Goal: Information Seeking & Learning: Learn about a topic

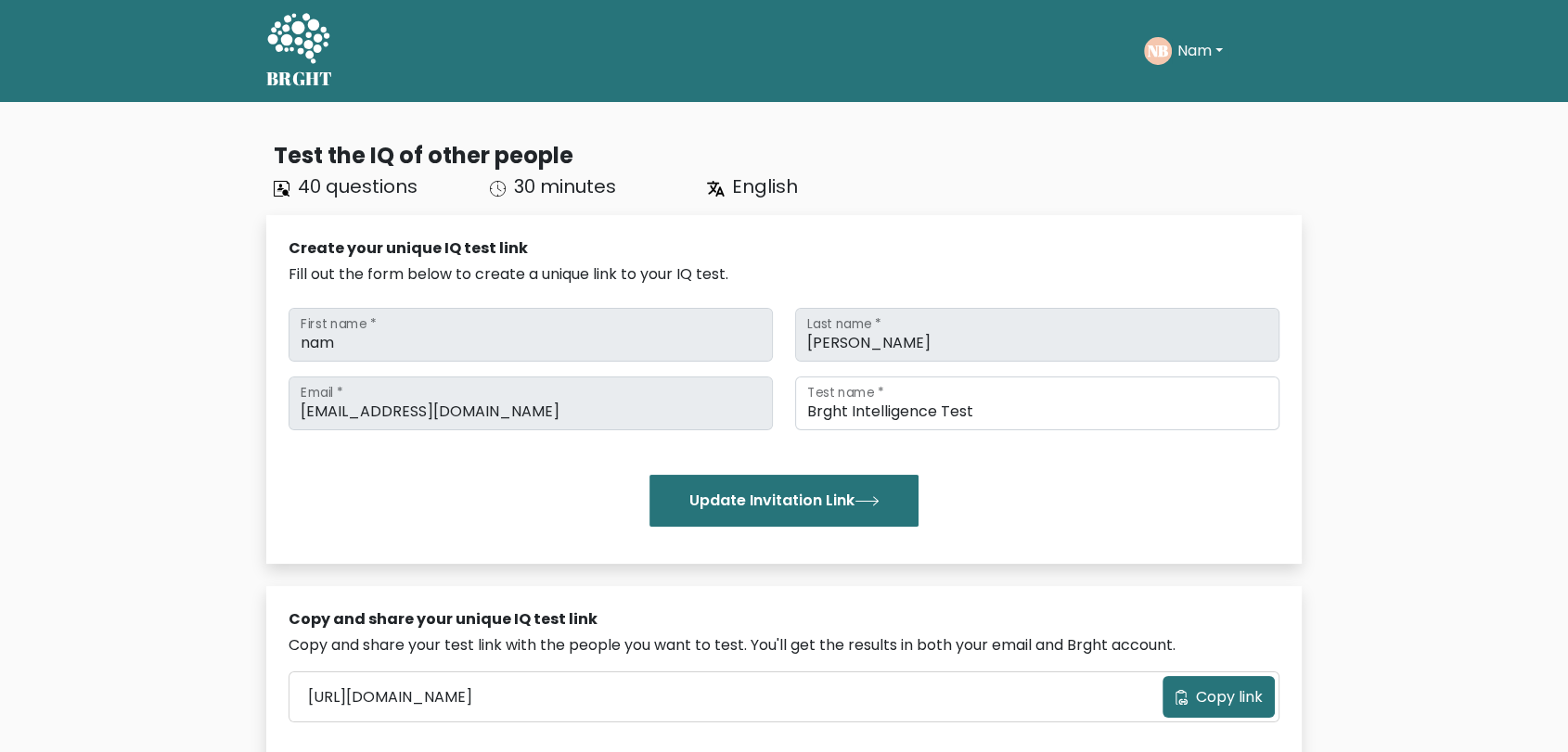
click at [1220, 42] on button "Nam" at bounding box center [1200, 51] width 56 height 24
click at [1208, 105] on link "Profile" at bounding box center [1219, 120] width 147 height 30
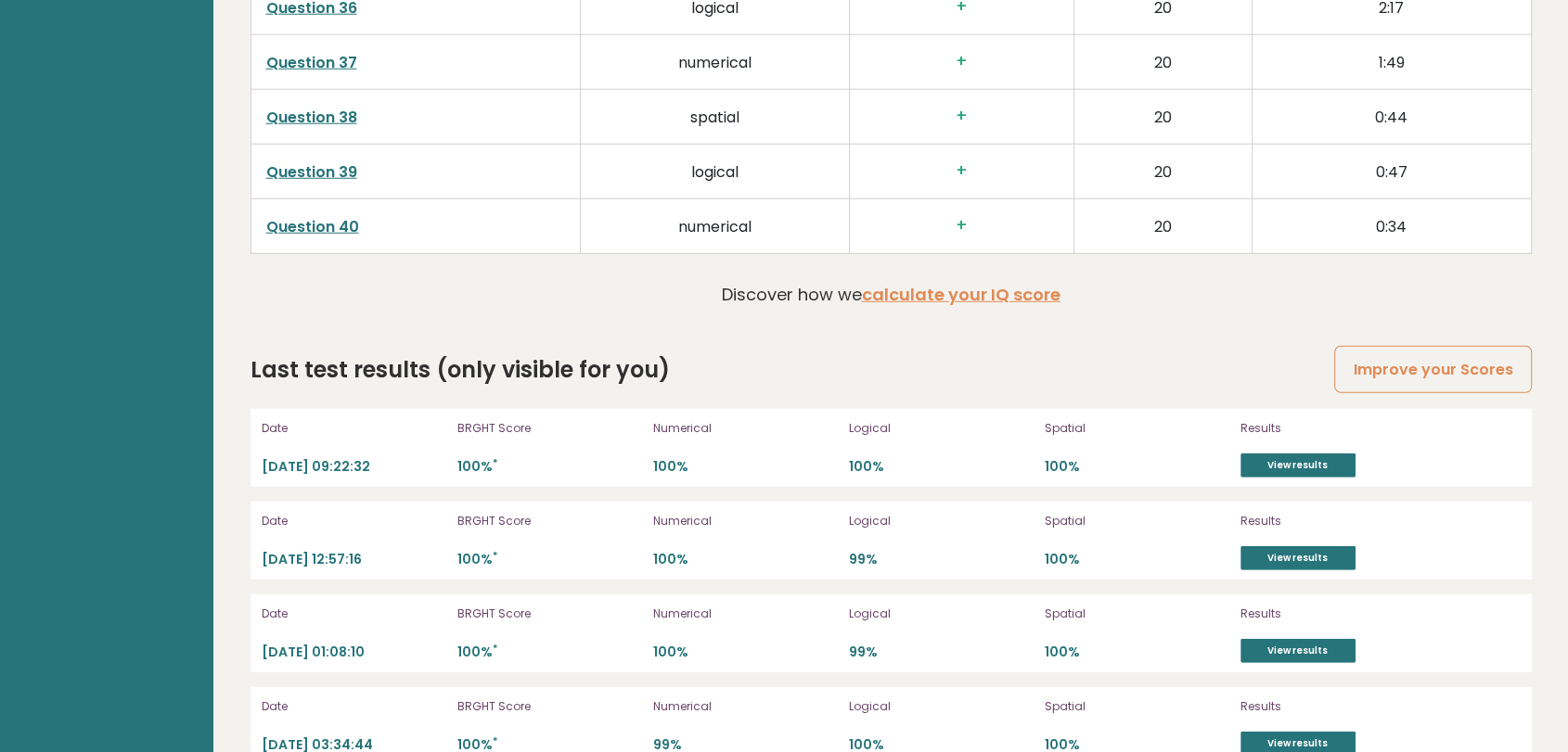
scroll to position [5050, 0]
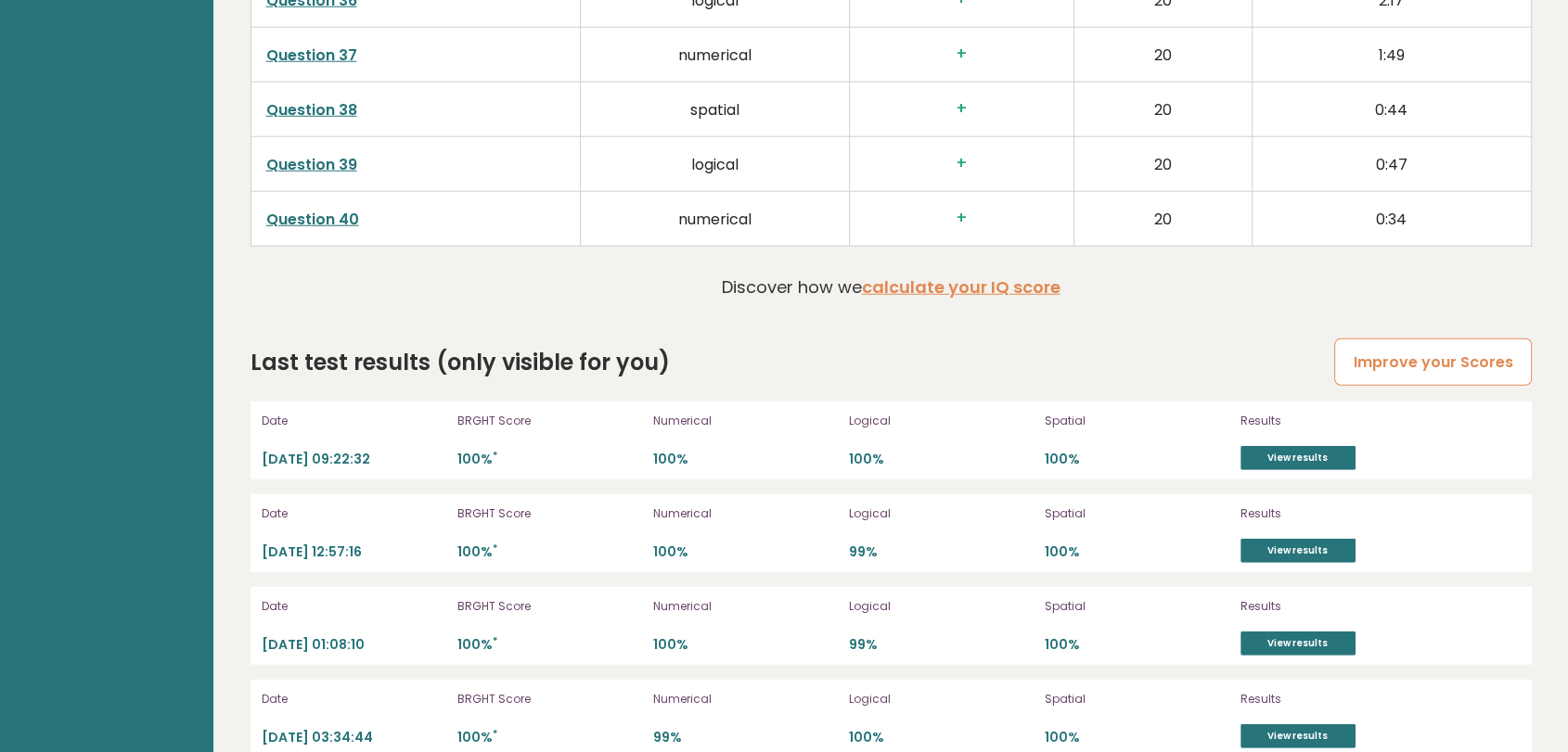
click at [1444, 340] on link "Improve your Scores" at bounding box center [1433, 362] width 197 height 48
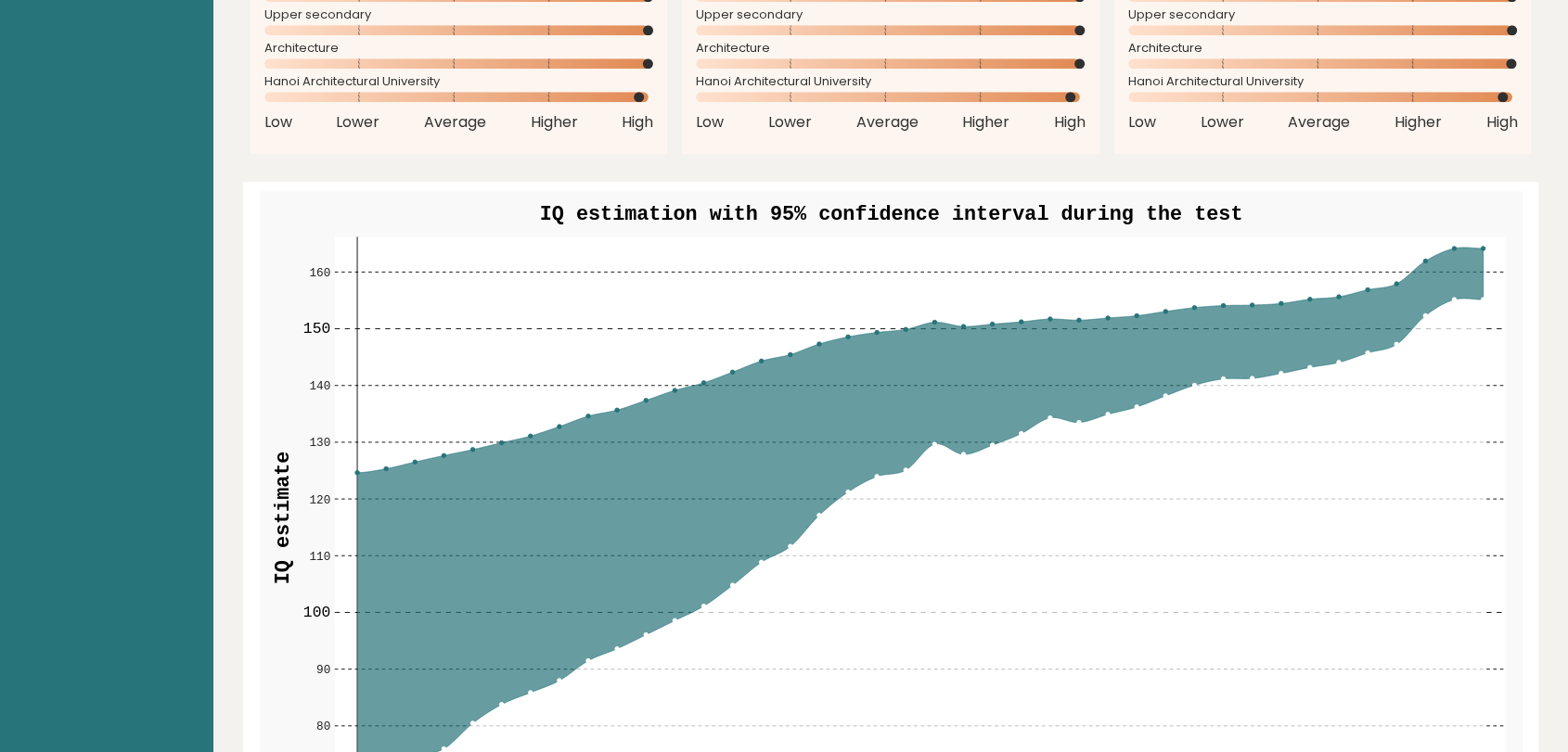
scroll to position [1545, 0]
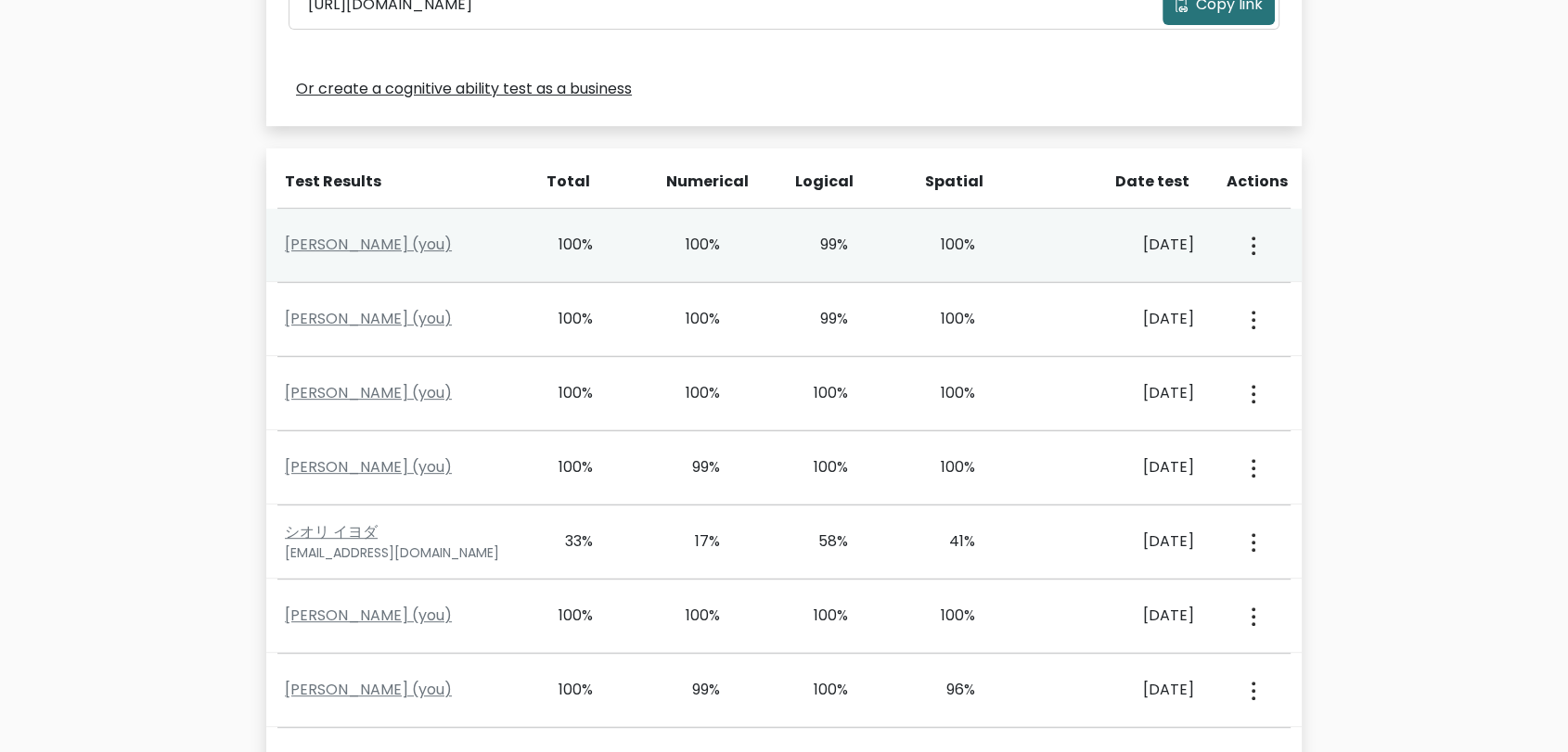
scroll to position [721, 0]
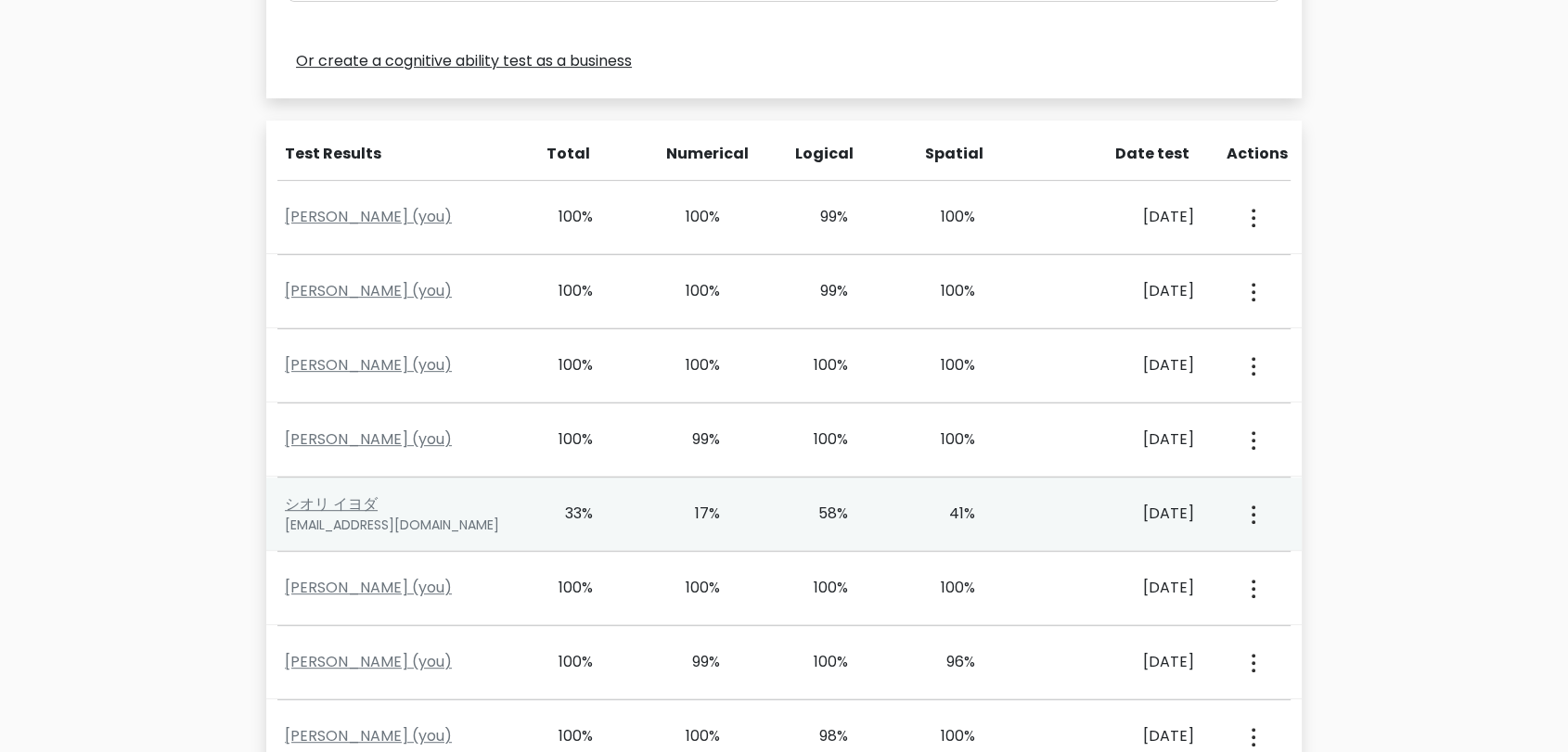
click at [1246, 502] on button "button" at bounding box center [1252, 514] width 15 height 57
click at [1283, 558] on link "View Profile" at bounding box center [1319, 567] width 147 height 30
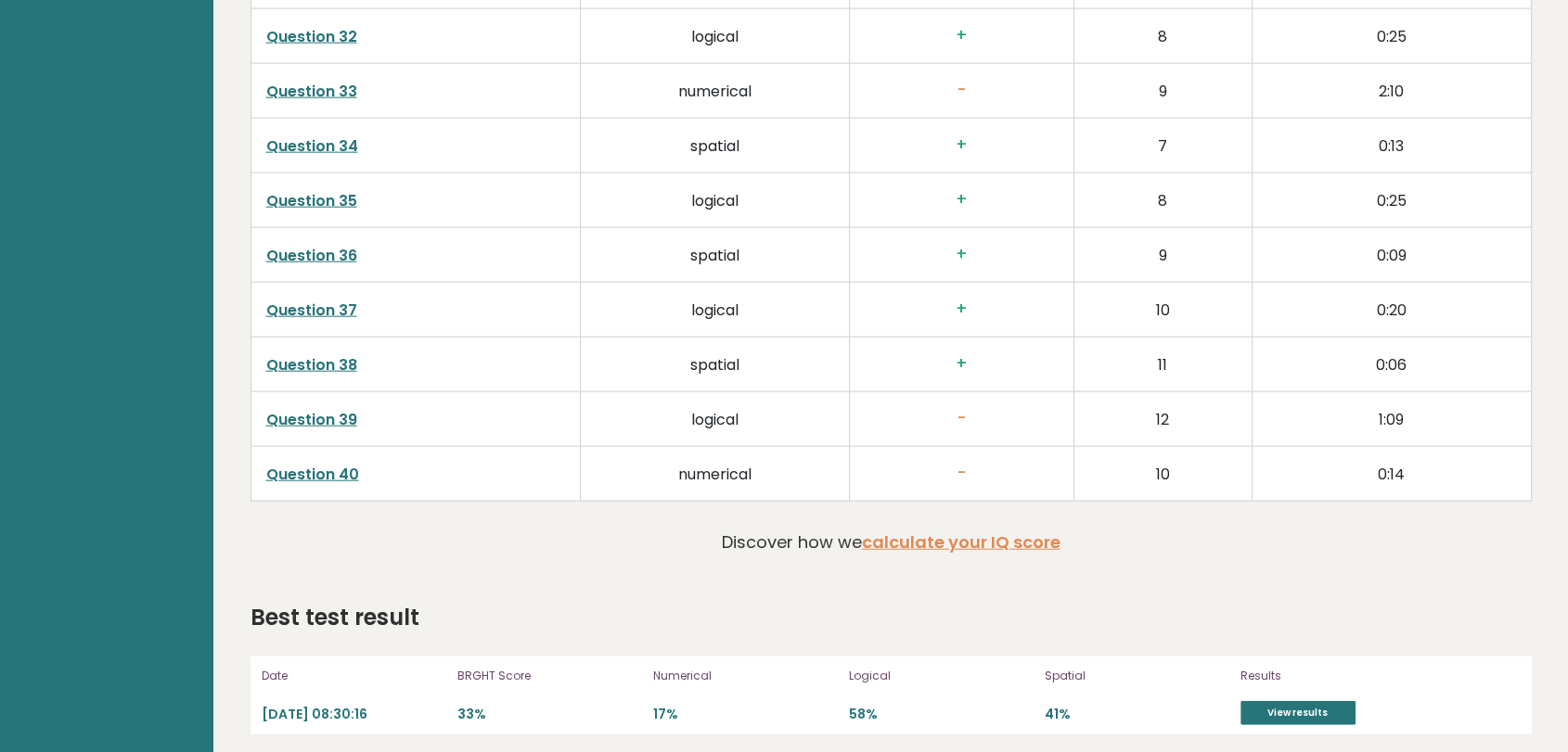
scroll to position [4479, 0]
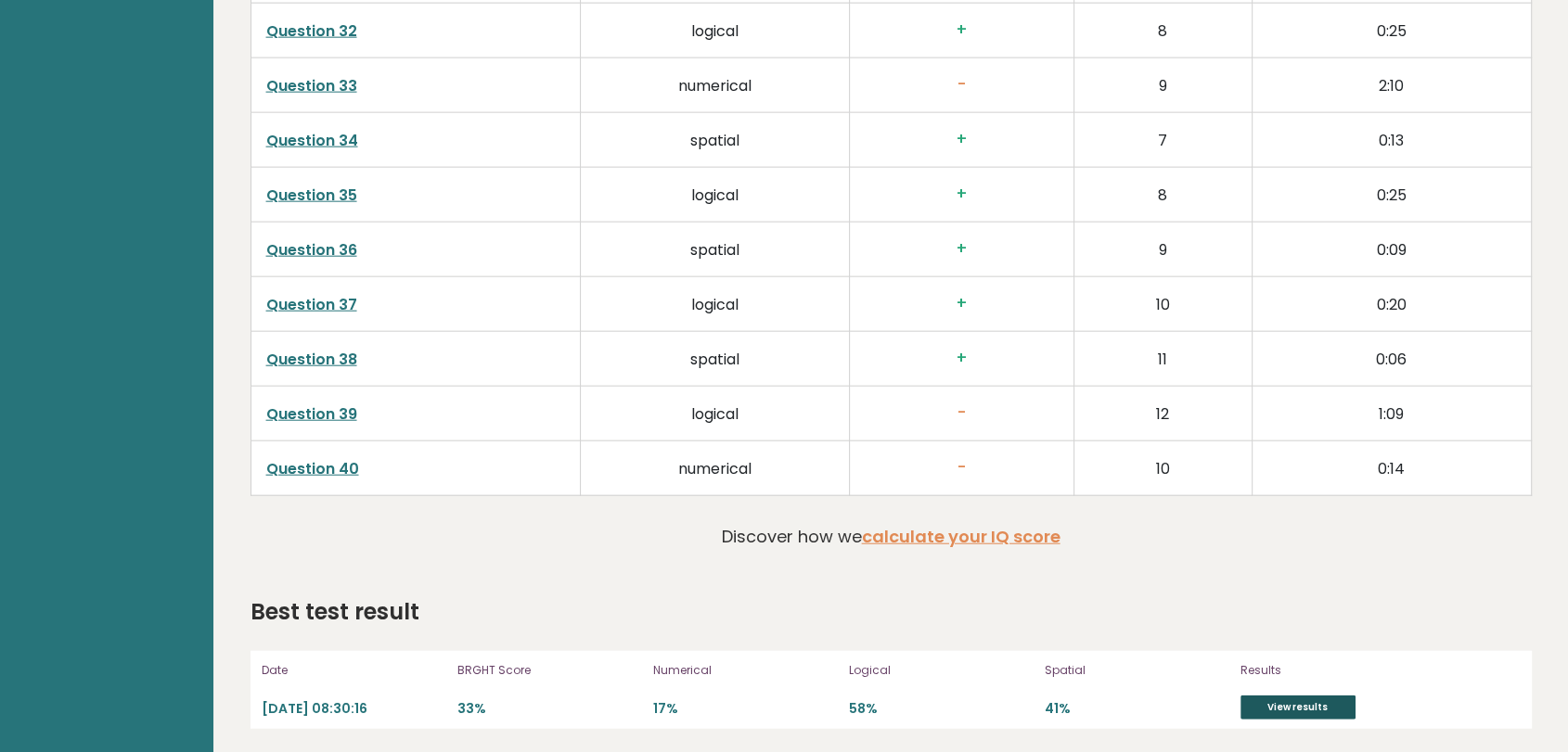
click at [1311, 702] on link "View results" at bounding box center [1298, 707] width 115 height 24
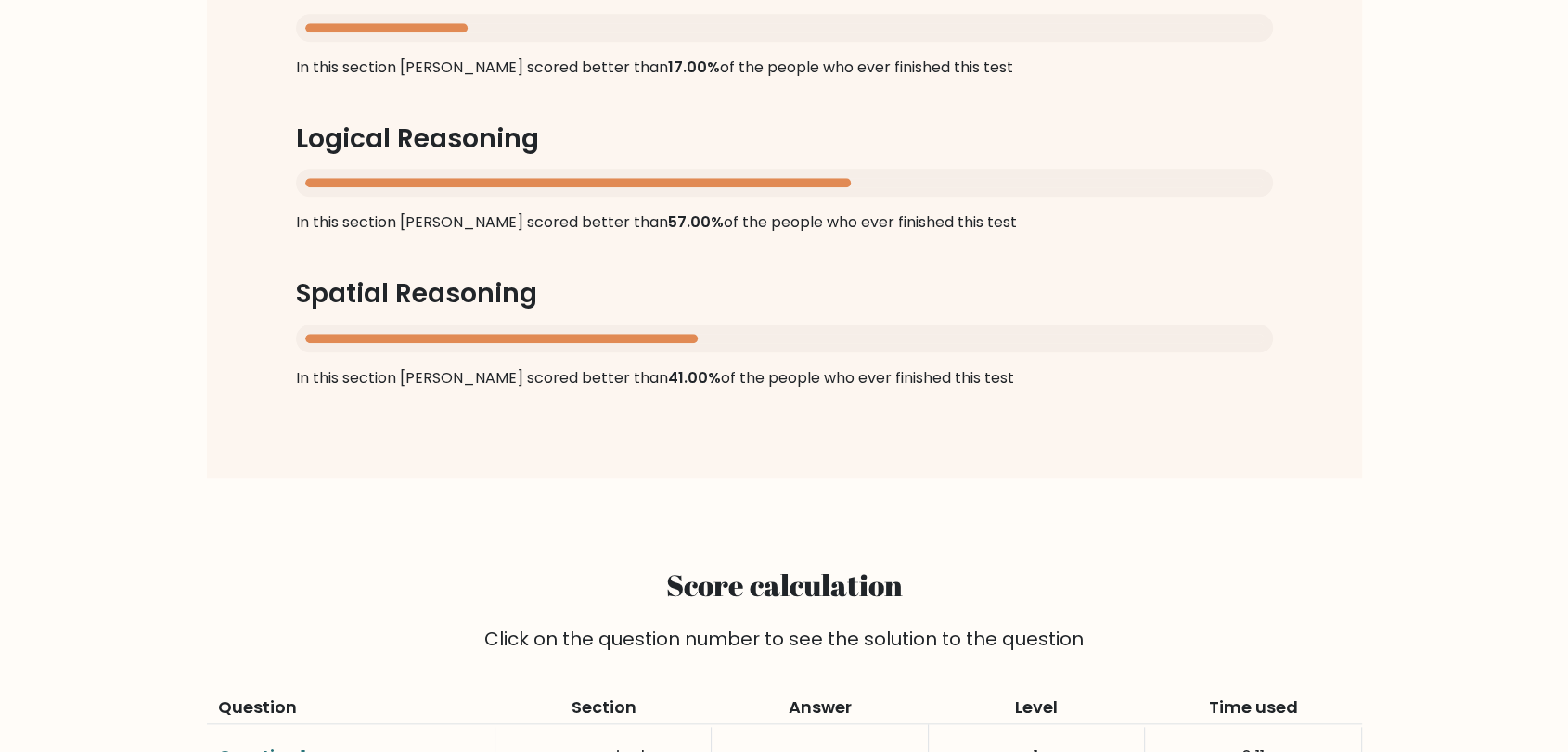
scroll to position [2164, 0]
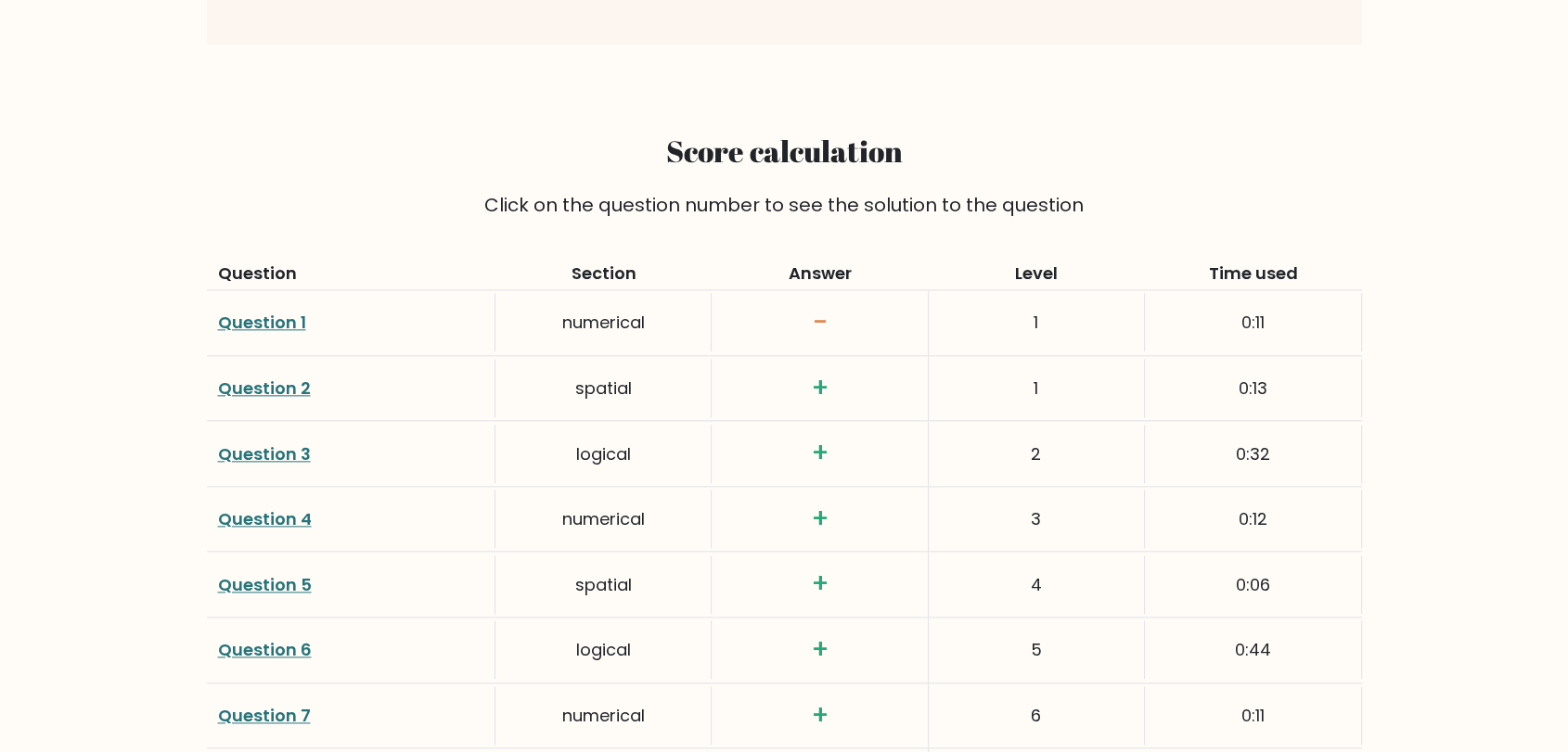
click at [254, 310] on link "Question 1" at bounding box center [262, 322] width 89 height 23
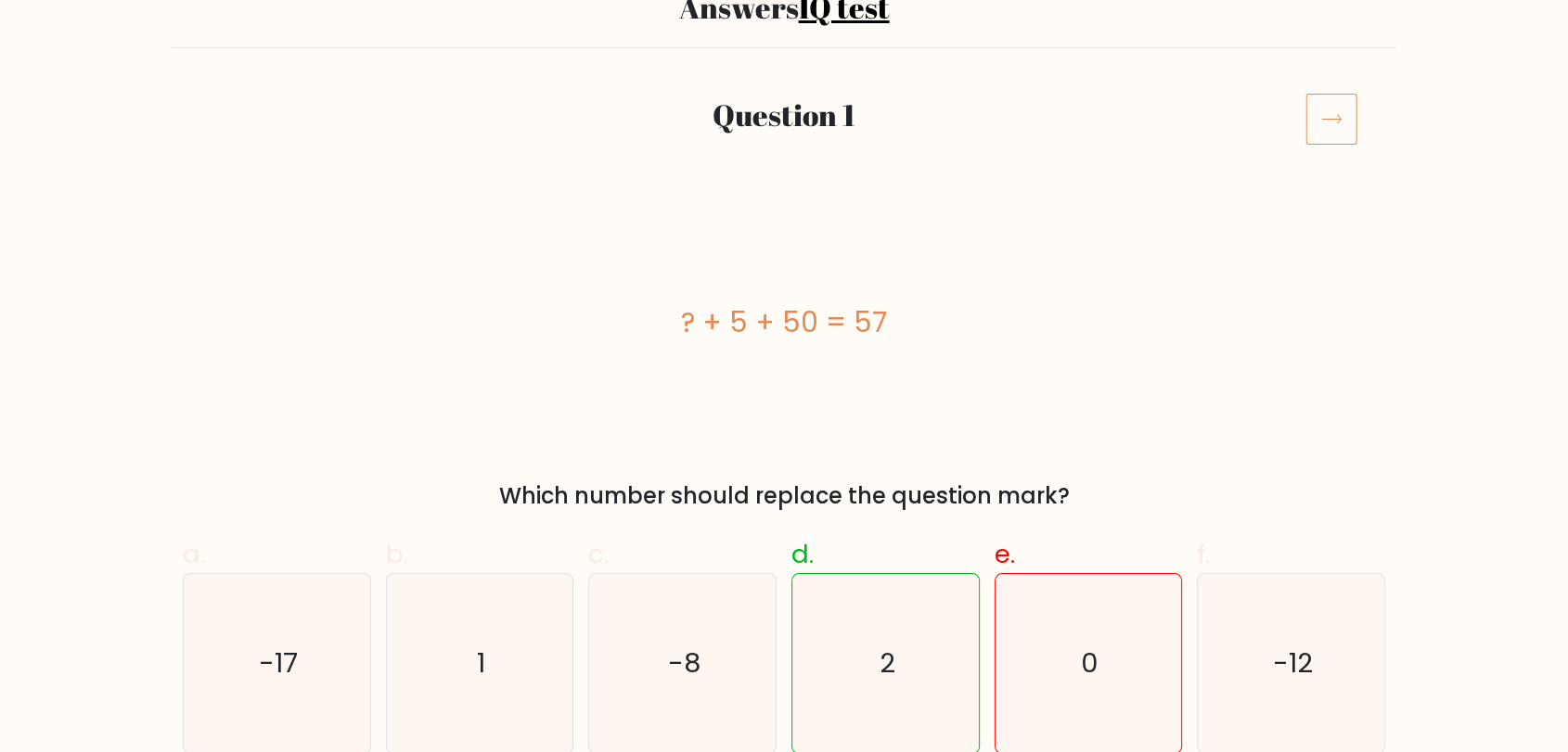
scroll to position [206, 0]
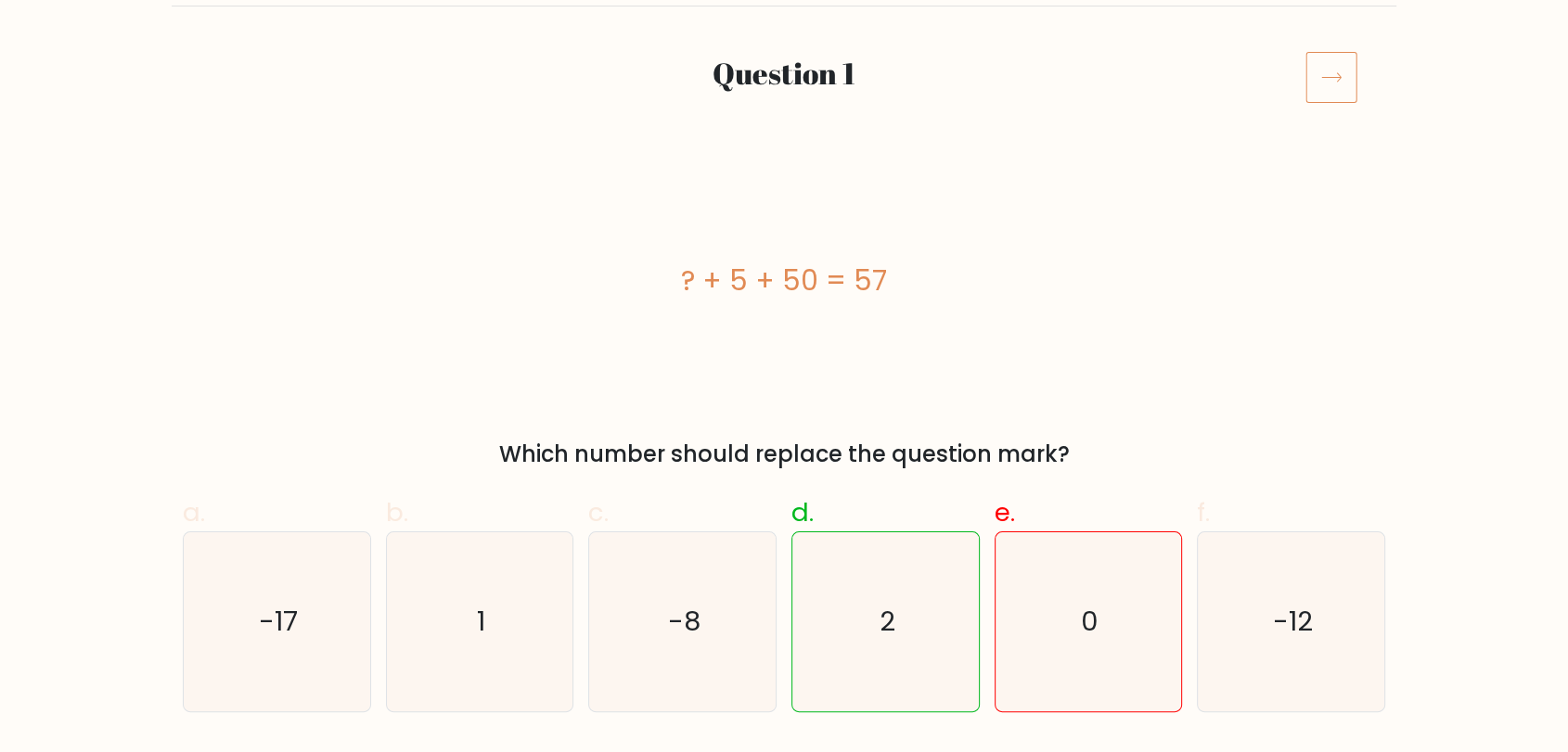
click at [1319, 79] on icon at bounding box center [1331, 76] width 52 height 52
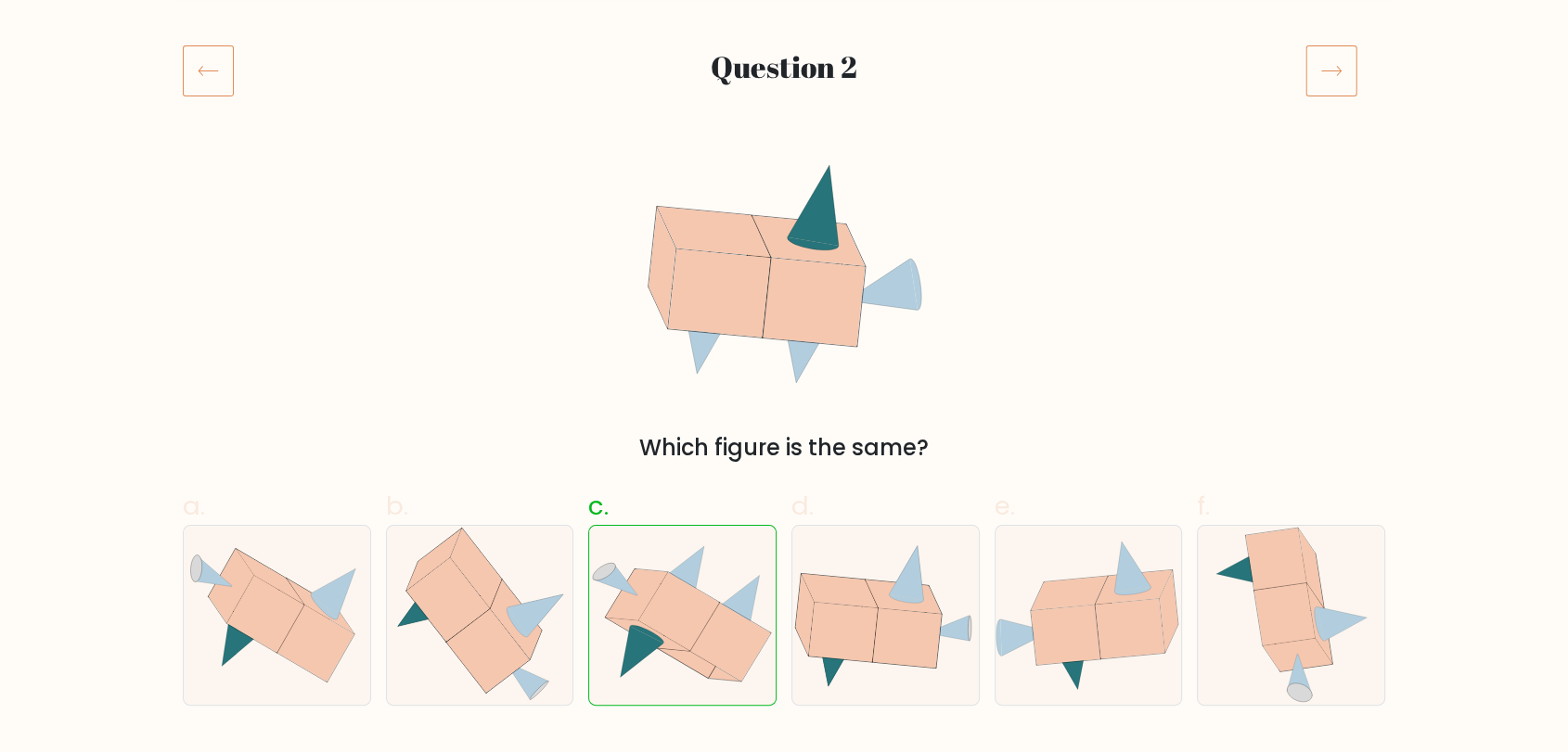
scroll to position [206, 0]
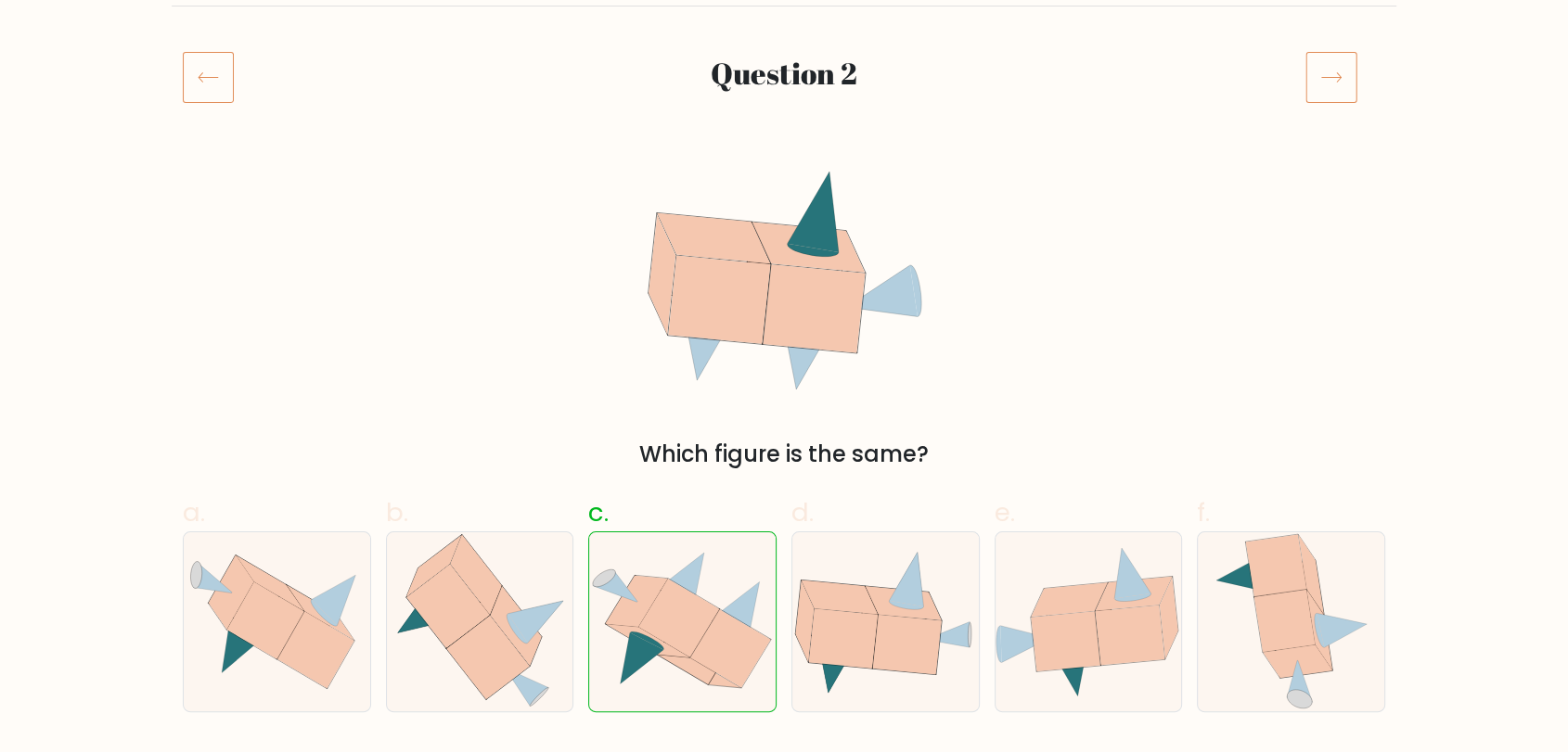
click at [1344, 76] on icon at bounding box center [1331, 76] width 52 height 52
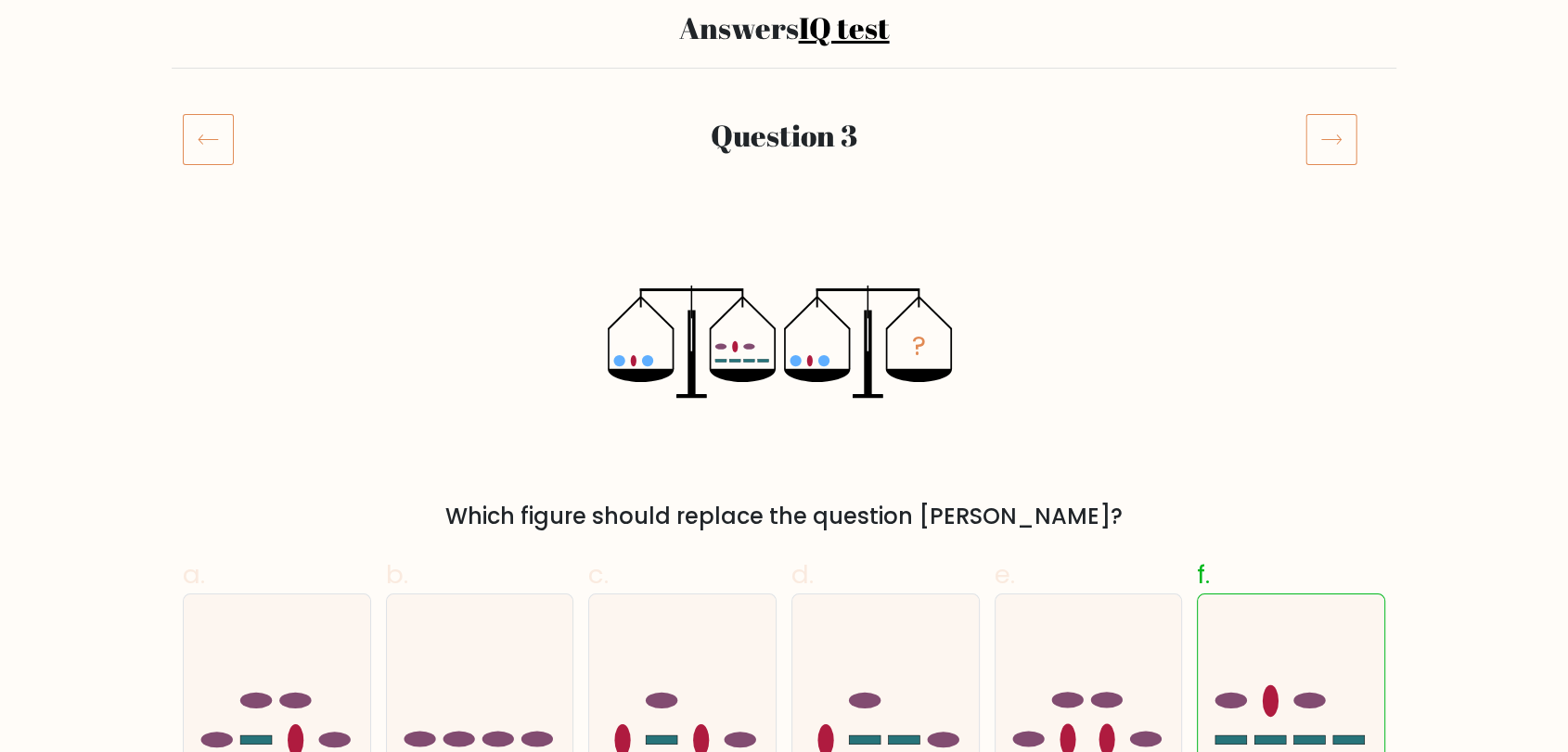
scroll to position [206, 0]
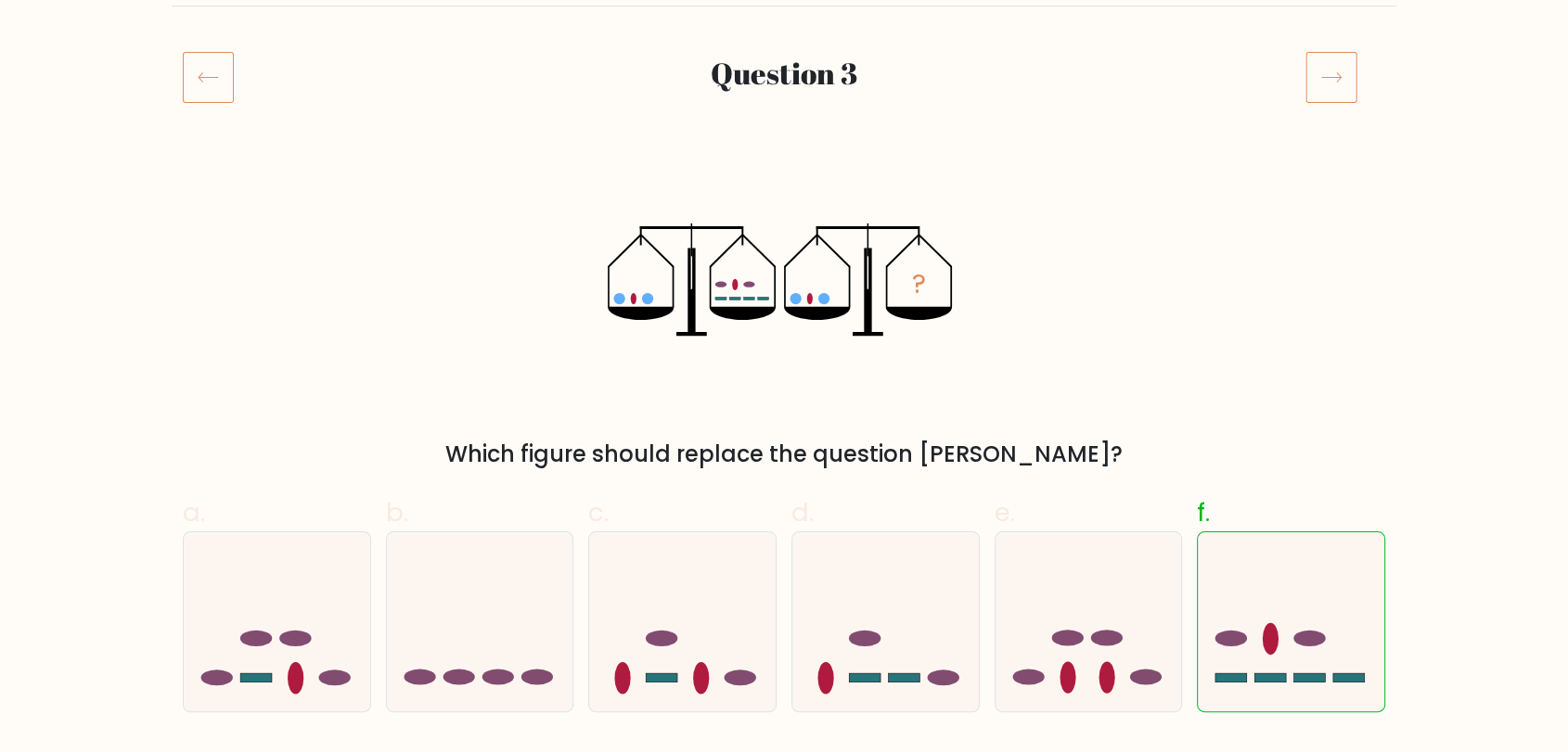
click at [1334, 82] on icon at bounding box center [1331, 76] width 52 height 52
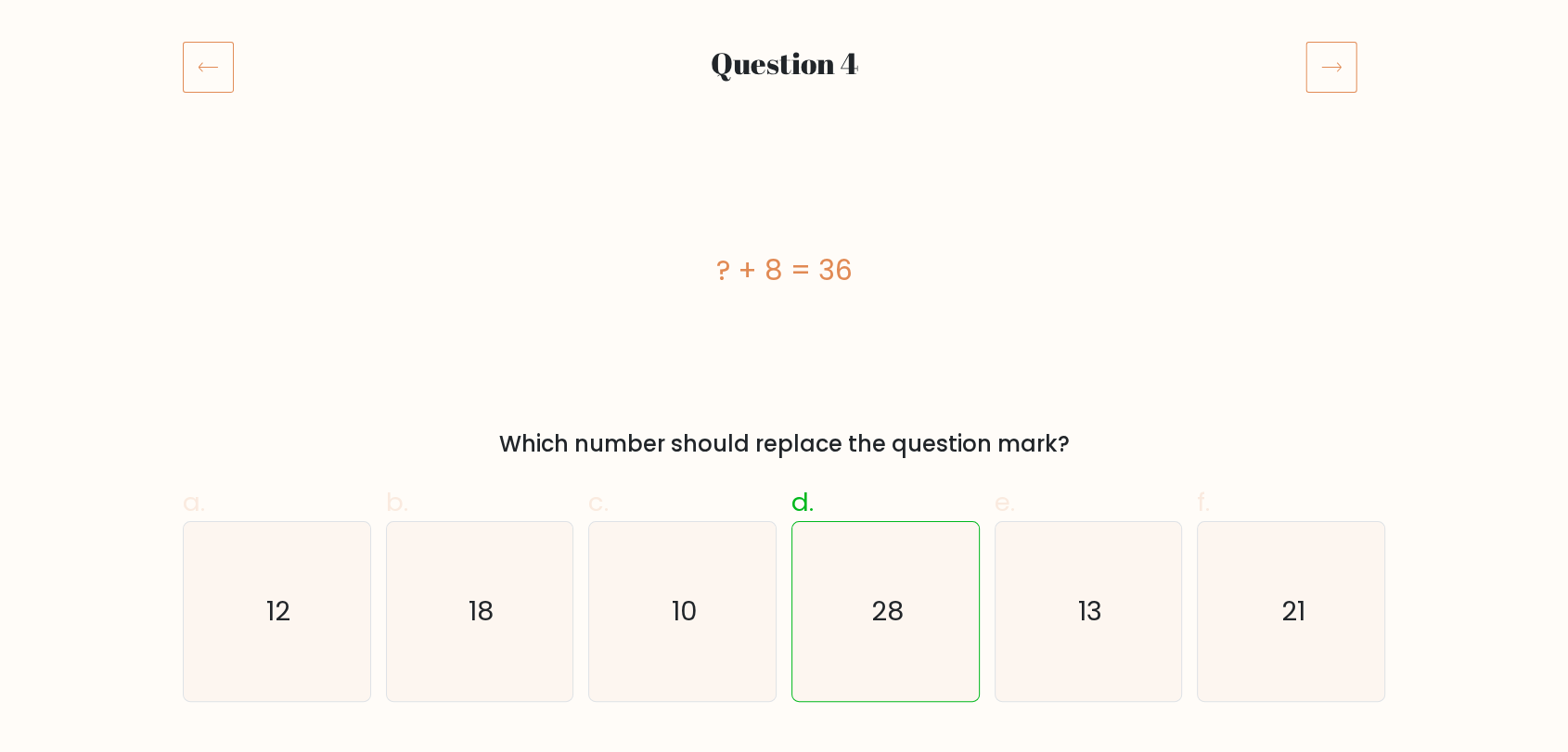
scroll to position [206, 0]
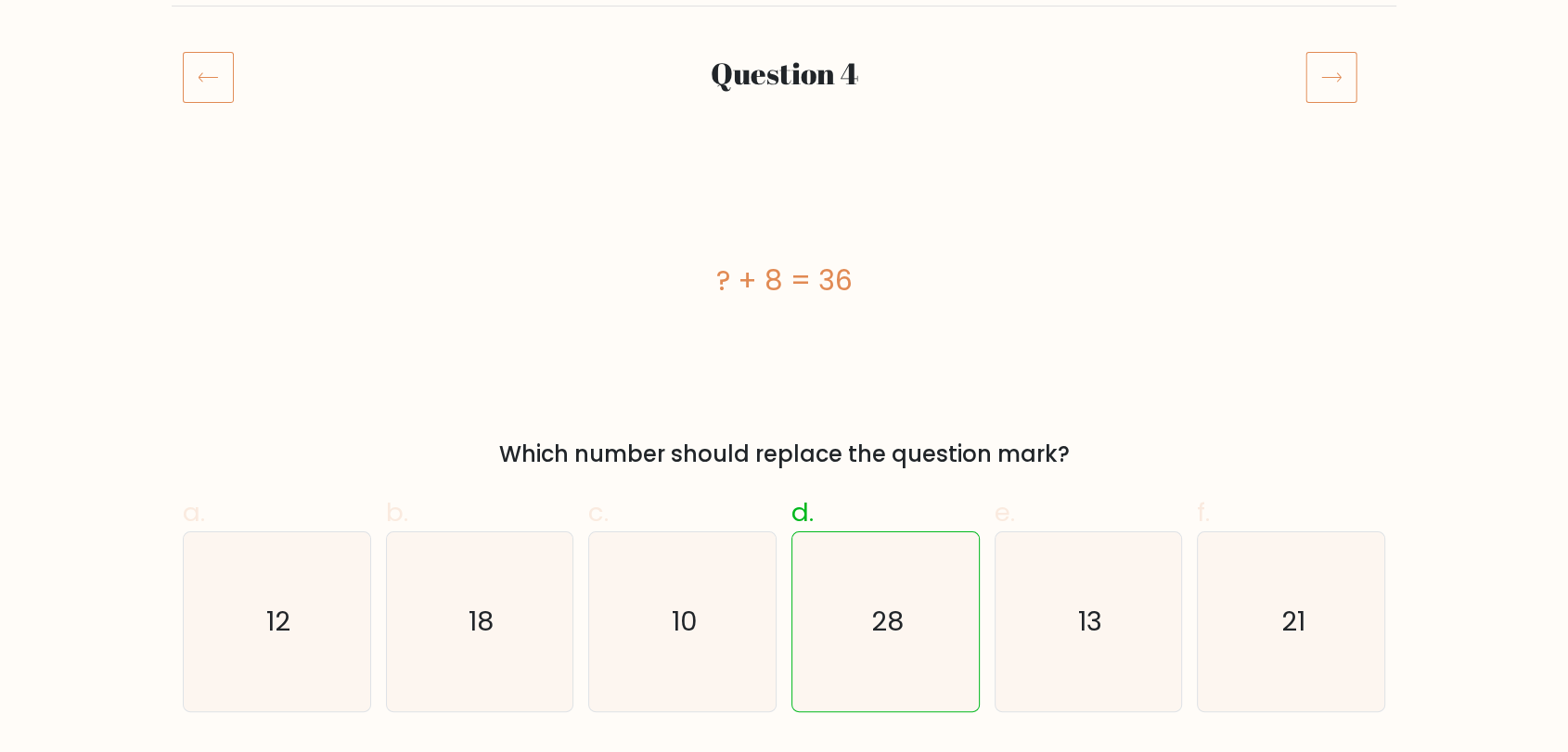
click at [1326, 75] on icon at bounding box center [1331, 76] width 52 height 52
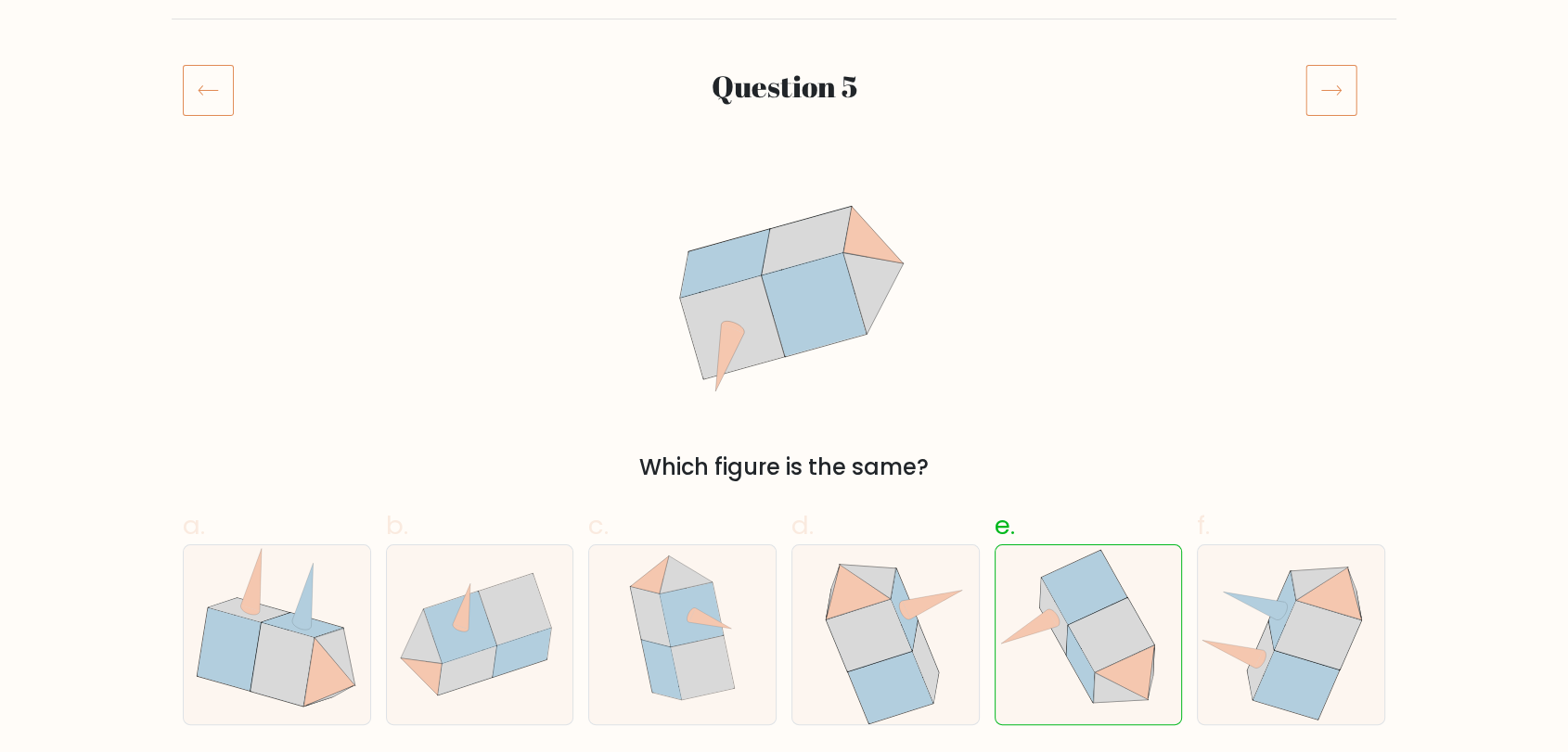
scroll to position [206, 0]
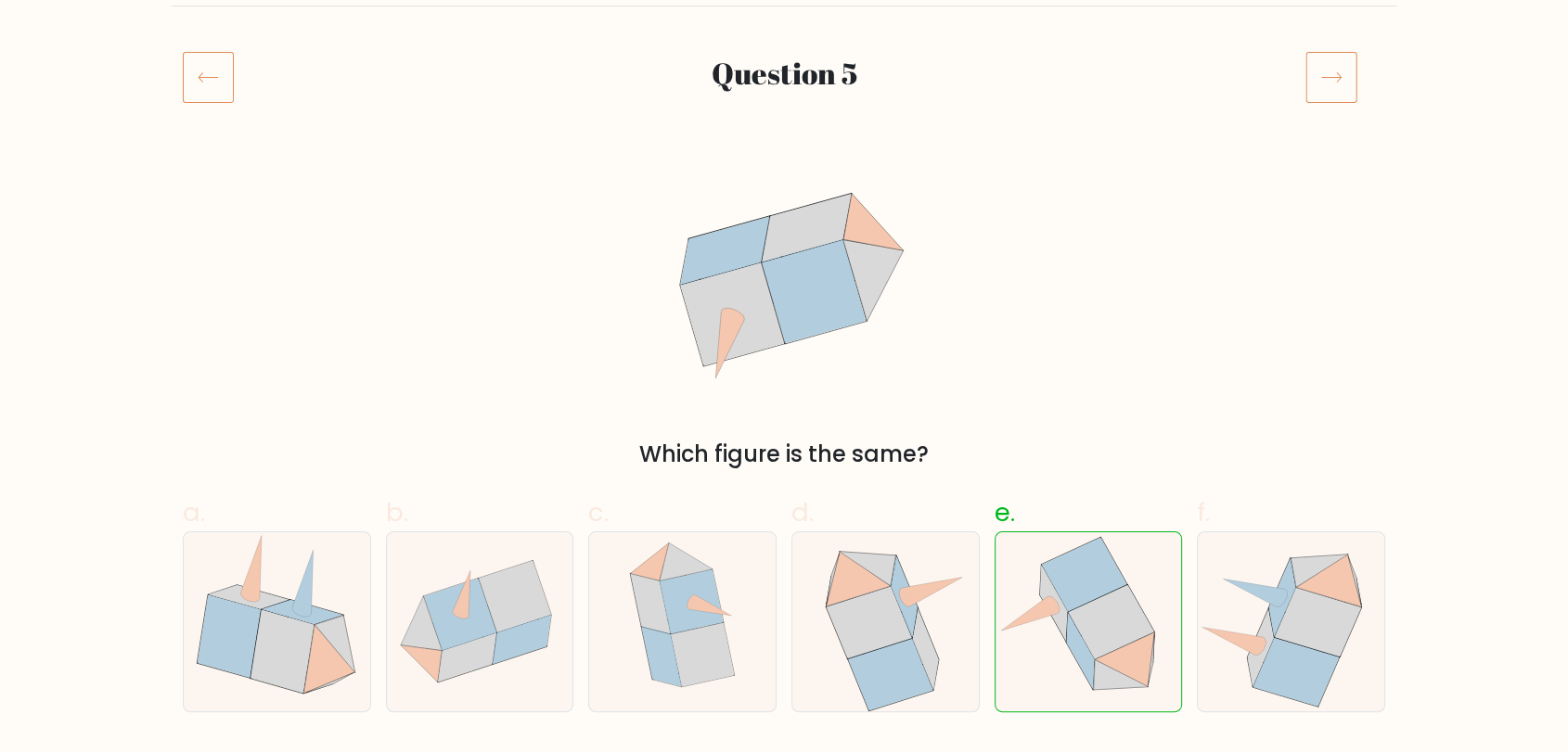
click at [1330, 84] on icon at bounding box center [1331, 76] width 52 height 52
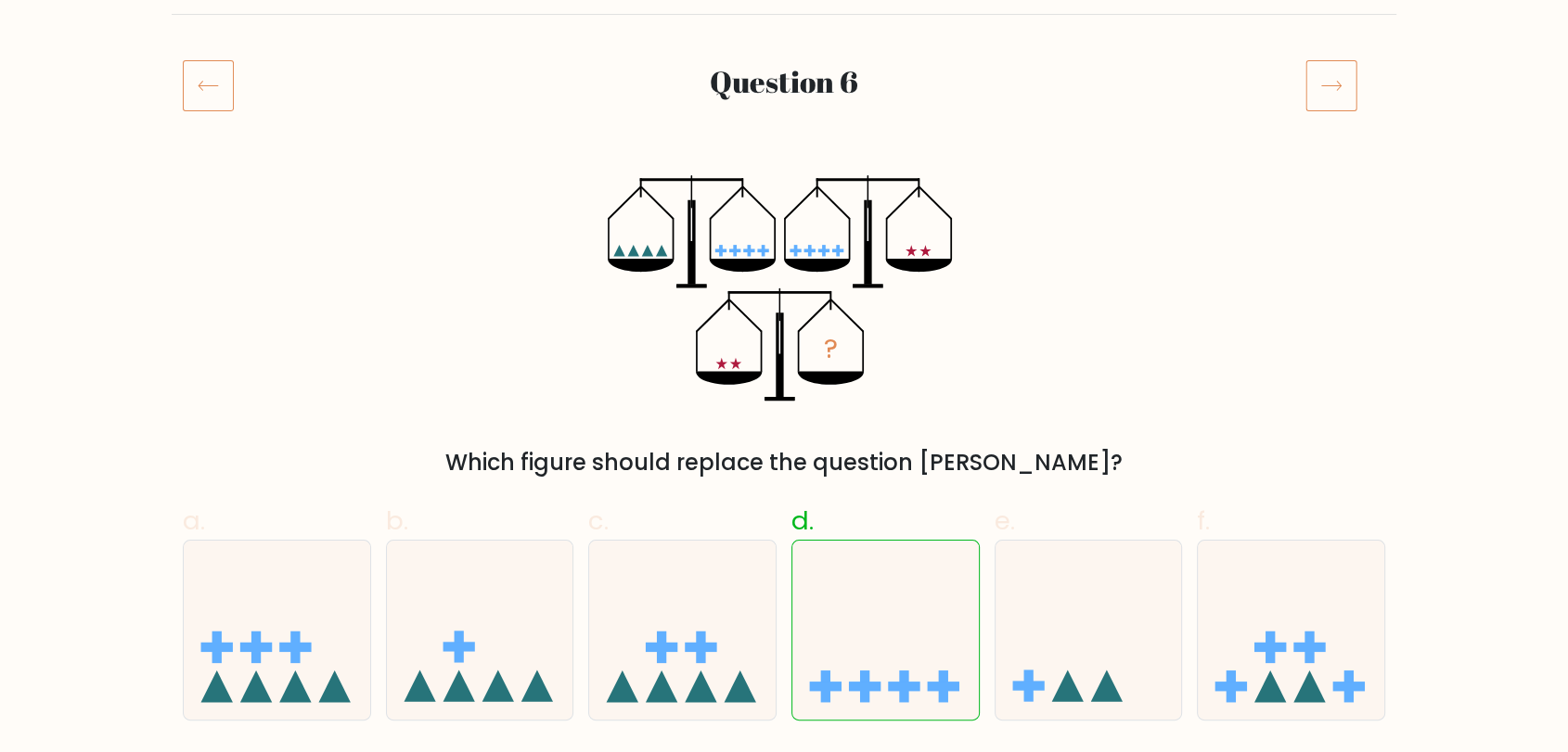
scroll to position [206, 0]
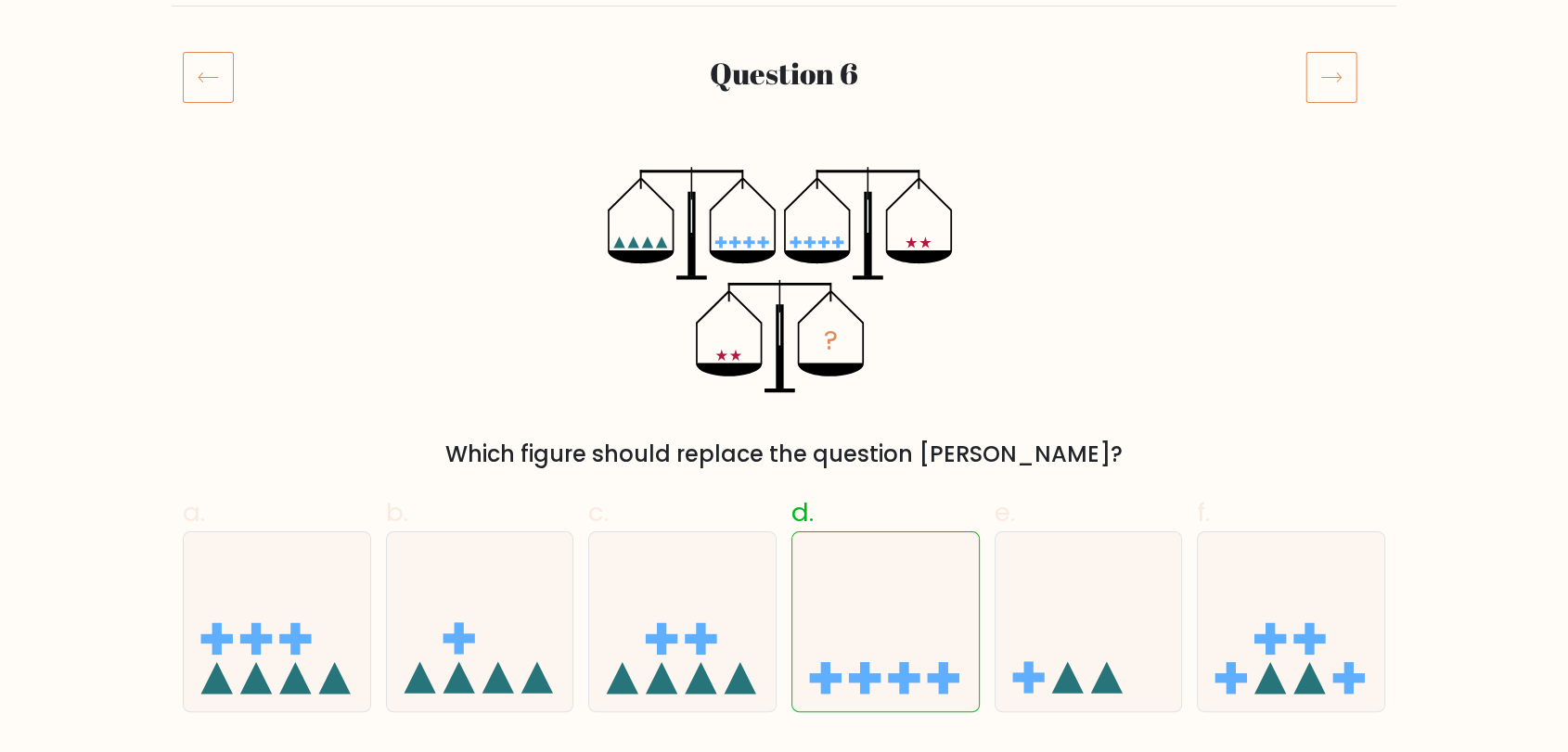
click at [1336, 76] on icon at bounding box center [1332, 78] width 19 height 10
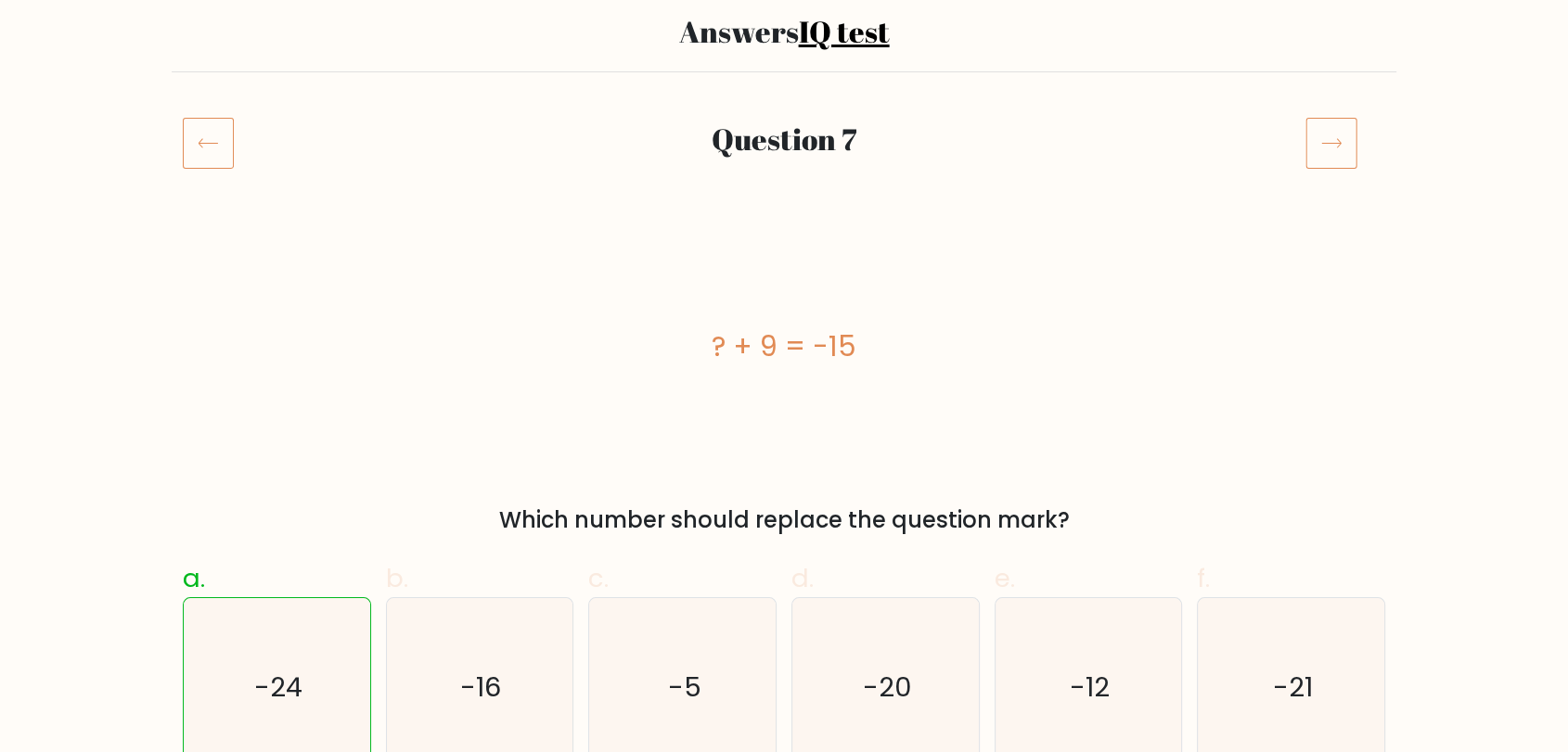
scroll to position [103, 0]
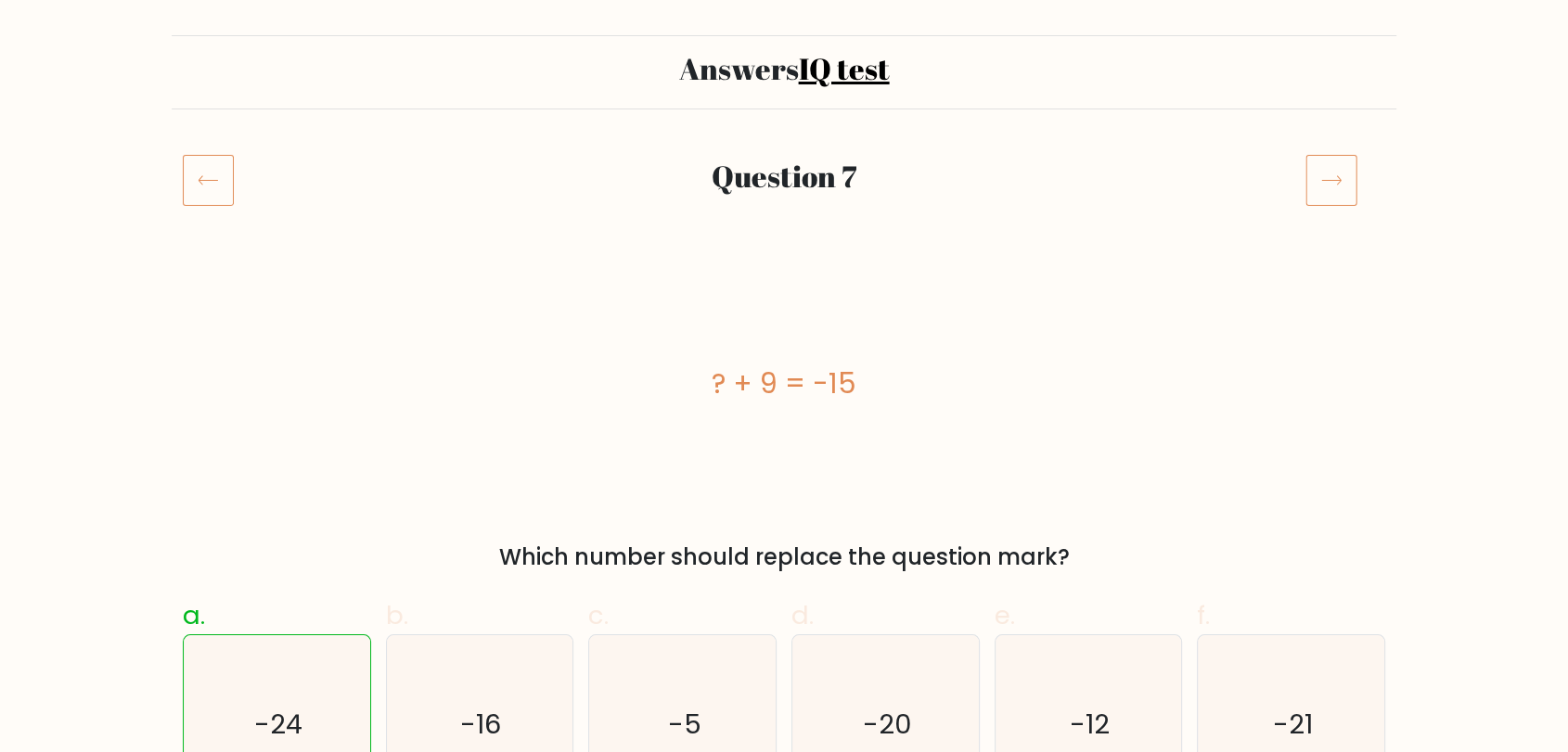
click at [1340, 181] on icon at bounding box center [1332, 181] width 19 height 10
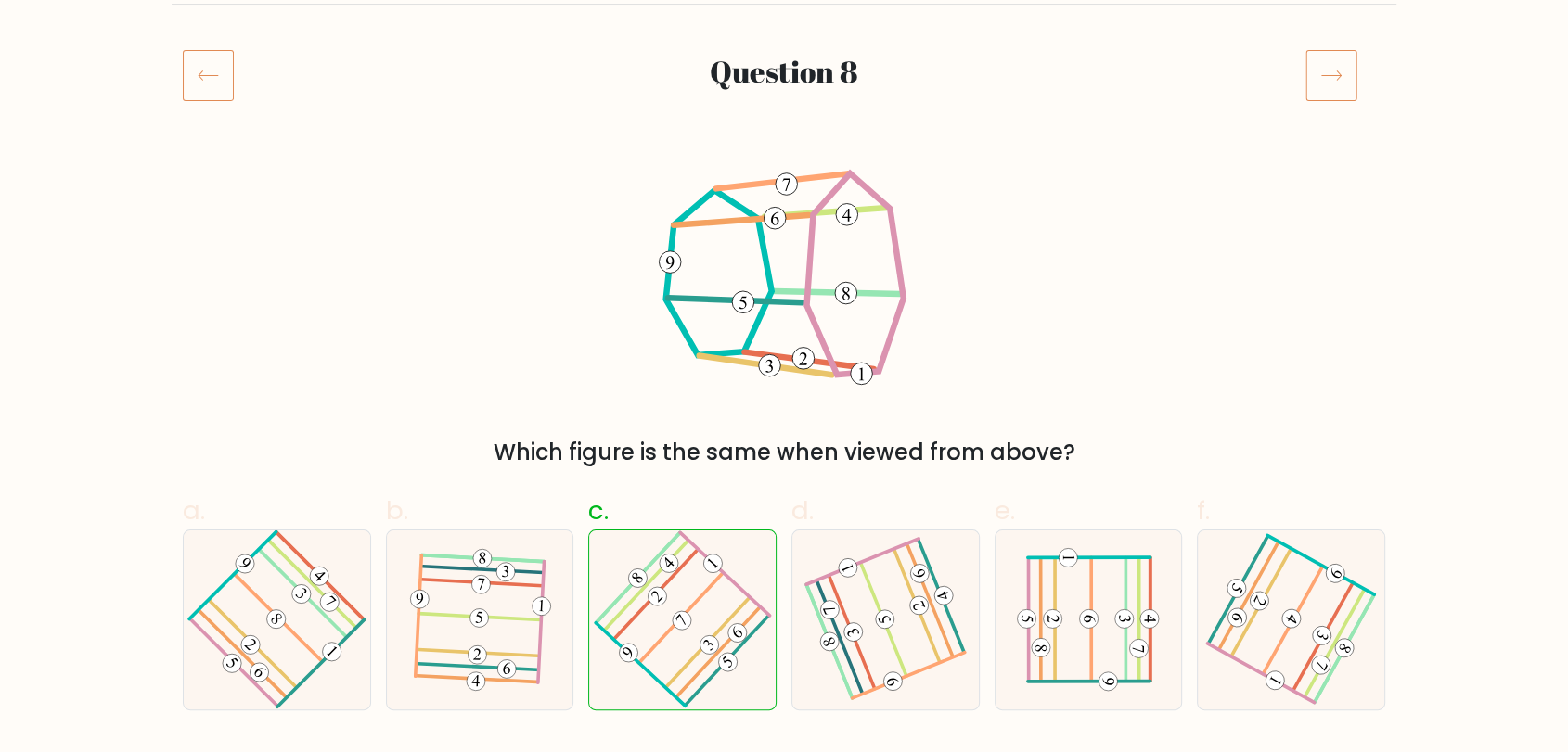
scroll to position [206, 0]
click at [1334, 84] on icon at bounding box center [1331, 76] width 52 height 52
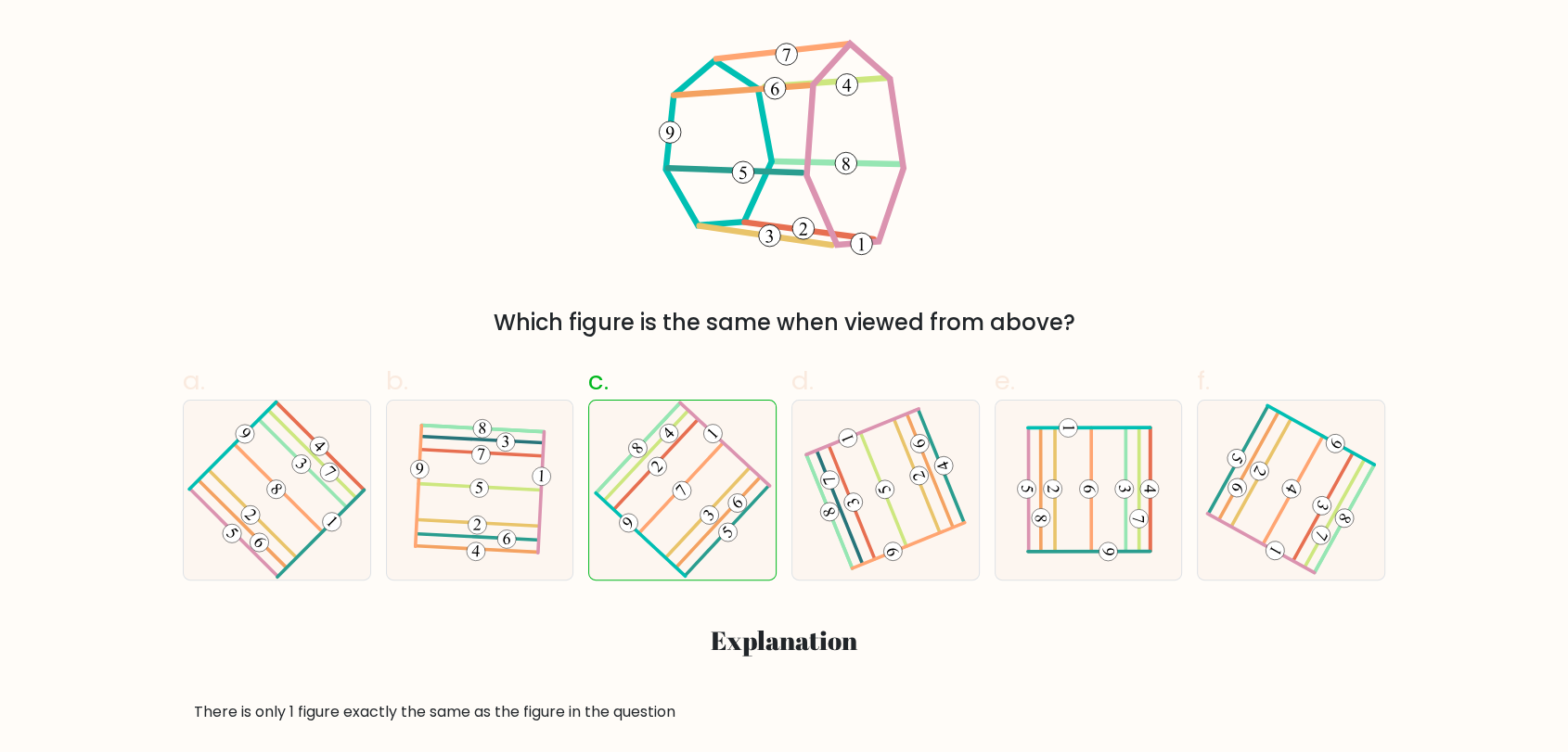
scroll to position [721, 0]
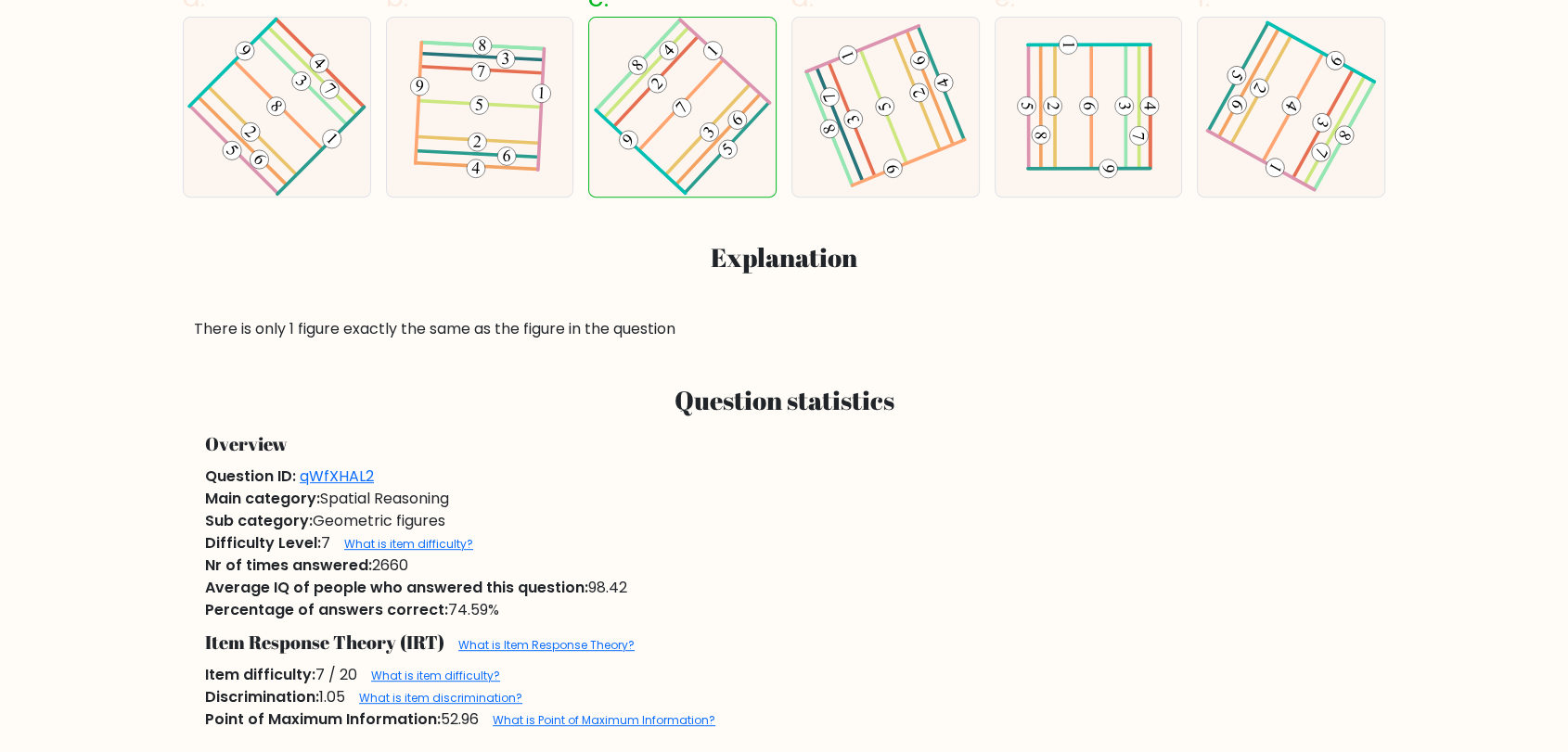
click at [1189, 390] on h3 "Question statistics" at bounding box center [784, 401] width 1158 height 31
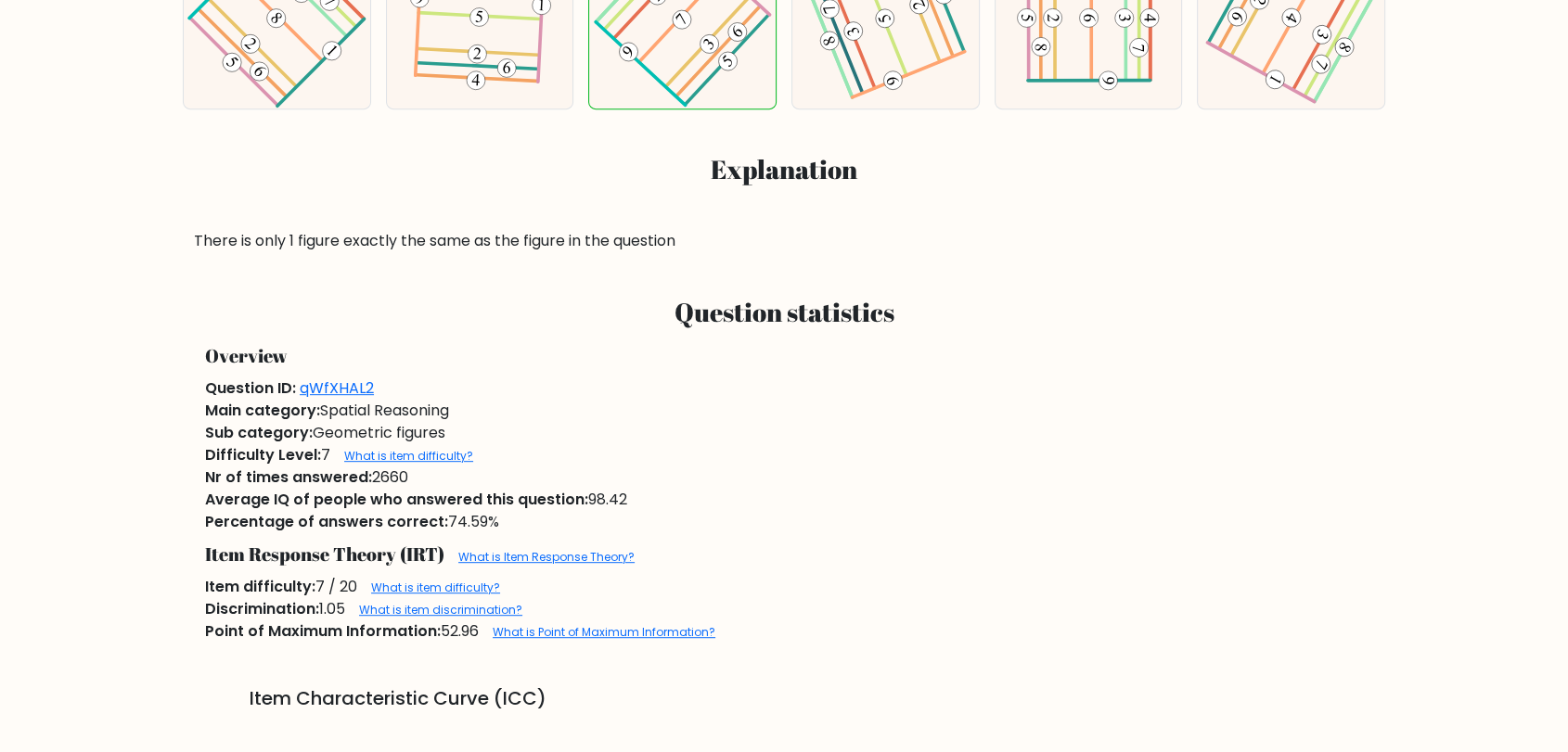
scroll to position [824, 0]
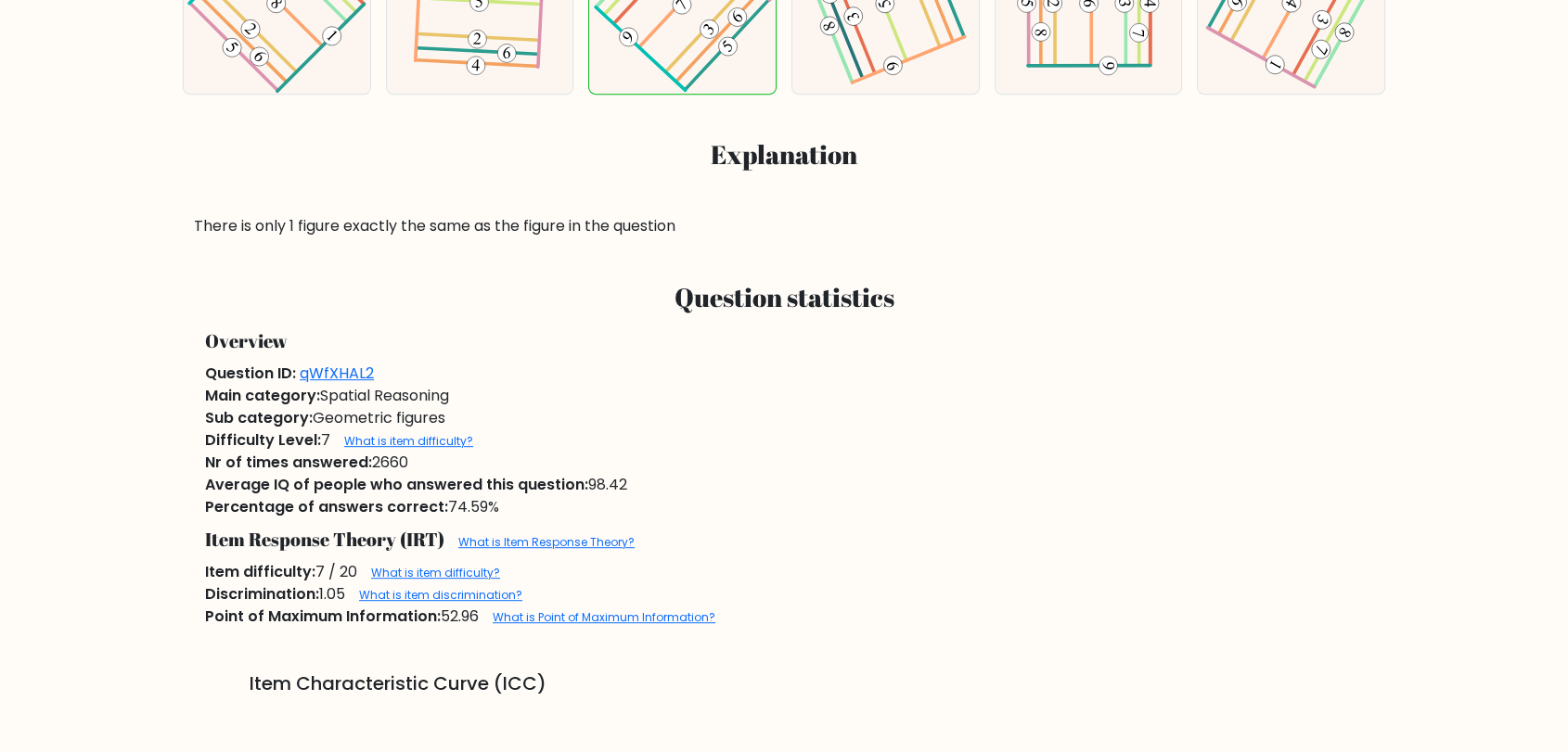
click at [1124, 420] on div "Sub category: Geometric figures" at bounding box center [784, 418] width 1181 height 22
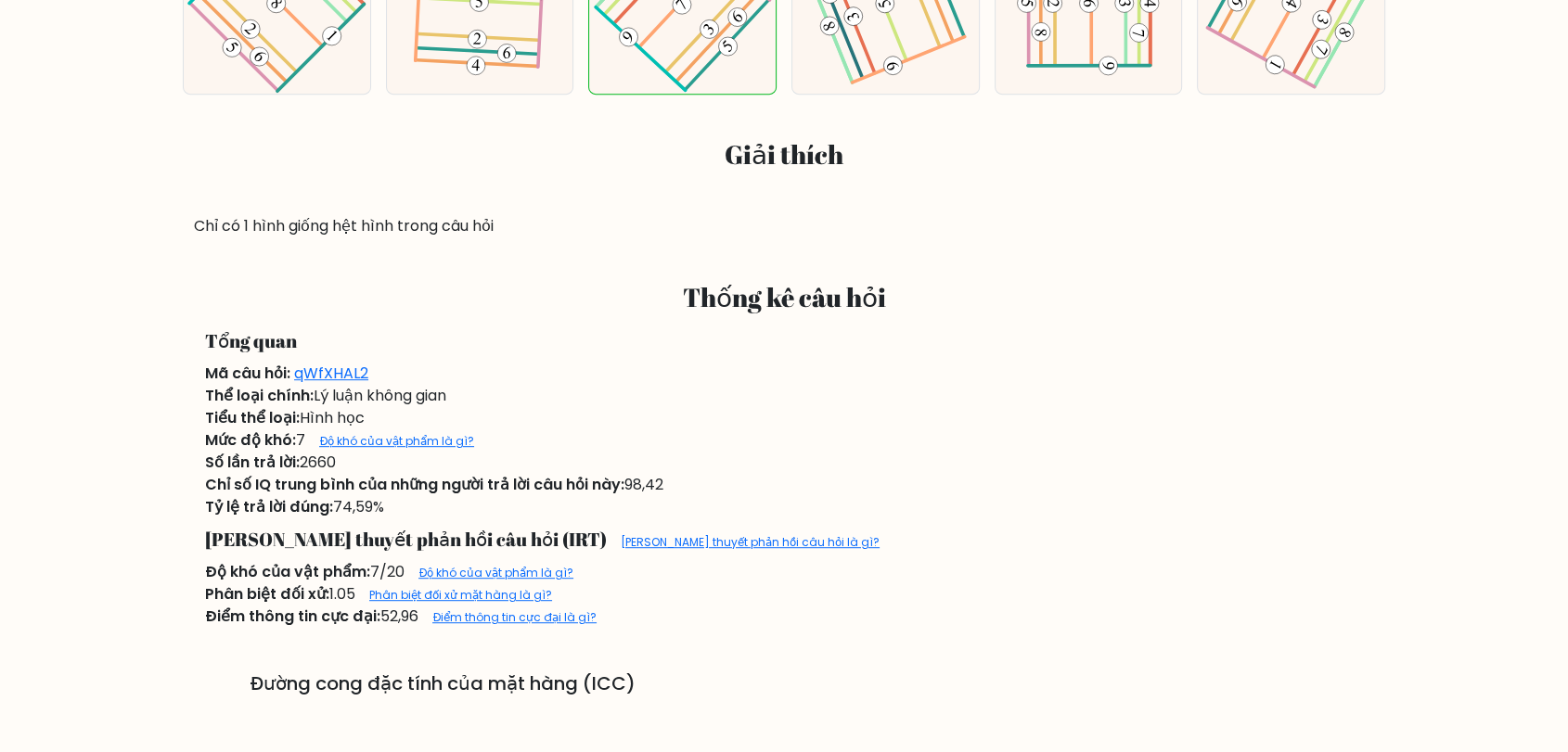
click at [1208, 380] on div "Mã câu hỏi: qWfXHAL2" at bounding box center [784, 374] width 1181 height 22
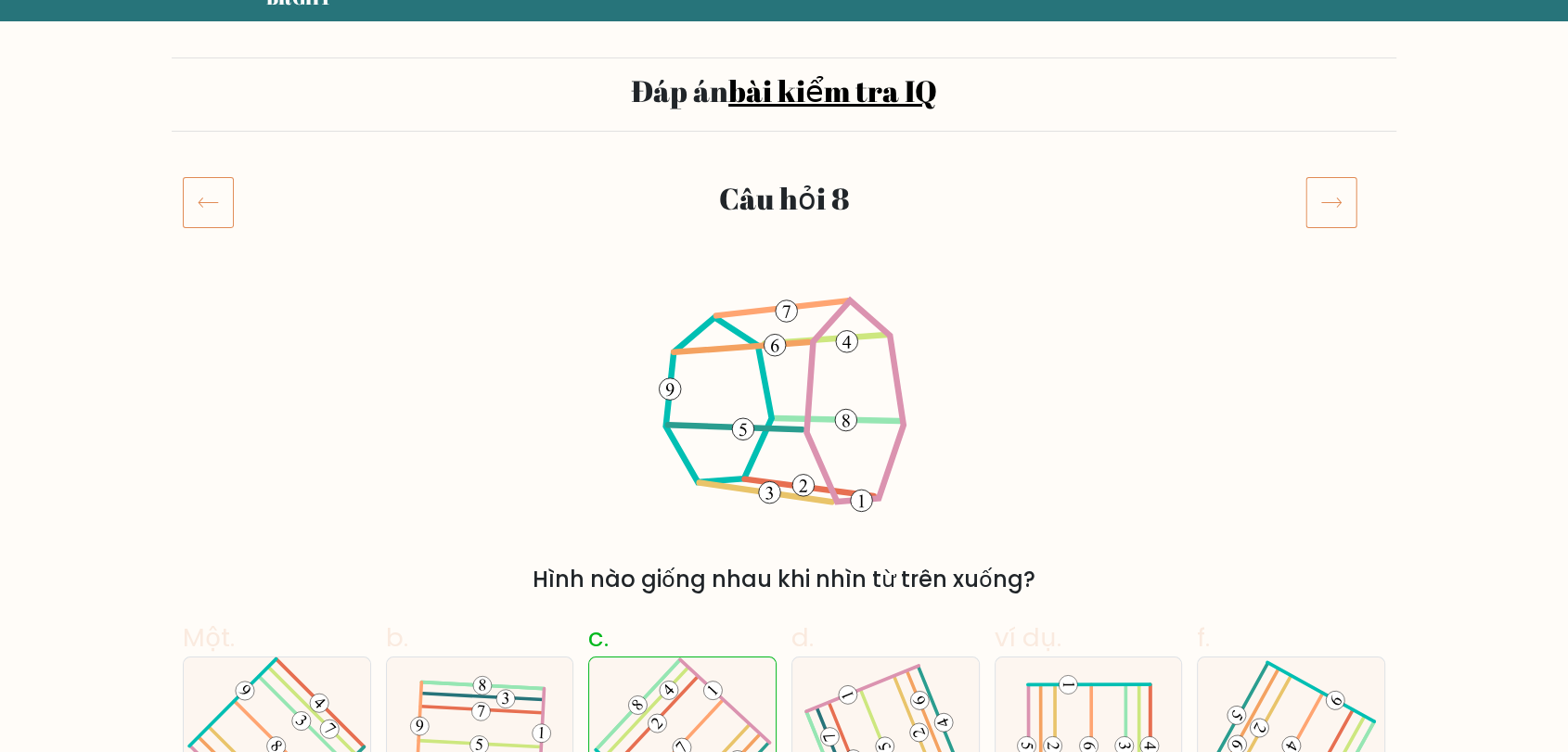
scroll to position [0, 0]
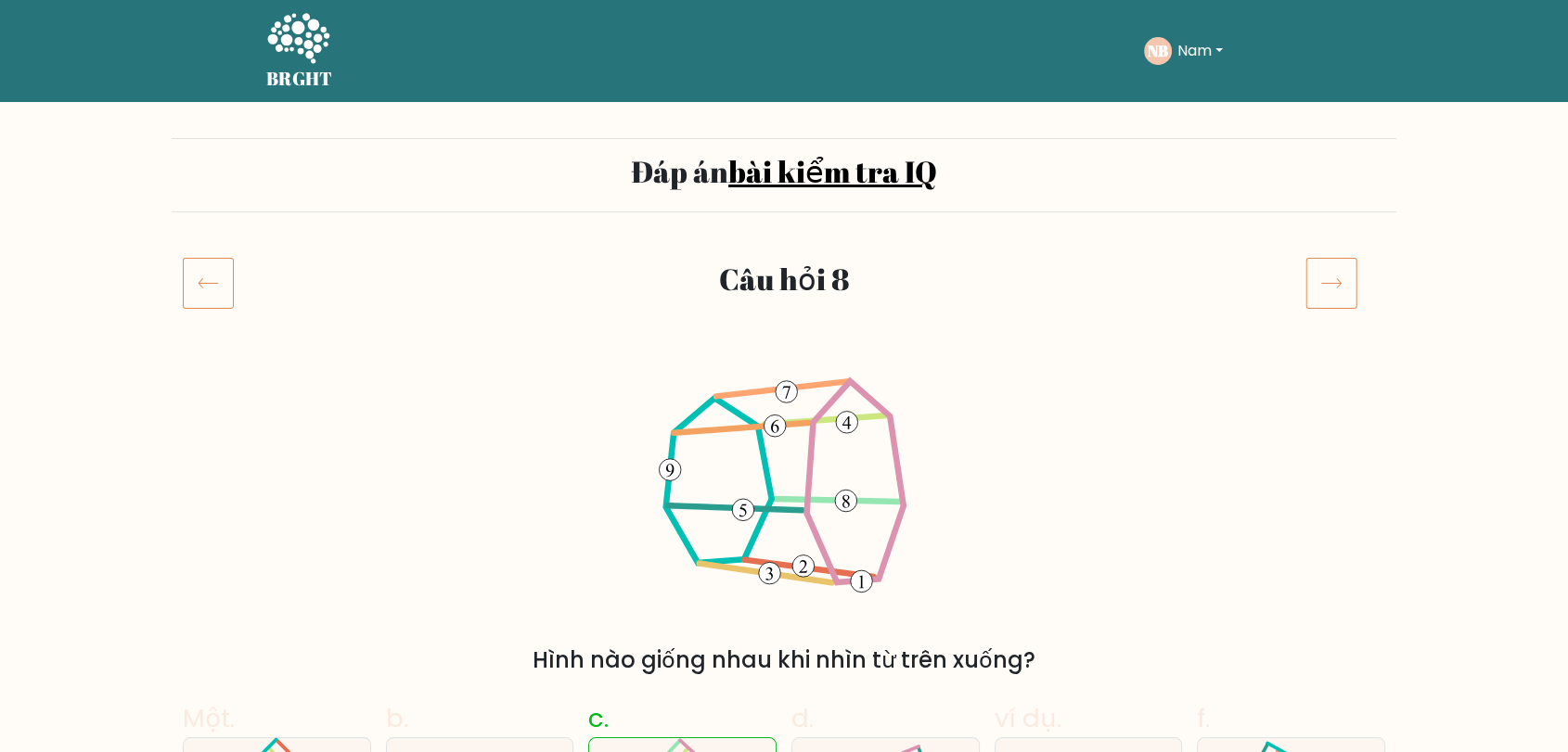
click at [1339, 268] on icon at bounding box center [1331, 282] width 52 height 52
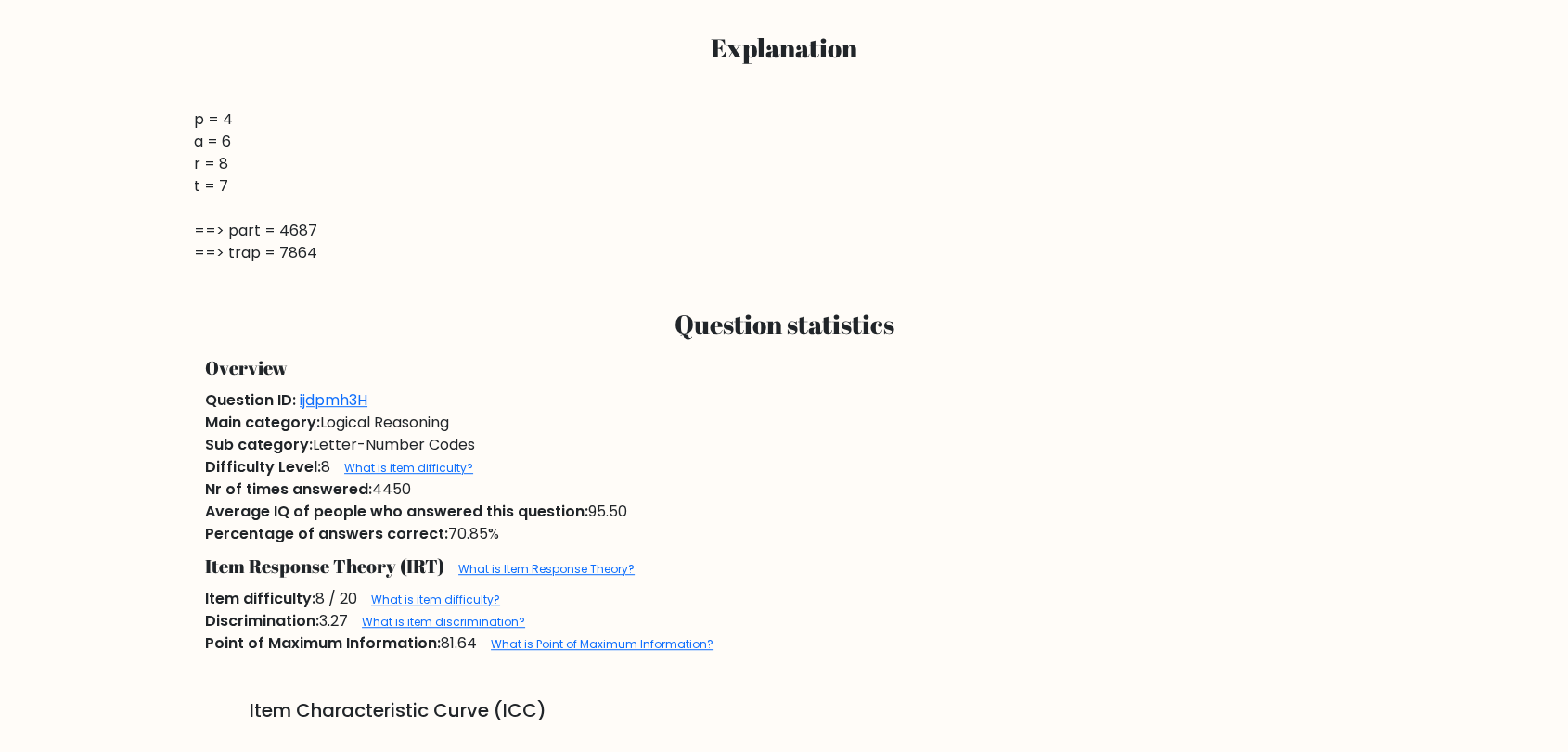
scroll to position [927, 0]
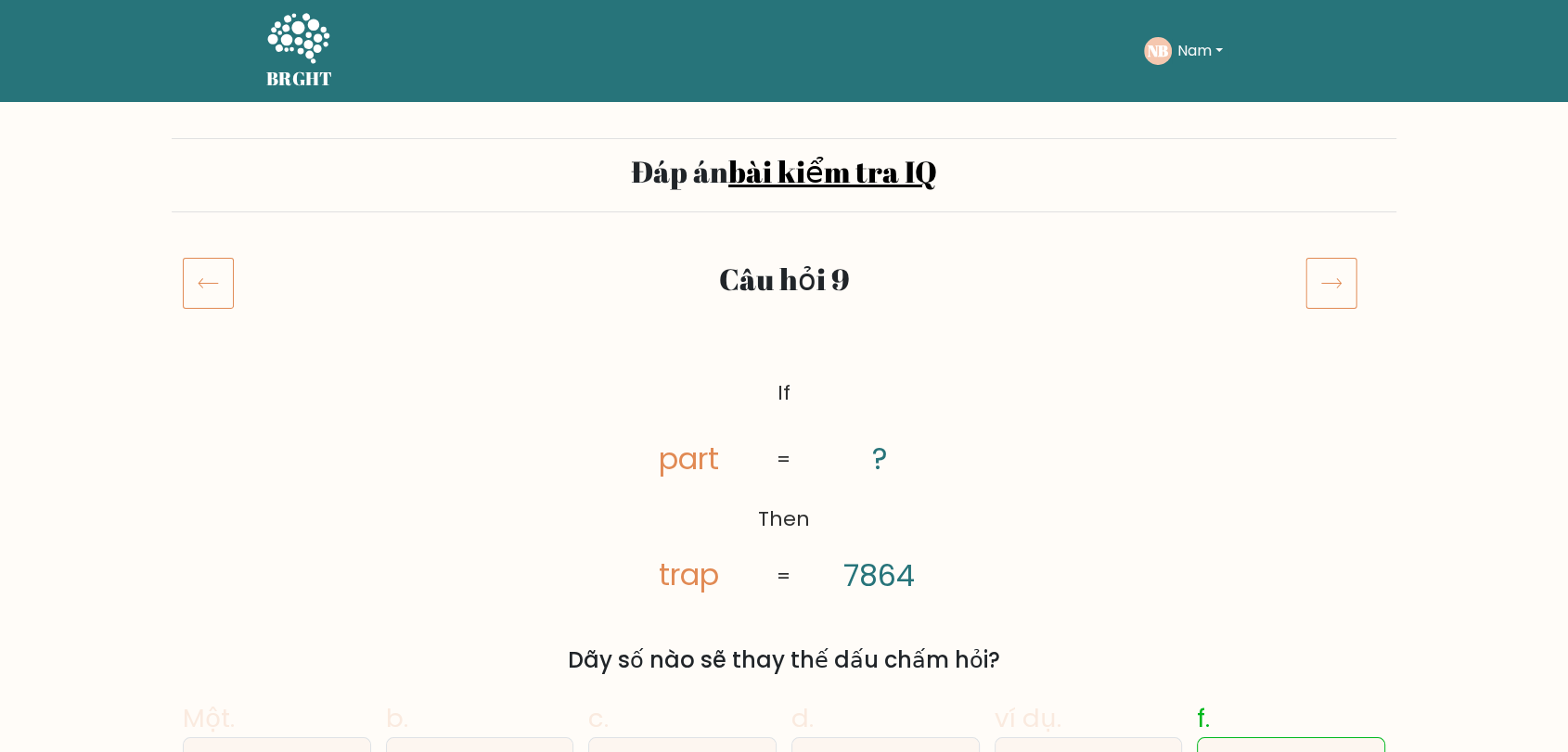
click at [1306, 297] on icon at bounding box center [1331, 282] width 52 height 52
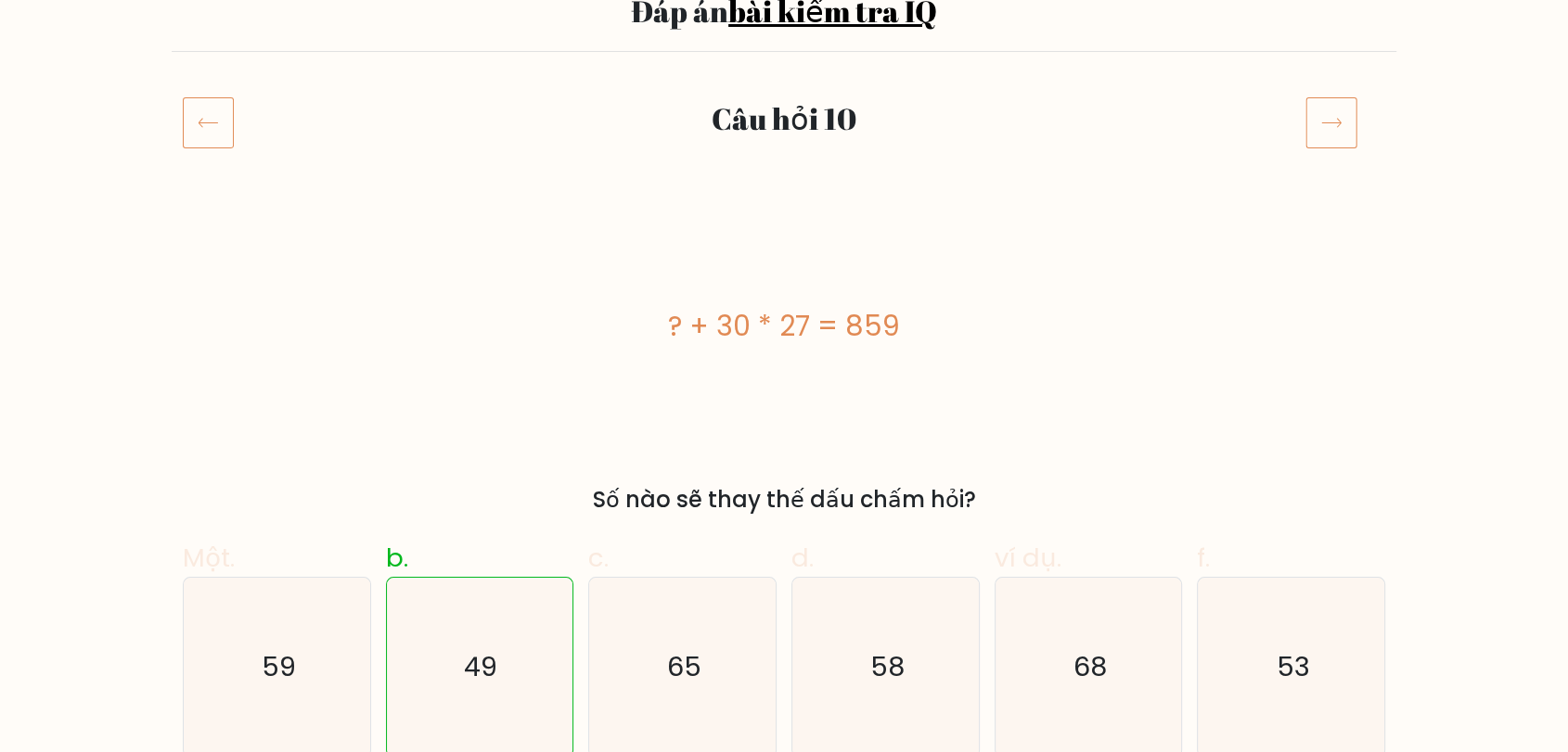
scroll to position [150, 0]
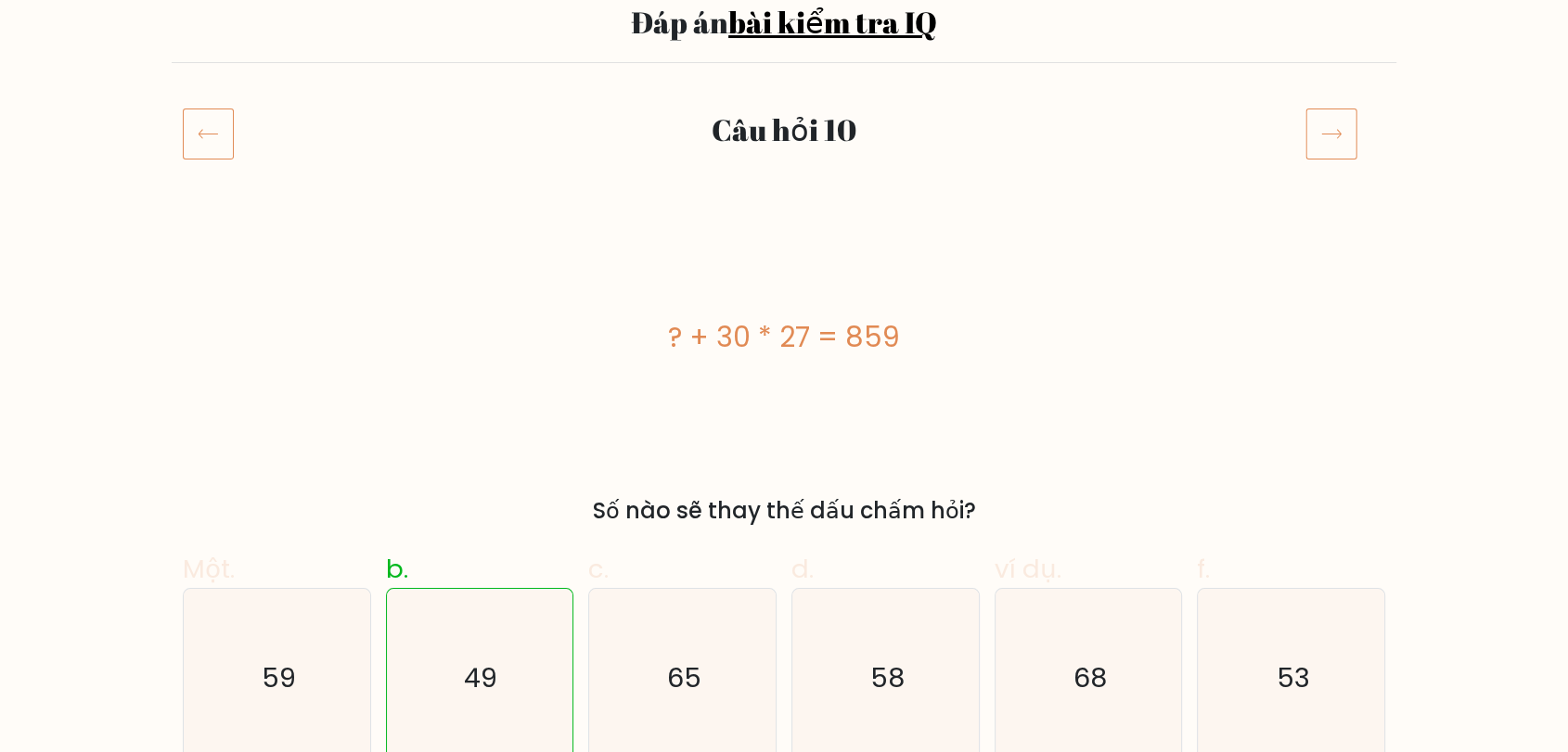
click at [1335, 113] on icon at bounding box center [1331, 133] width 52 height 52
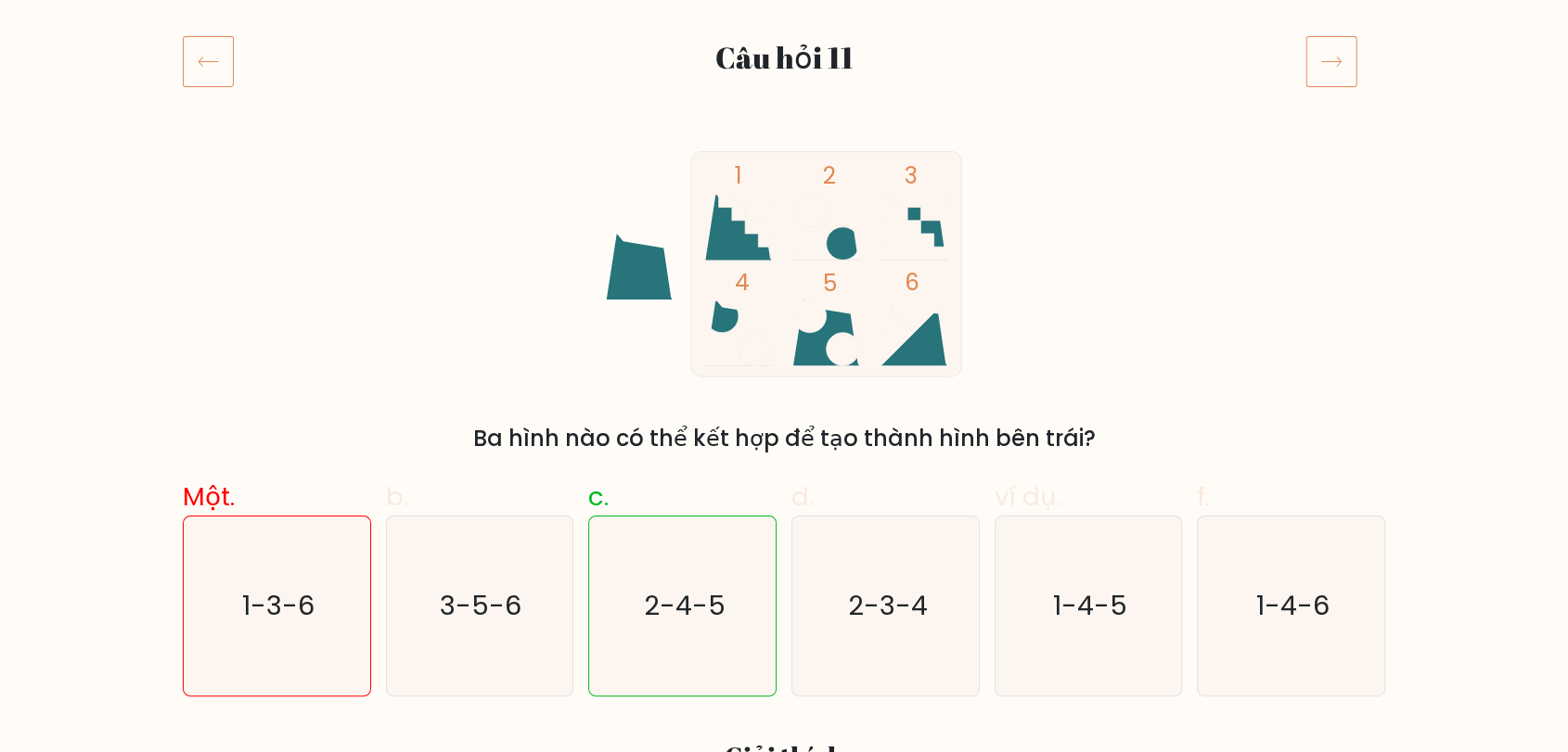
scroll to position [166, 0]
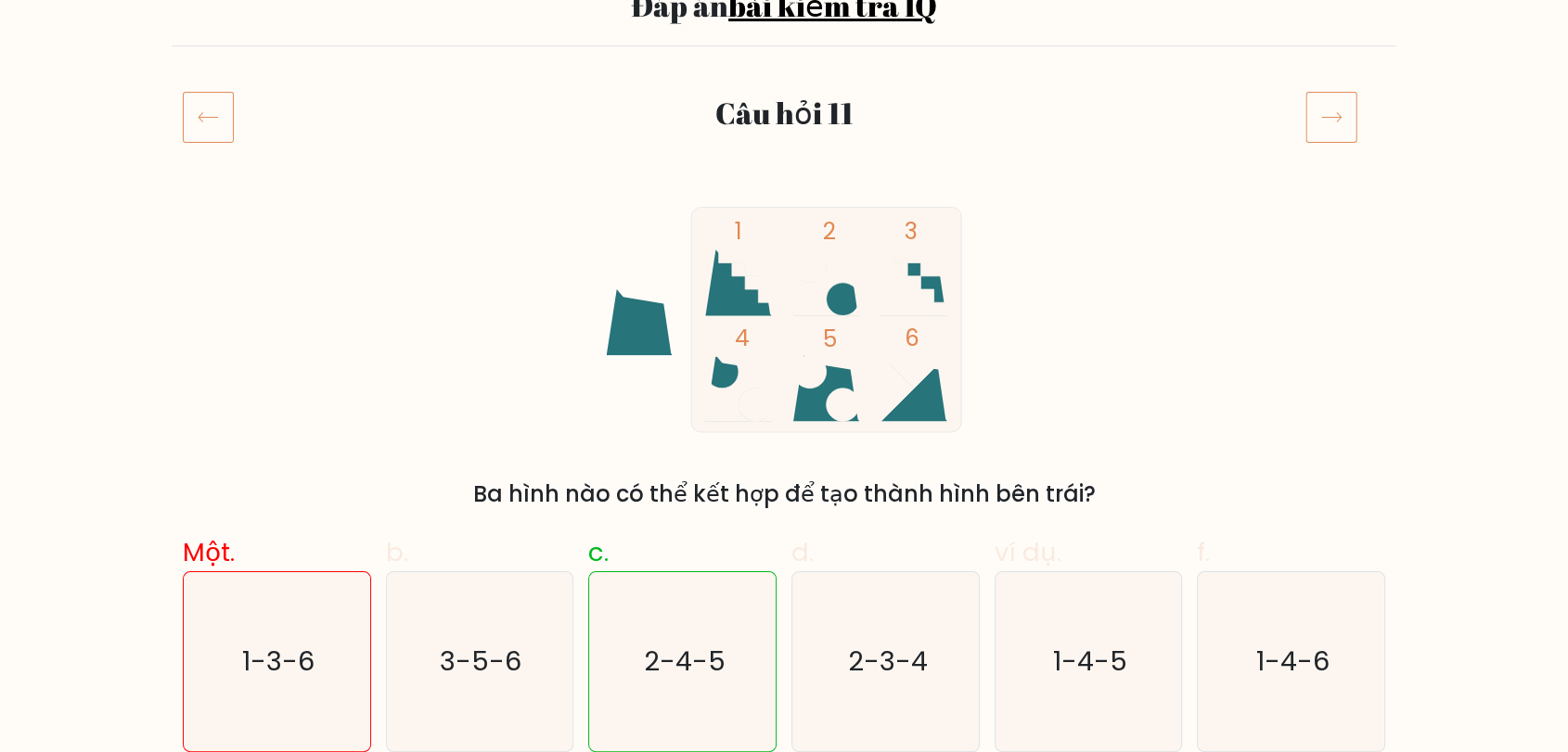
click at [1331, 101] on icon at bounding box center [1331, 116] width 52 height 52
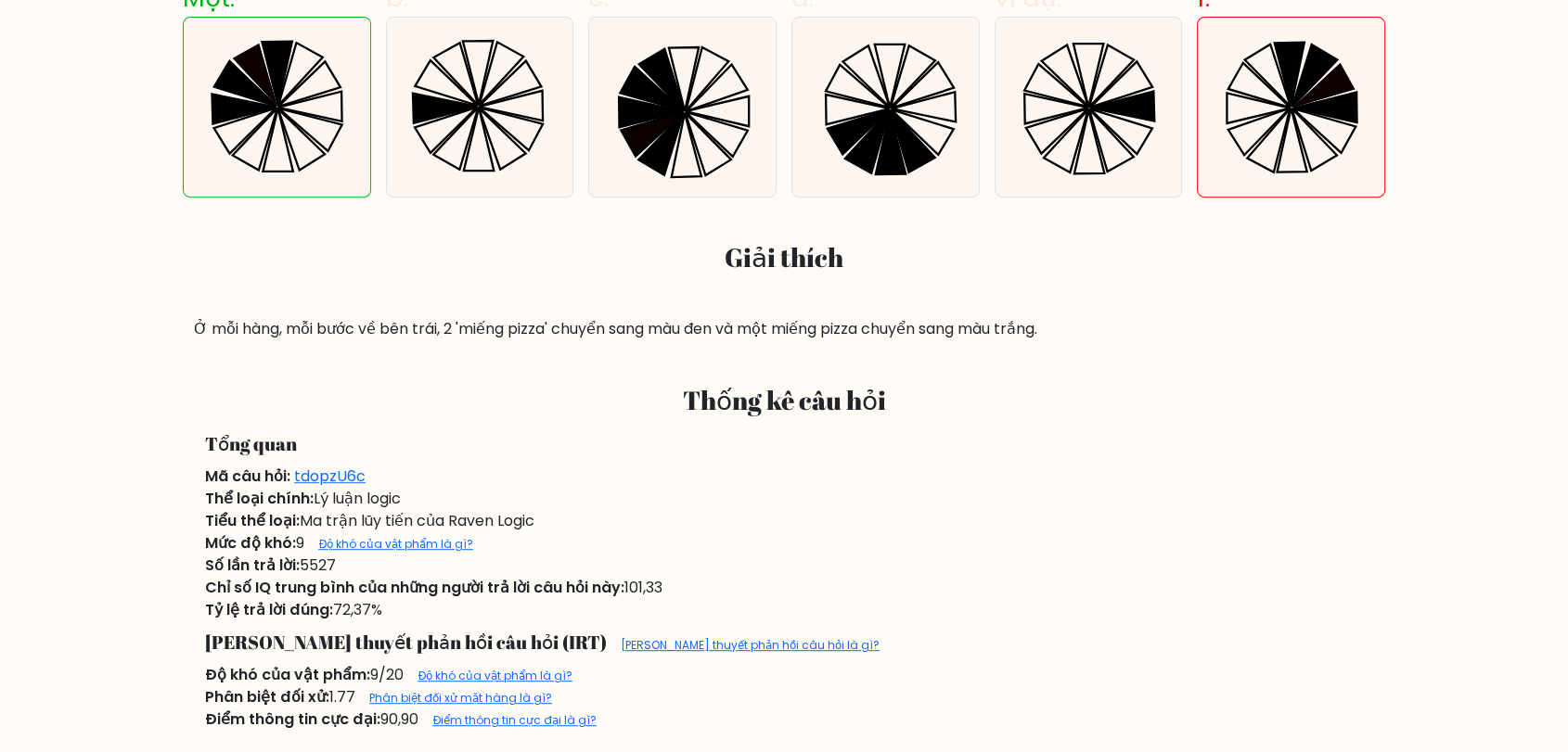
scroll to position [103, 0]
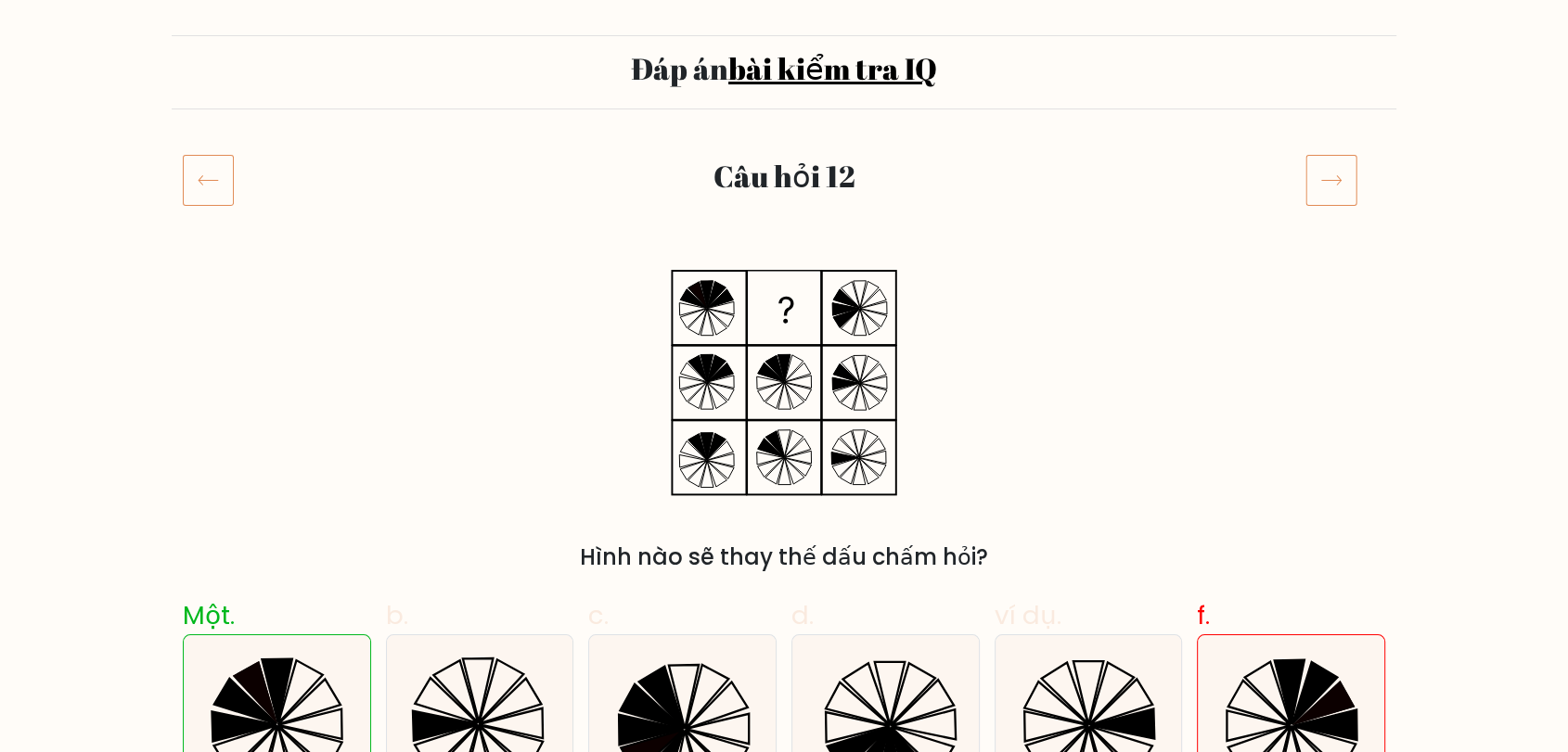
click at [1341, 172] on icon at bounding box center [1331, 179] width 52 height 52
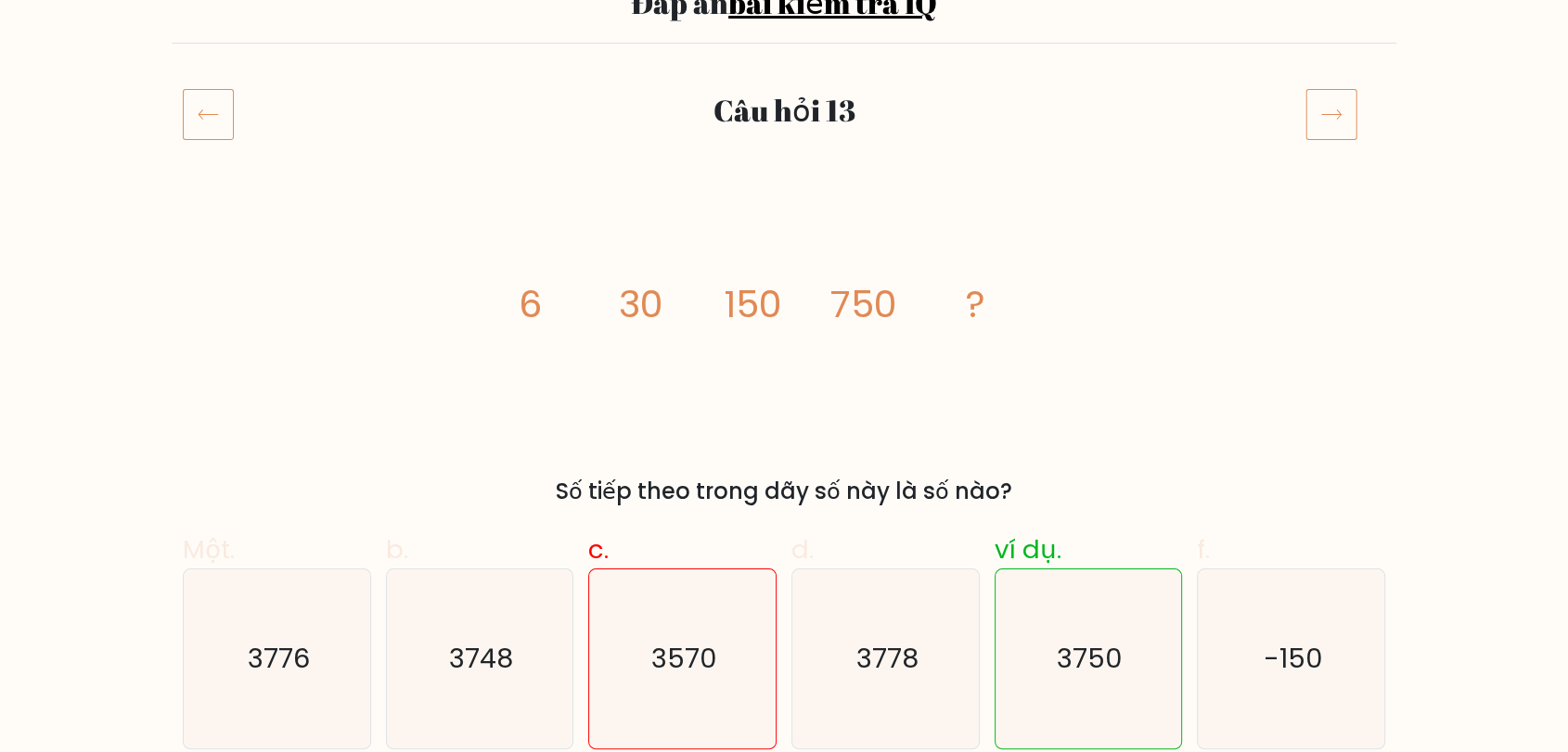
scroll to position [206, 0]
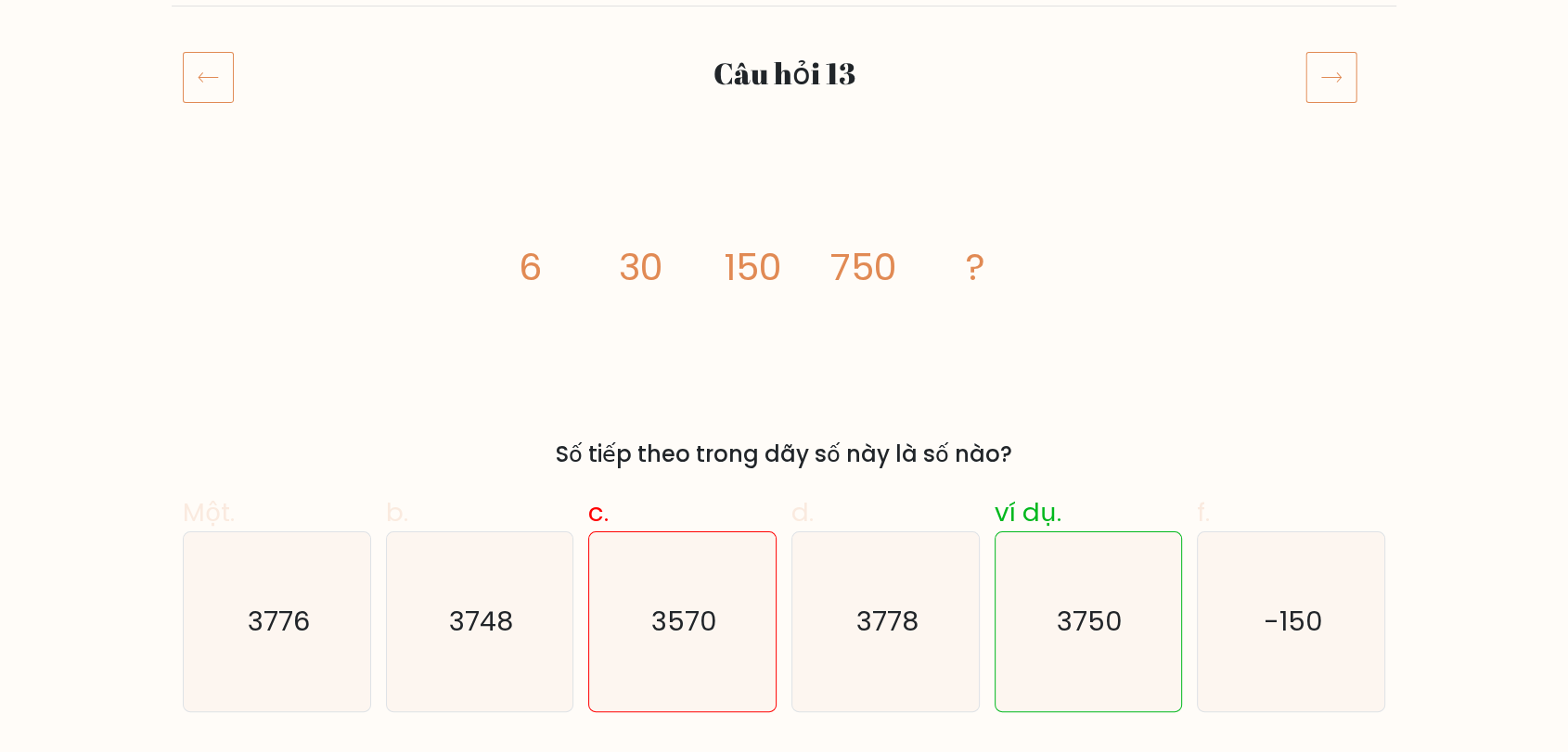
click at [1336, 66] on icon at bounding box center [1331, 76] width 52 height 52
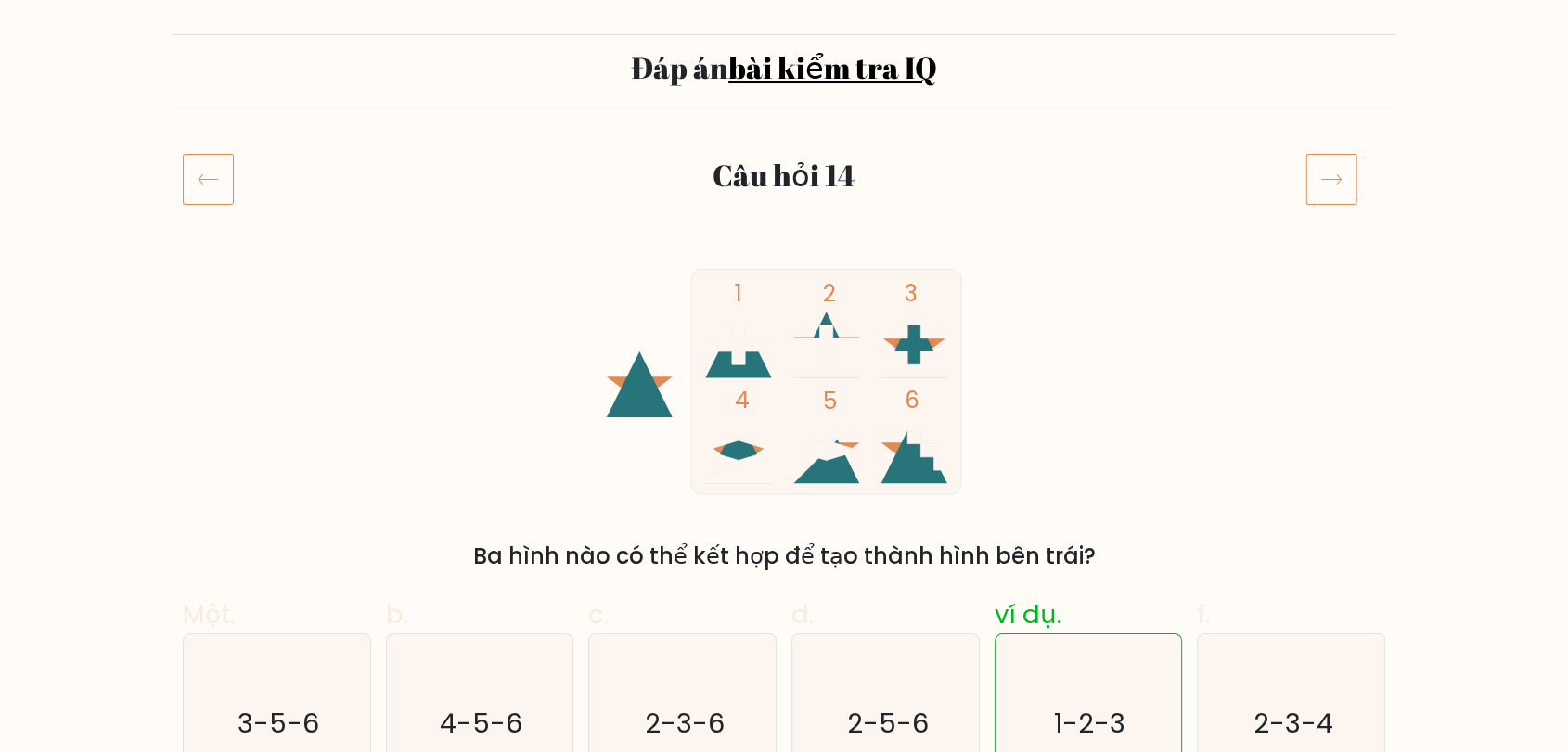
scroll to position [103, 0]
click at [1336, 157] on icon at bounding box center [1331, 179] width 52 height 52
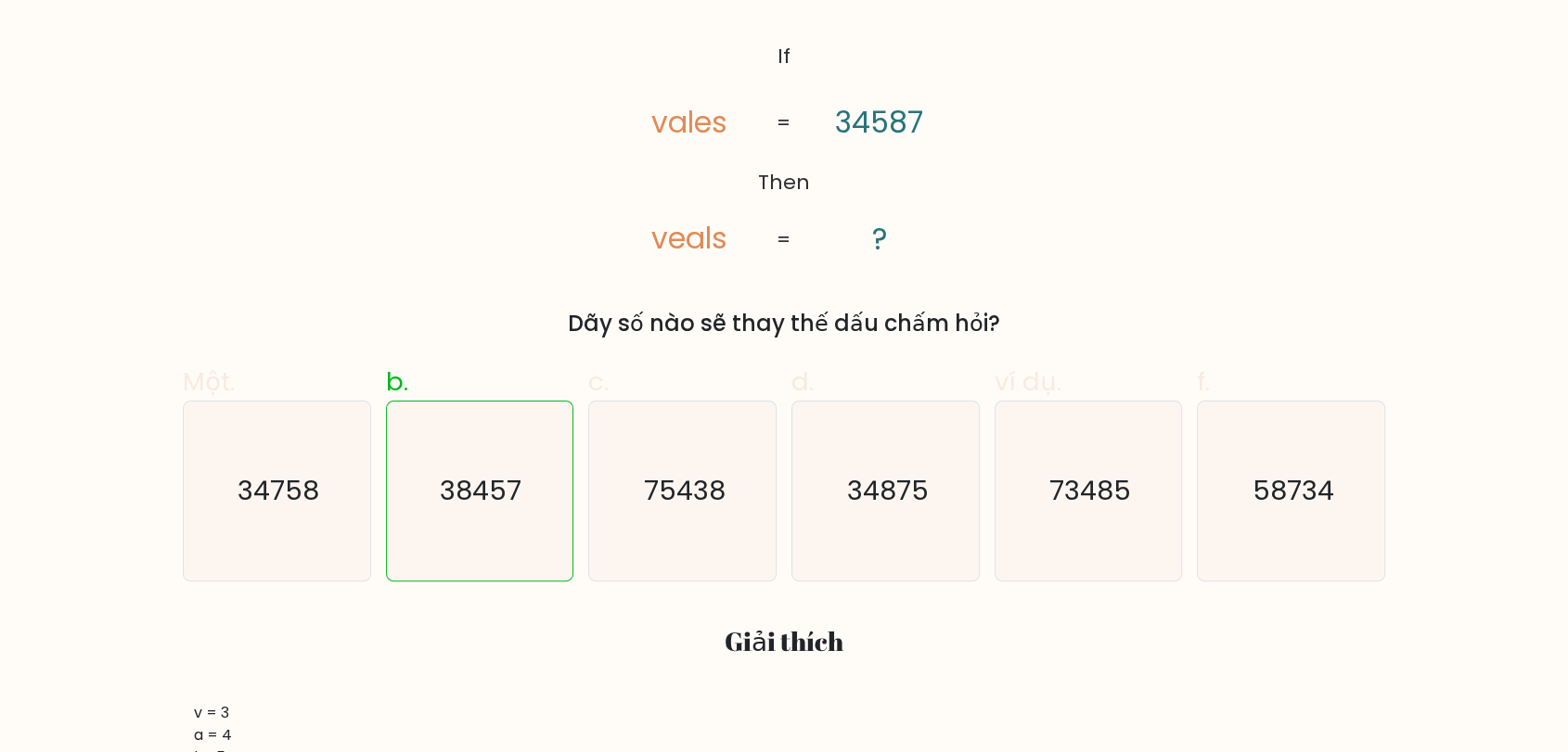
scroll to position [103, 0]
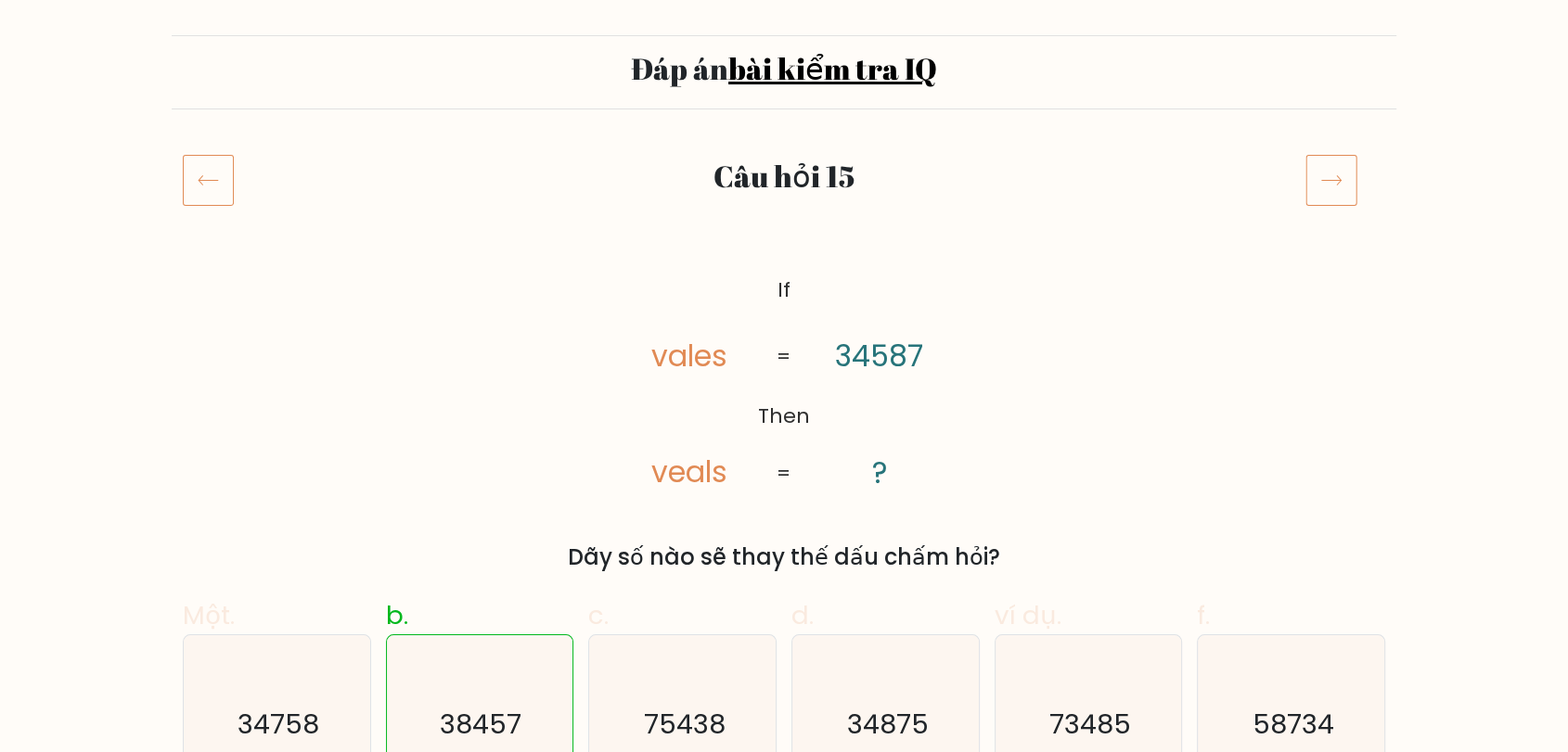
click at [1322, 189] on icon at bounding box center [1331, 179] width 52 height 52
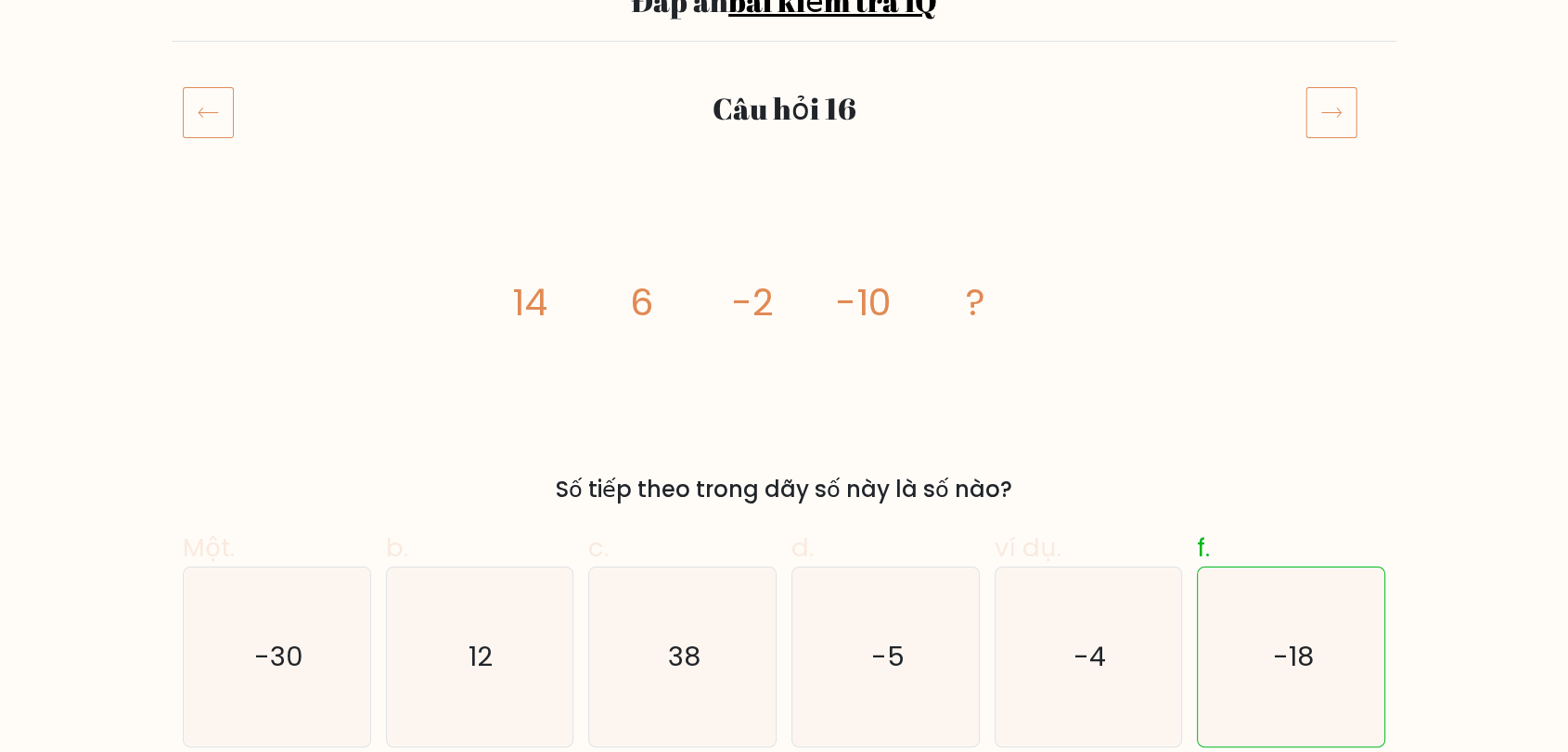
scroll to position [34, 0]
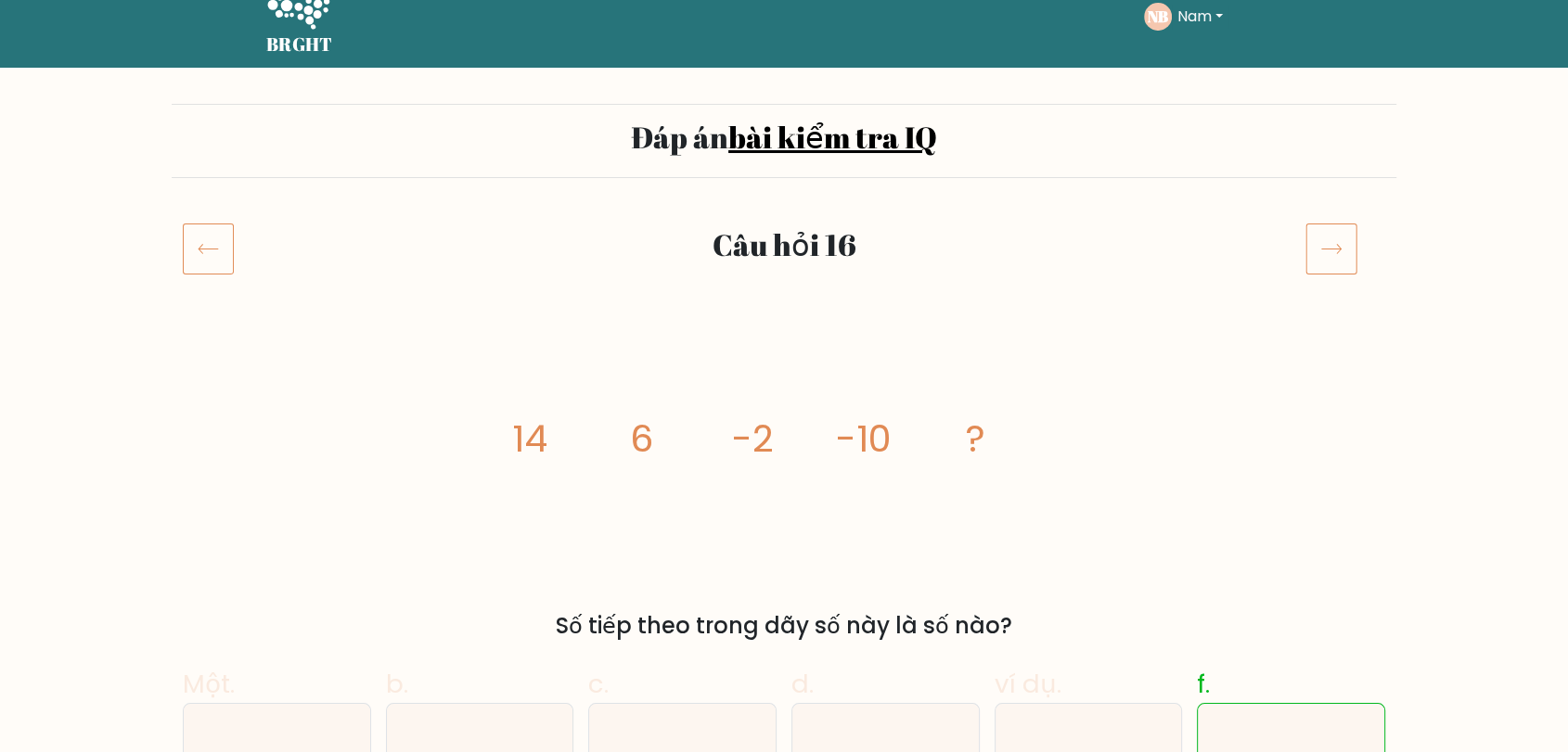
click at [1338, 248] on icon at bounding box center [1332, 250] width 19 height 10
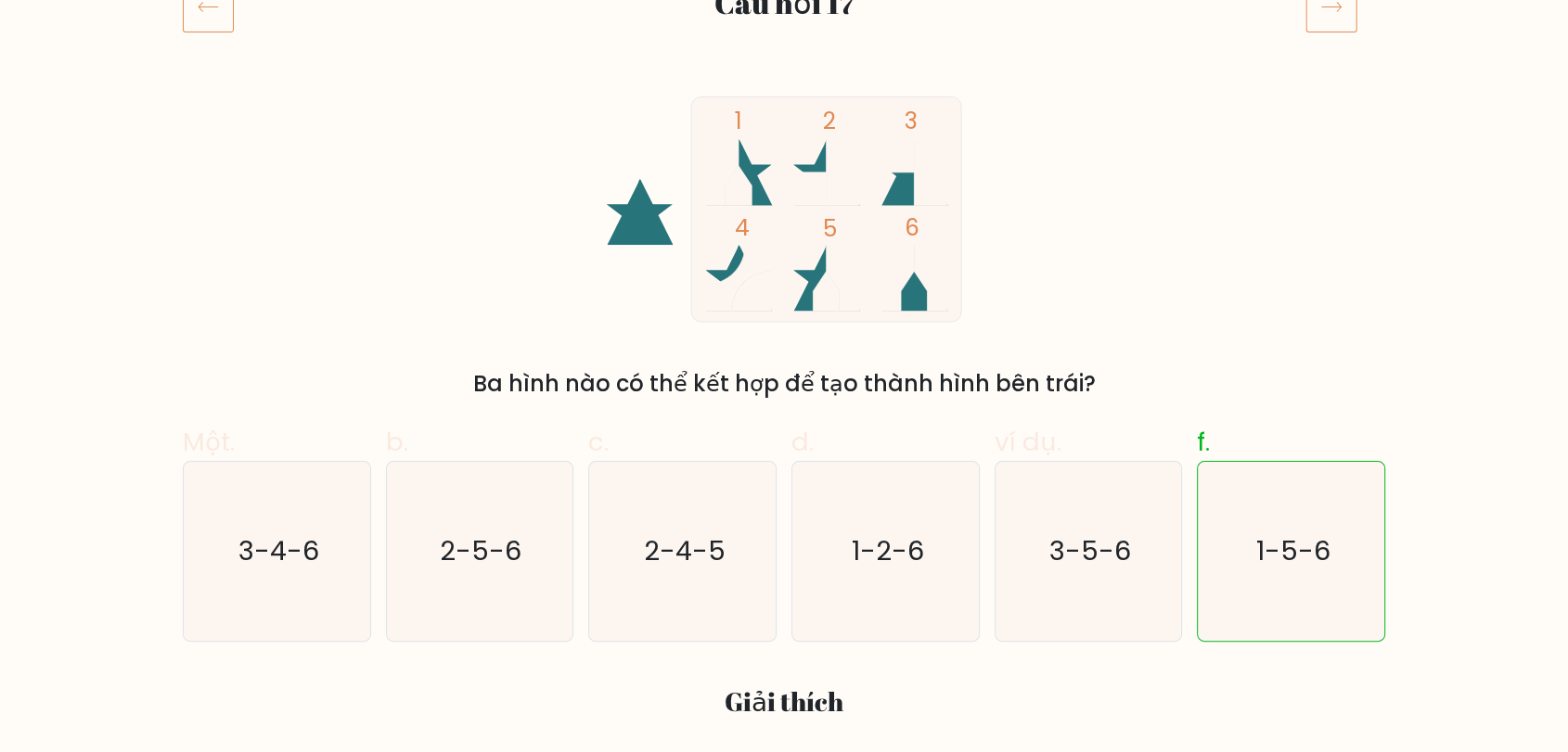
scroll to position [309, 0]
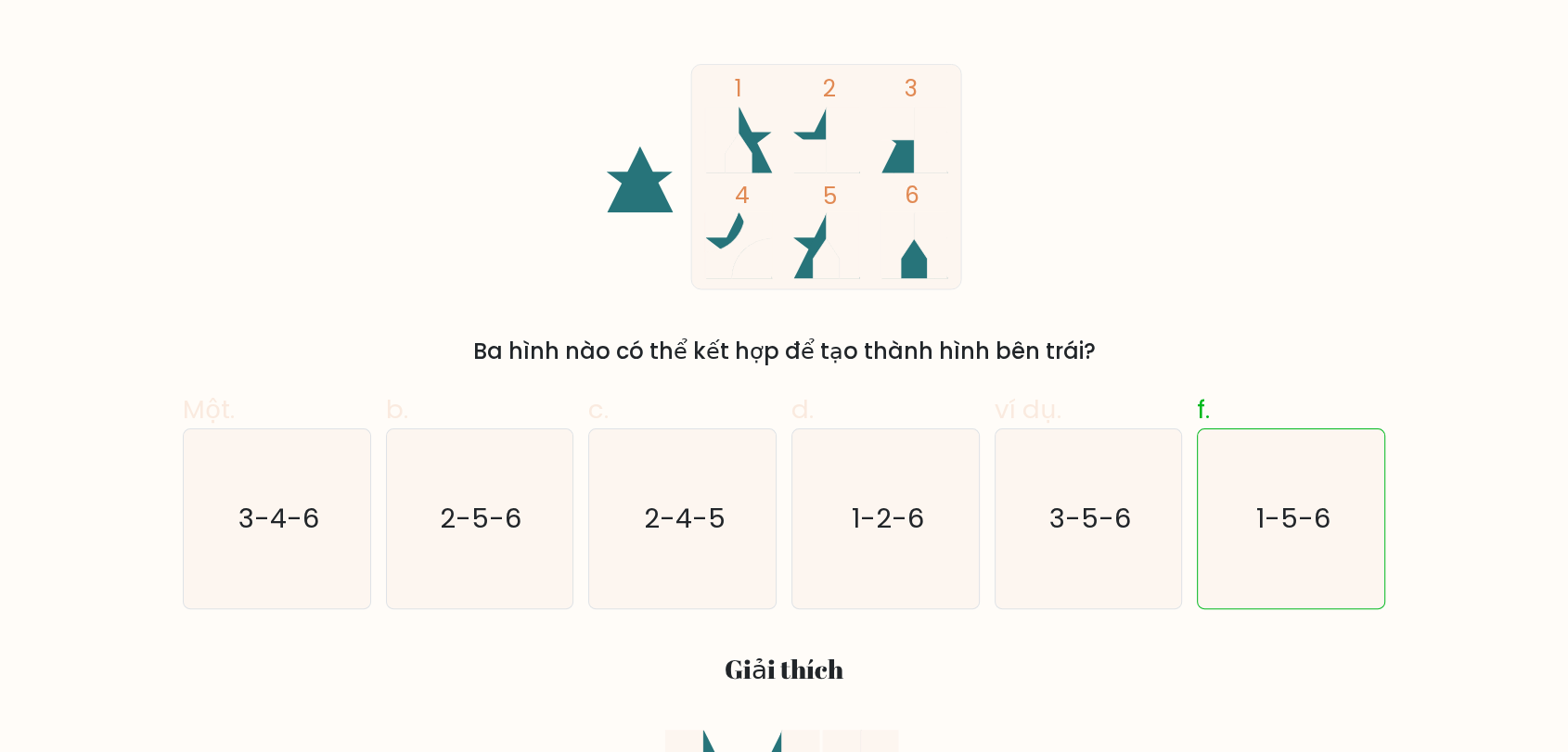
click at [1388, 239] on div "1 2 3 4 5 6 Ba hình nào có thể kết hợp để tạo thành hình bên trái?" at bounding box center [784, 216] width 1225 height 304
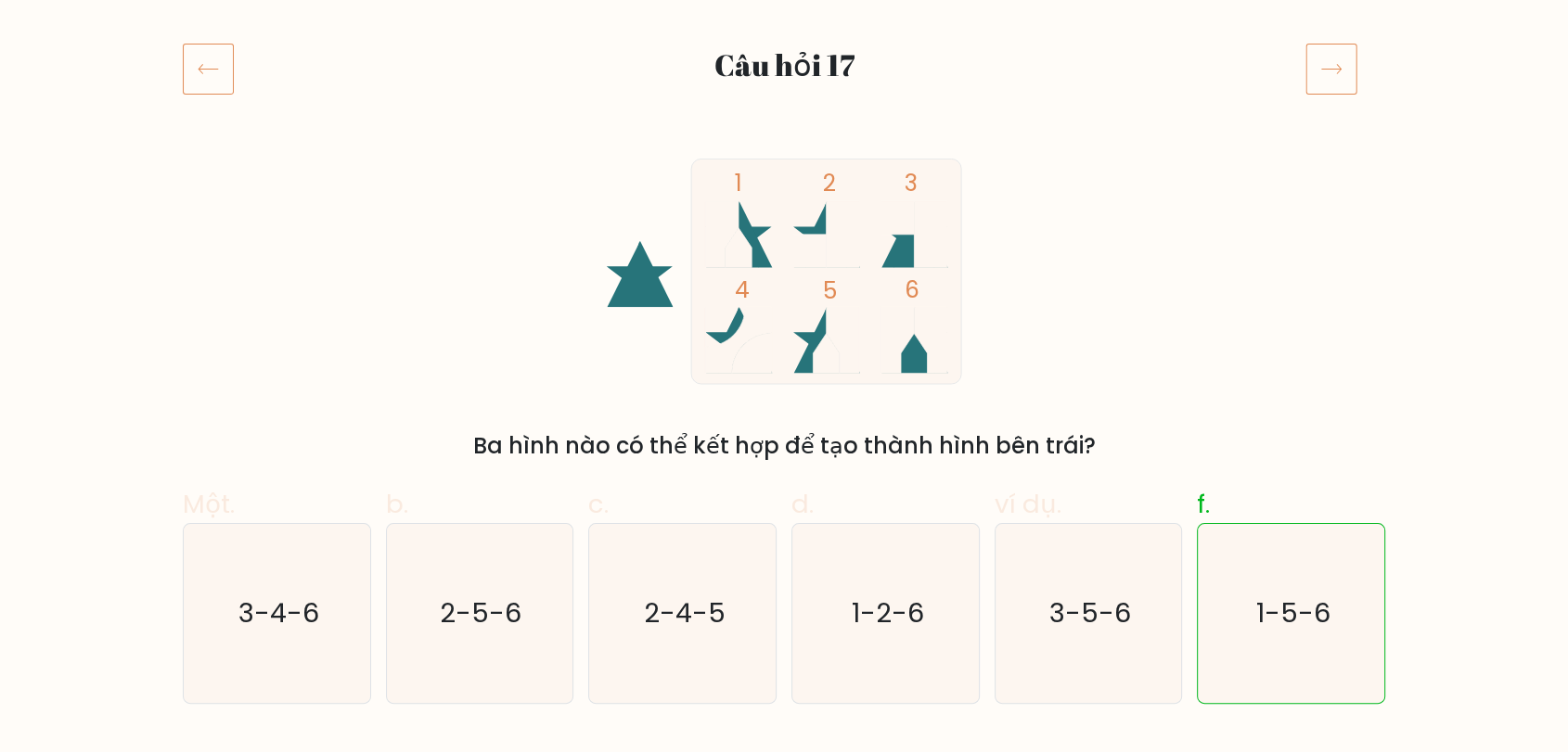
scroll to position [206, 0]
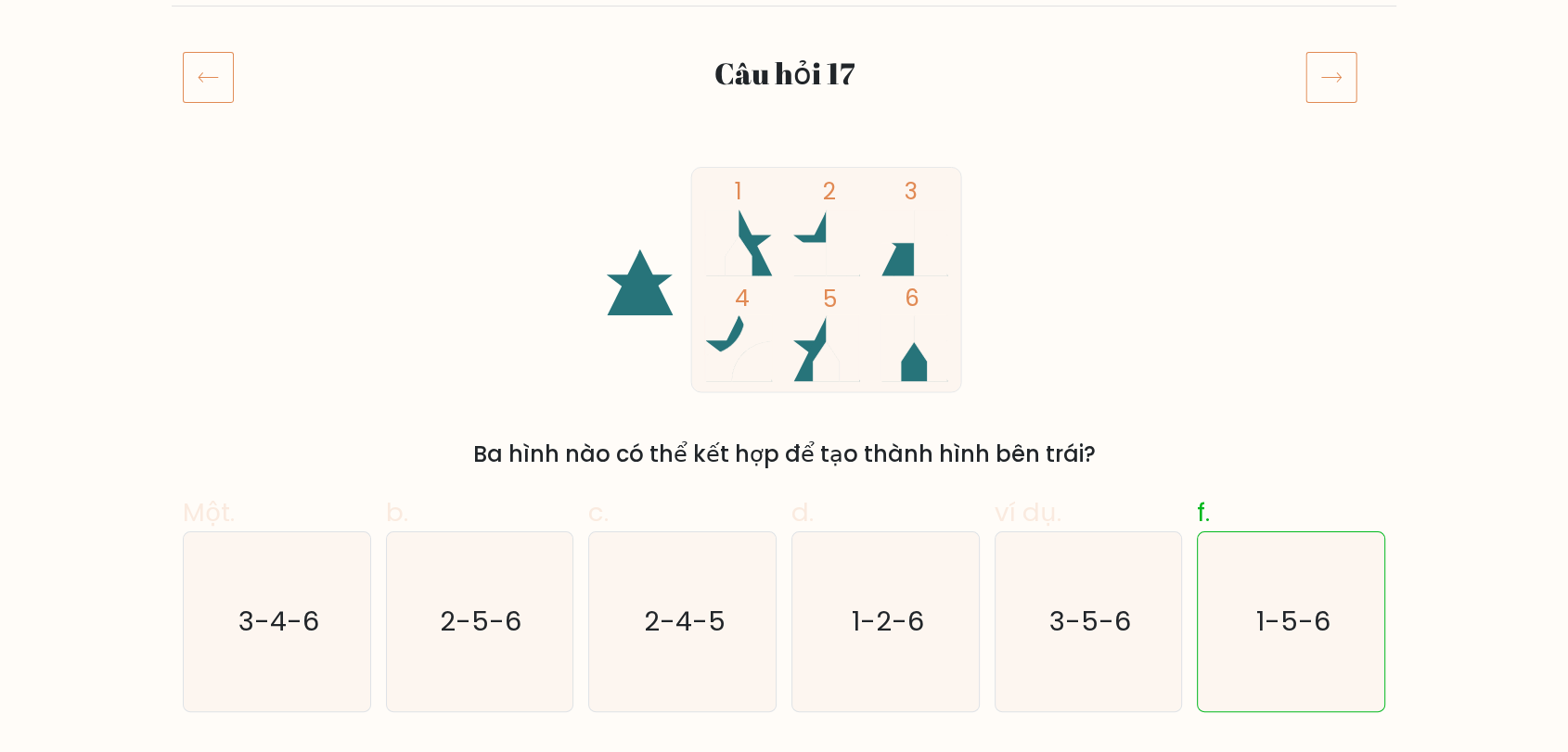
click at [1326, 74] on icon at bounding box center [1331, 76] width 52 height 52
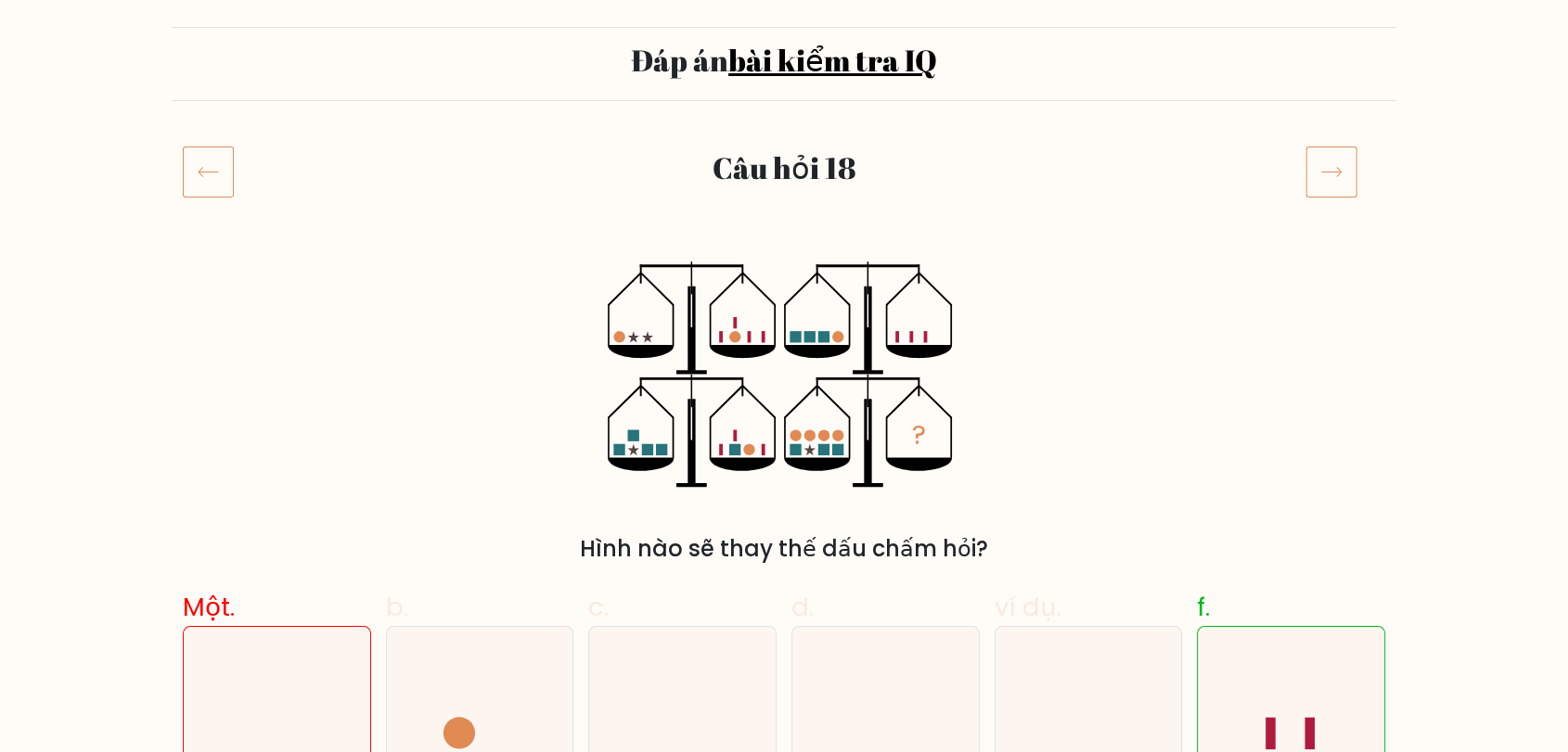
scroll to position [103, 0]
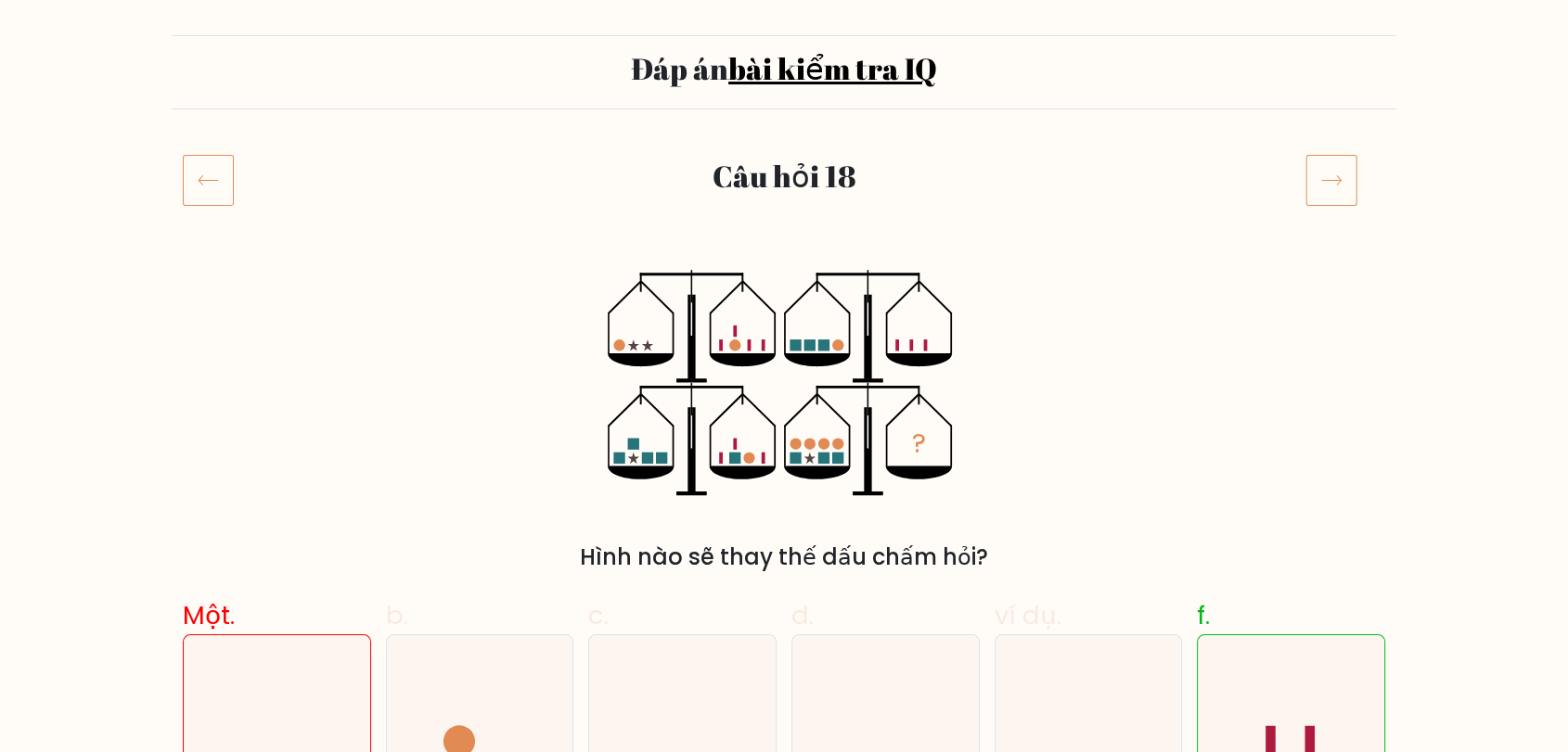
click at [1320, 189] on icon at bounding box center [1331, 179] width 52 height 52
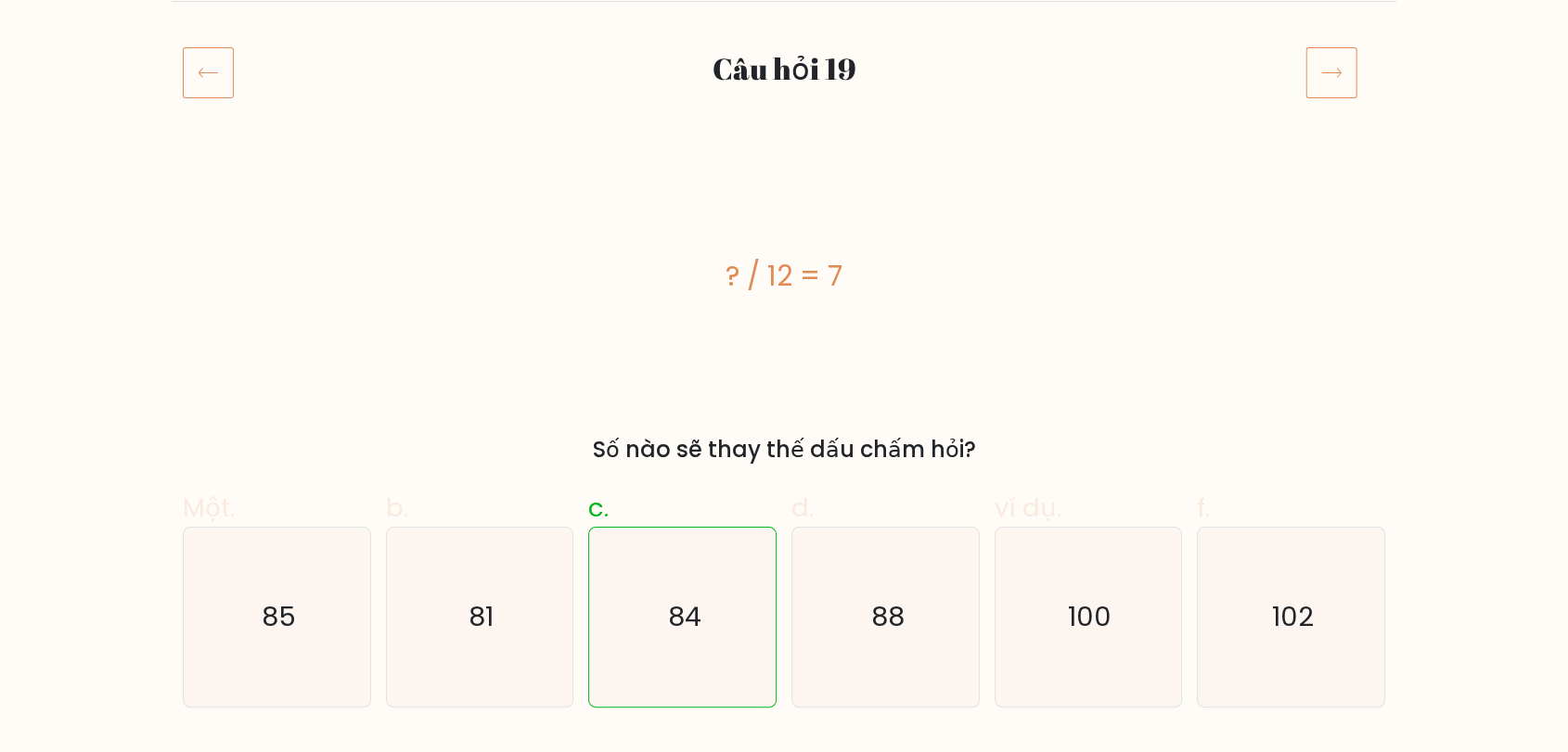
scroll to position [206, 0]
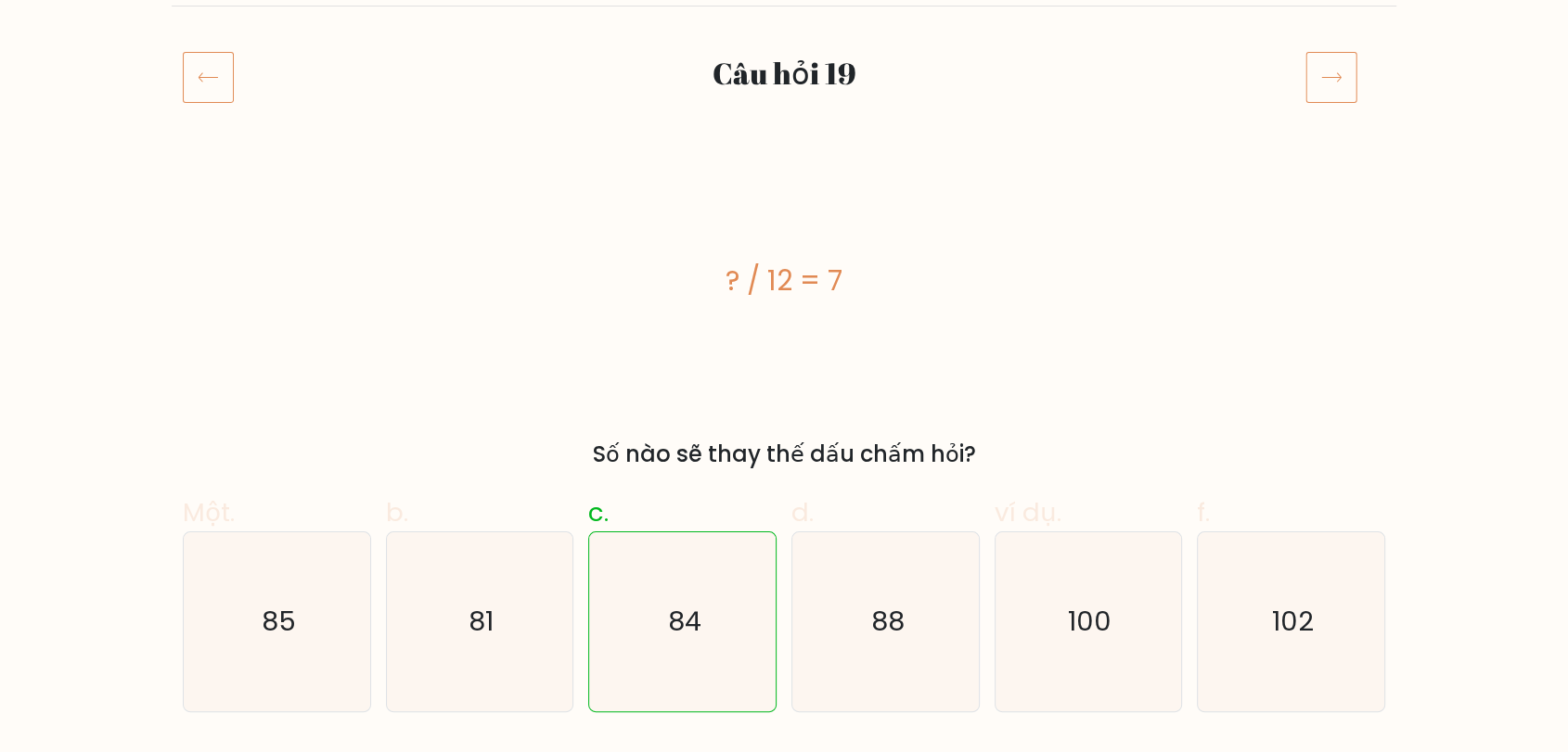
click at [1327, 84] on icon at bounding box center [1331, 76] width 52 height 52
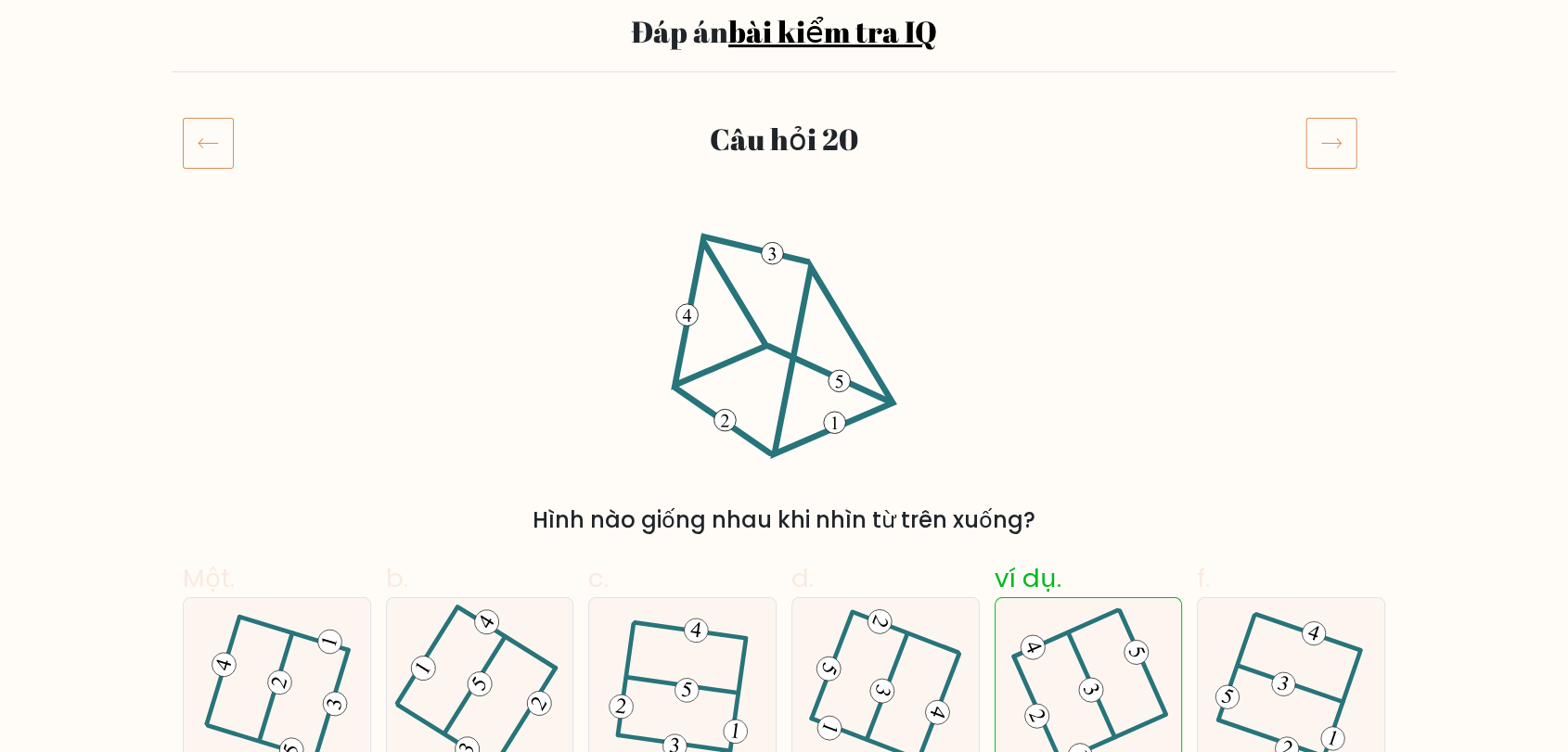
scroll to position [103, 0]
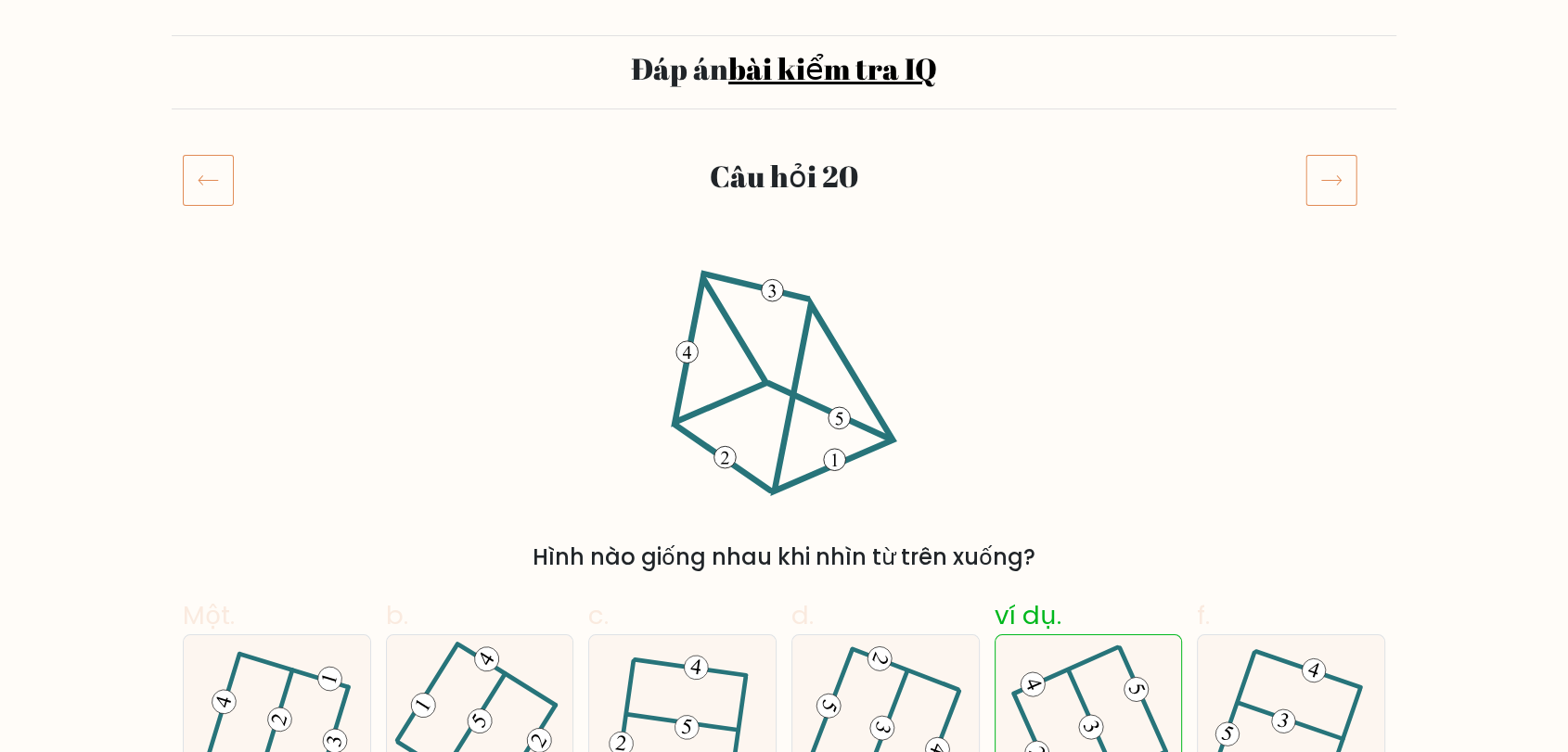
click at [1329, 176] on icon at bounding box center [1331, 179] width 52 height 52
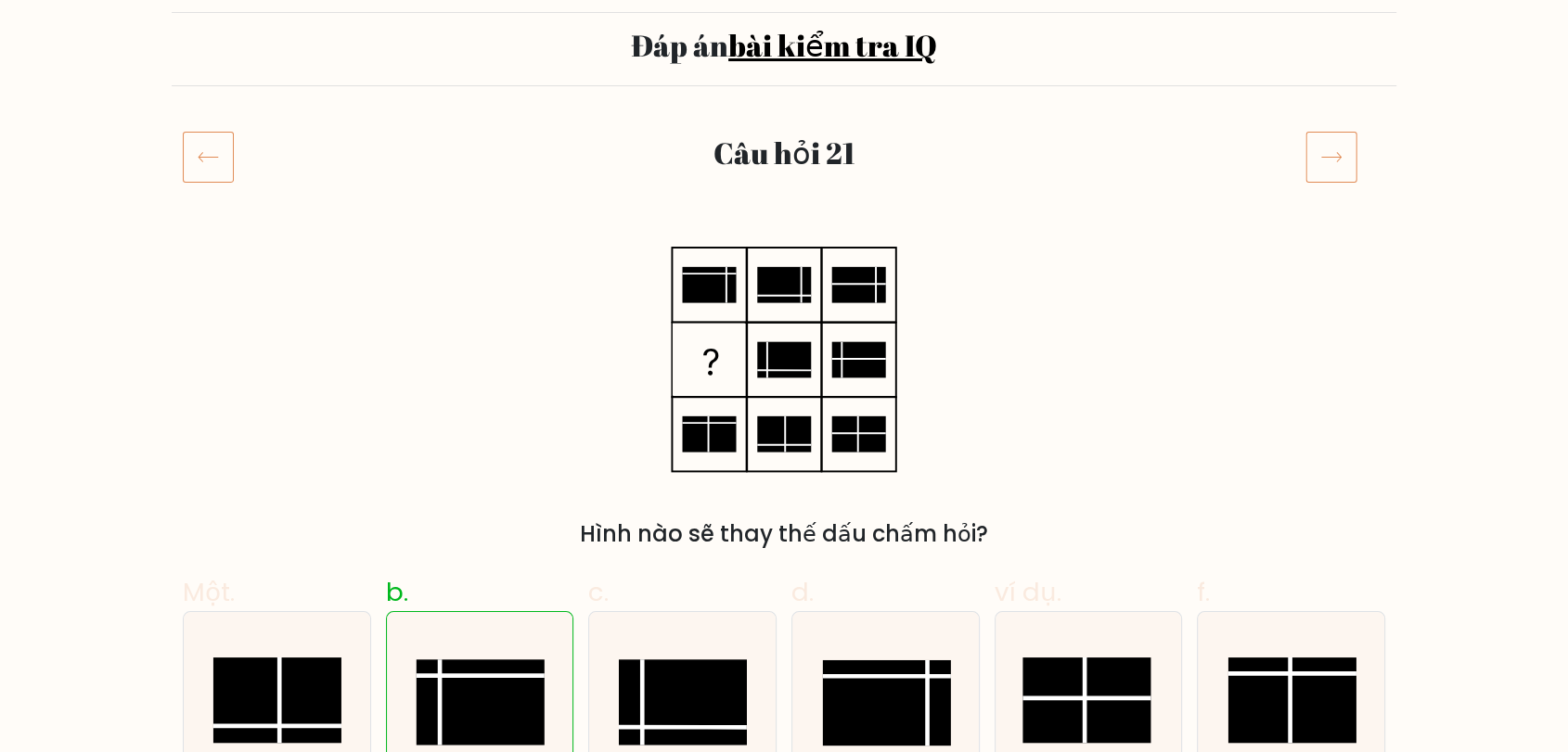
scroll to position [103, 0]
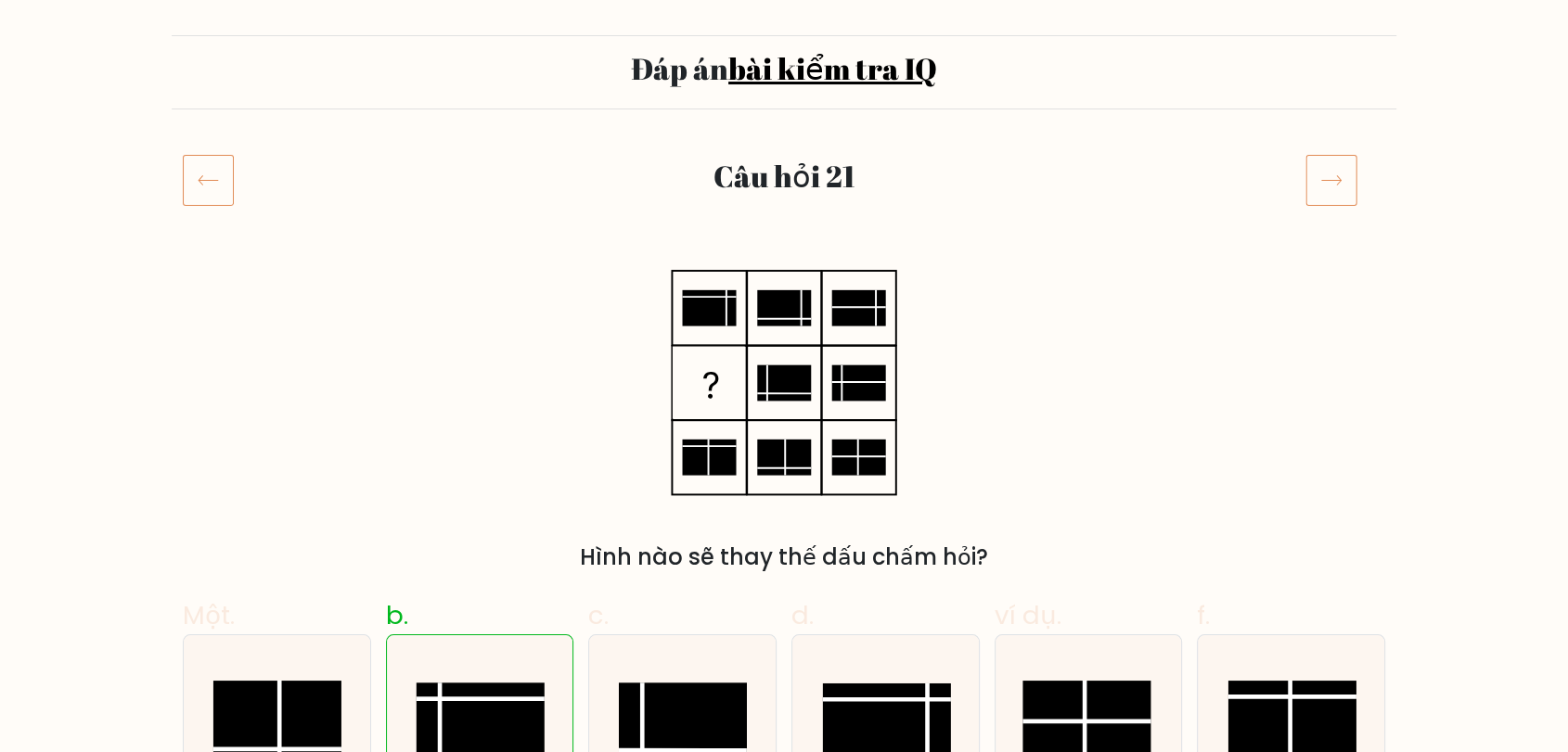
click at [1337, 188] on icon at bounding box center [1331, 179] width 52 height 52
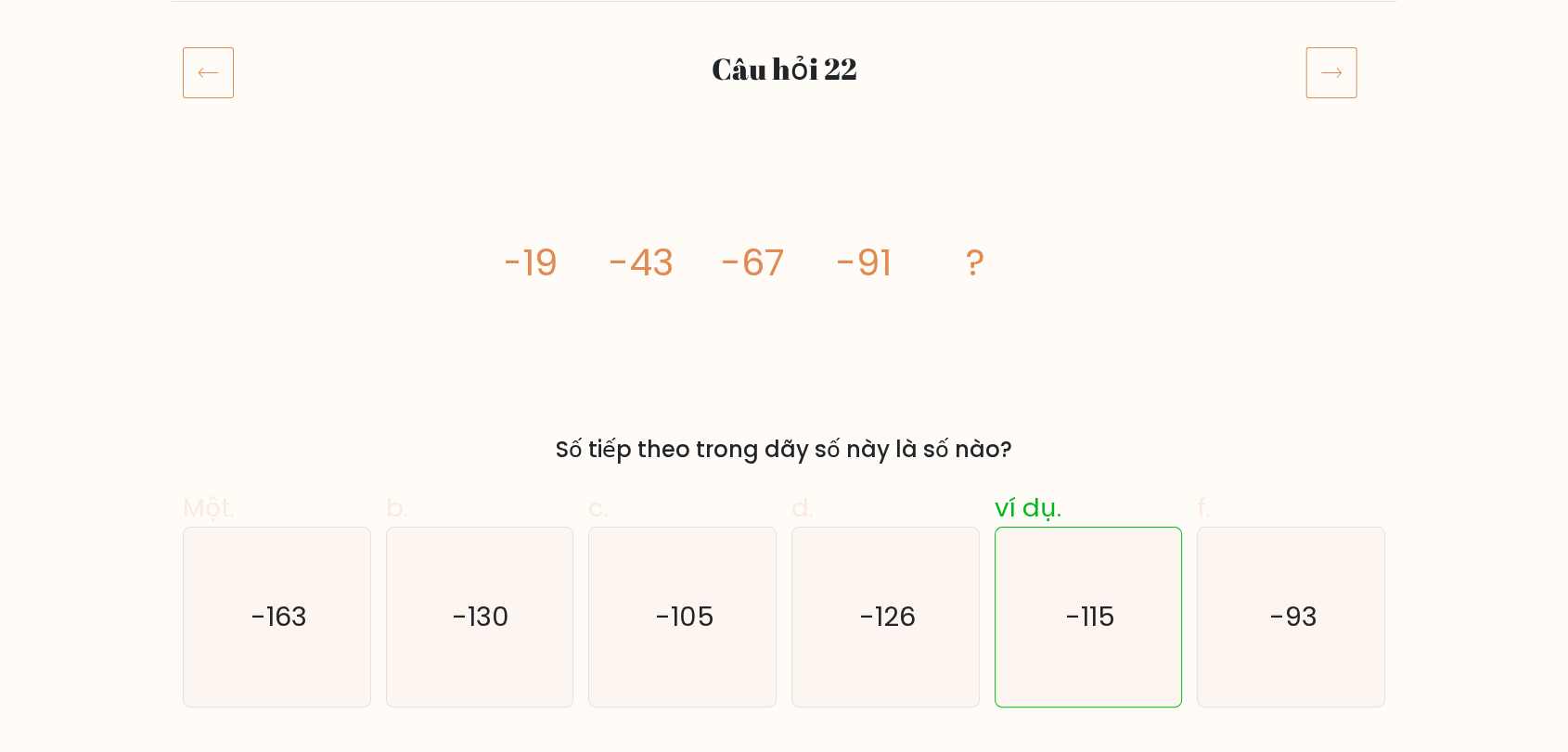
scroll to position [206, 0]
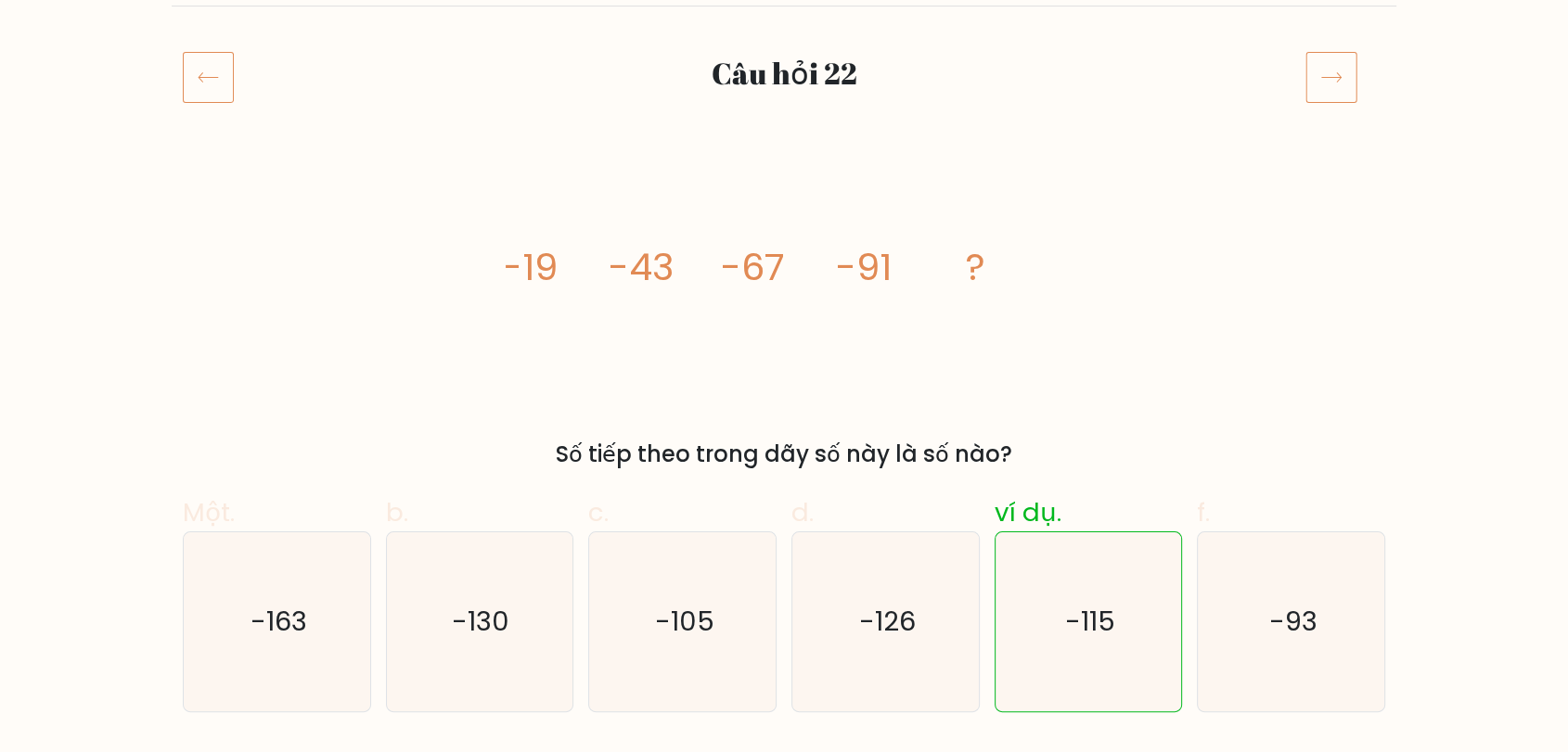
click at [1321, 94] on icon at bounding box center [1331, 76] width 52 height 52
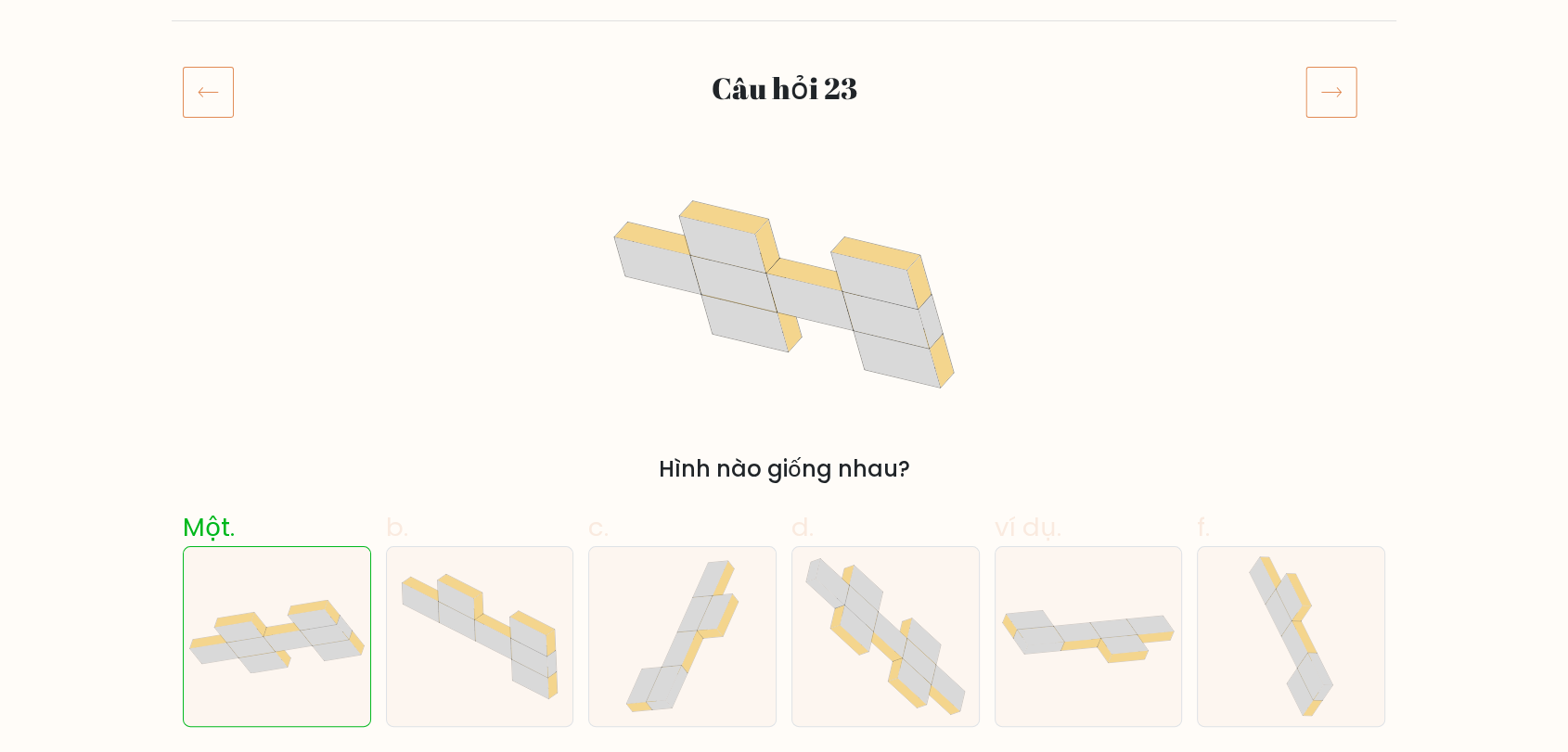
scroll to position [206, 0]
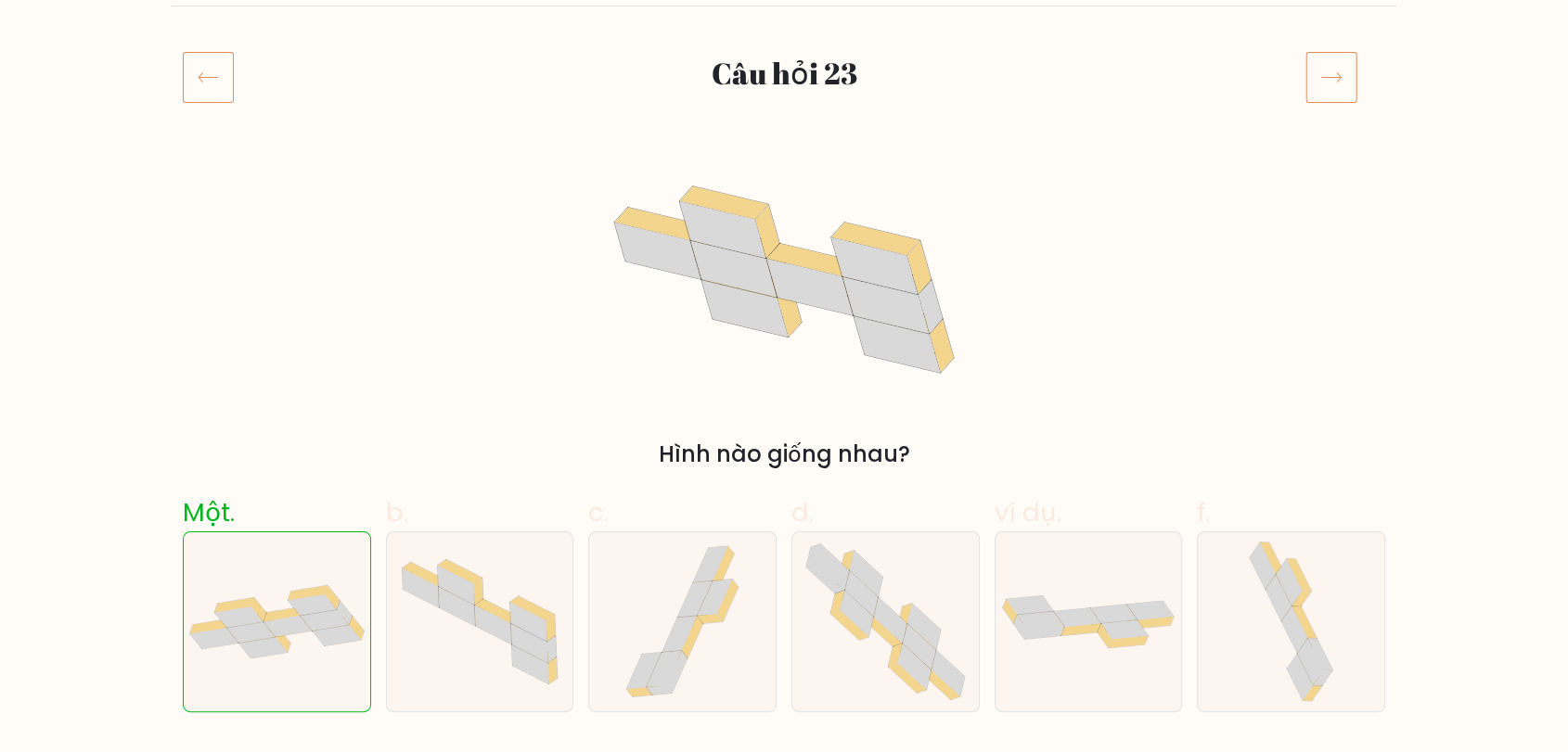
click at [1344, 82] on icon at bounding box center [1331, 76] width 52 height 52
